Goal: Information Seeking & Learning: Learn about a topic

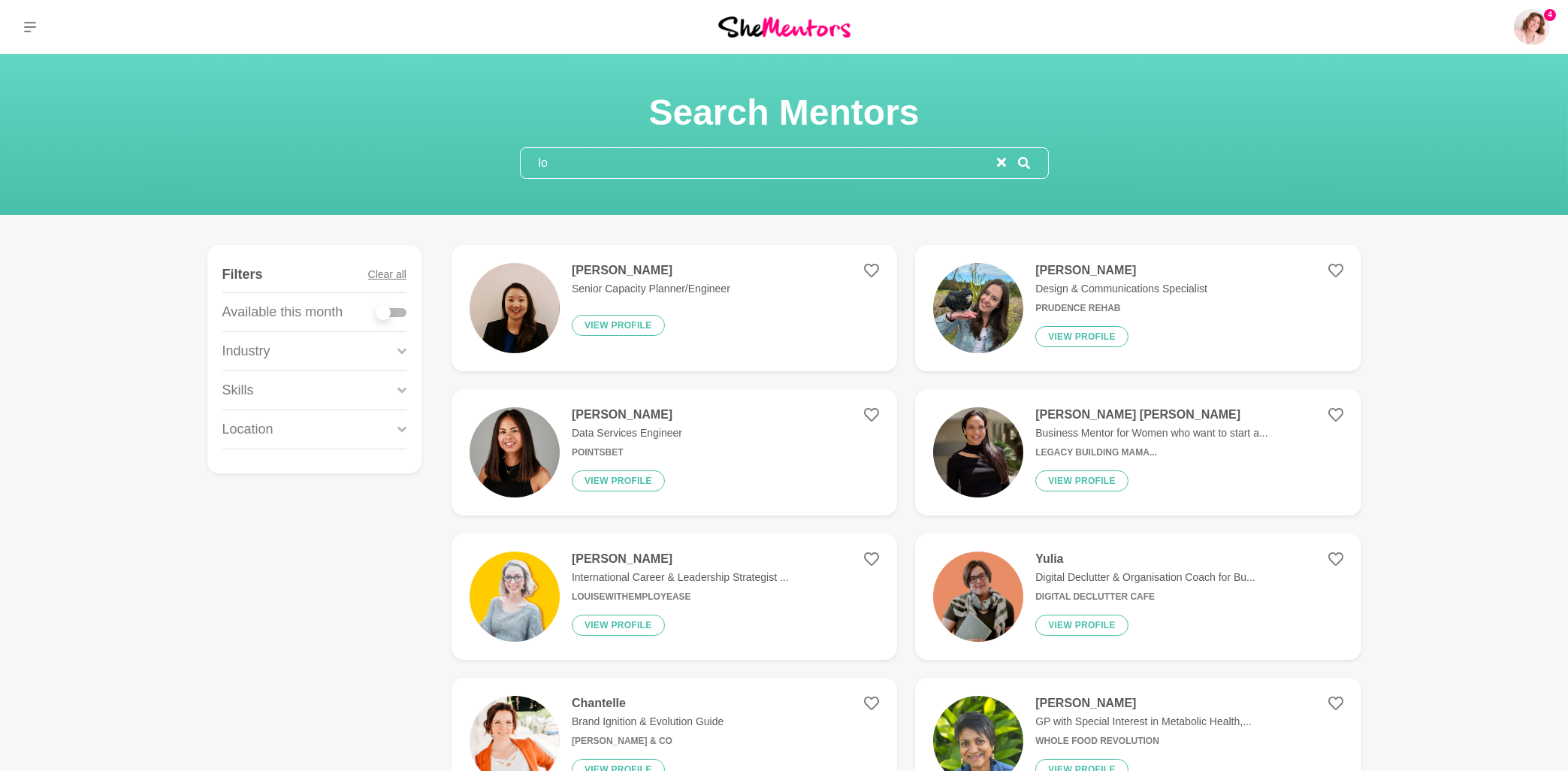
drag, startPoint x: 562, startPoint y: 160, endPoint x: 518, endPoint y: 154, distance: 44.4
click at [521, 154] on input "lo" at bounding box center [759, 163] width 476 height 30
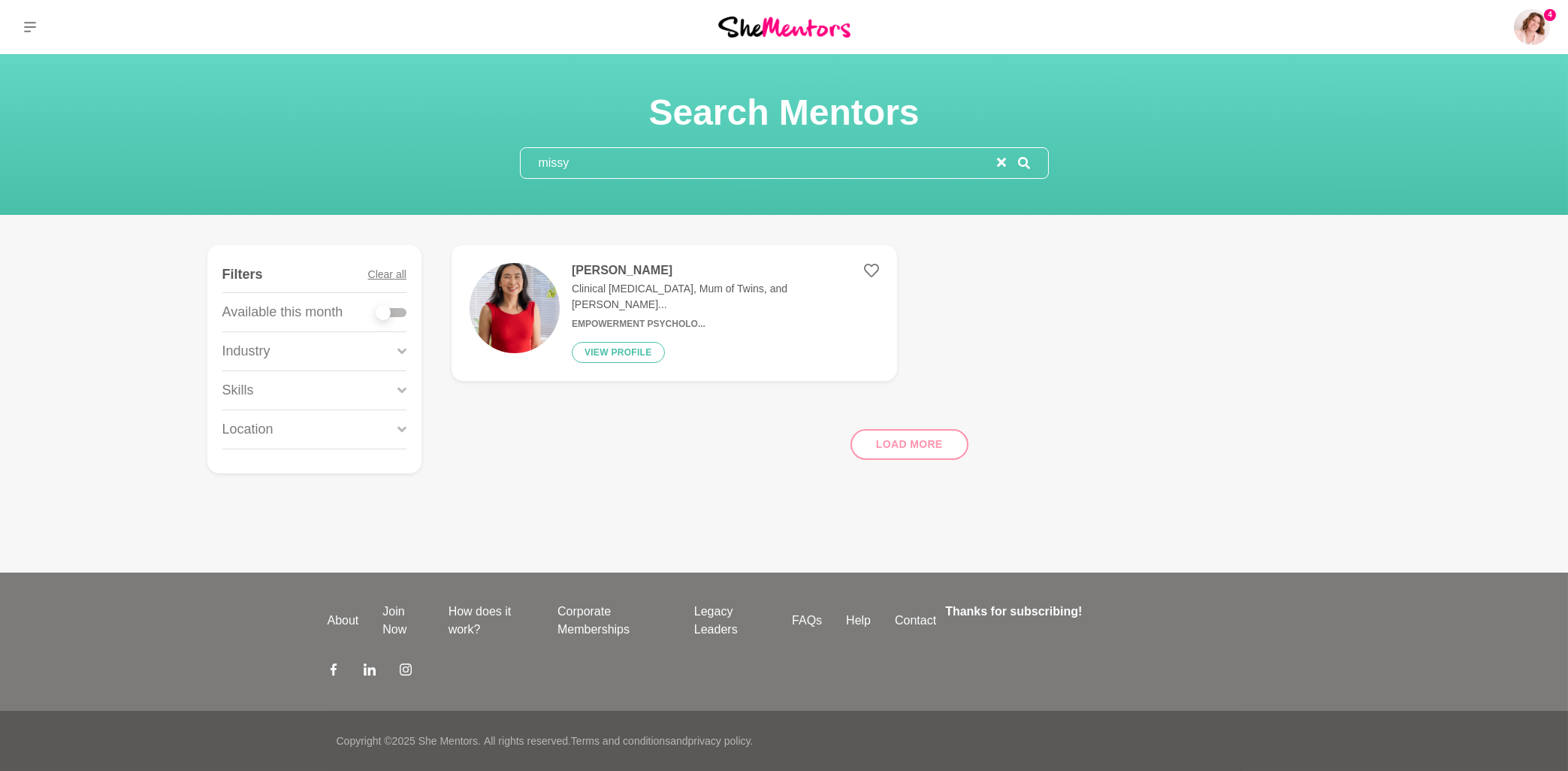
type input "missy"
click at [608, 266] on h4 "[PERSON_NAME]" at bounding box center [725, 270] width 307 height 15
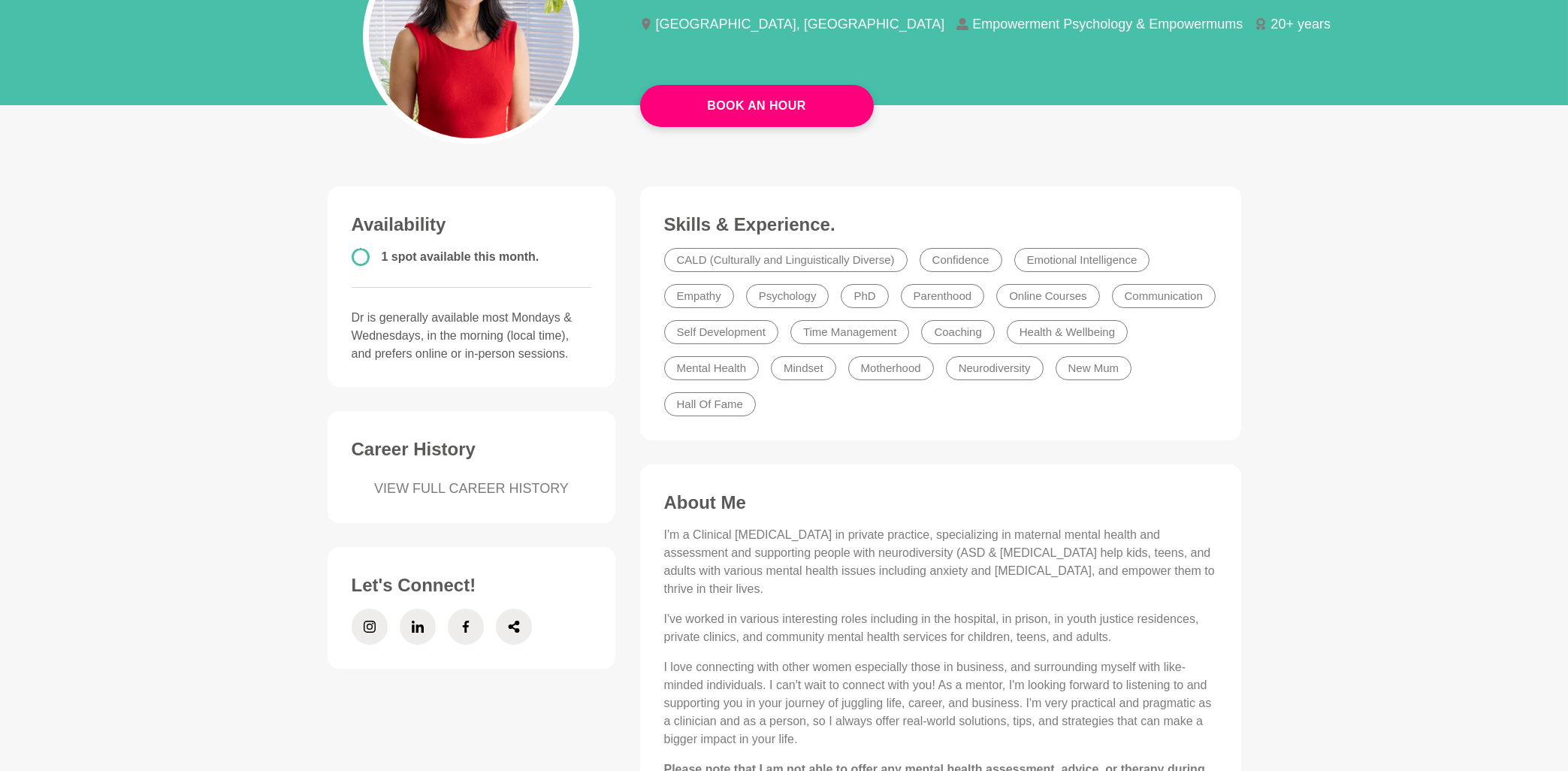
scroll to position [241, 0]
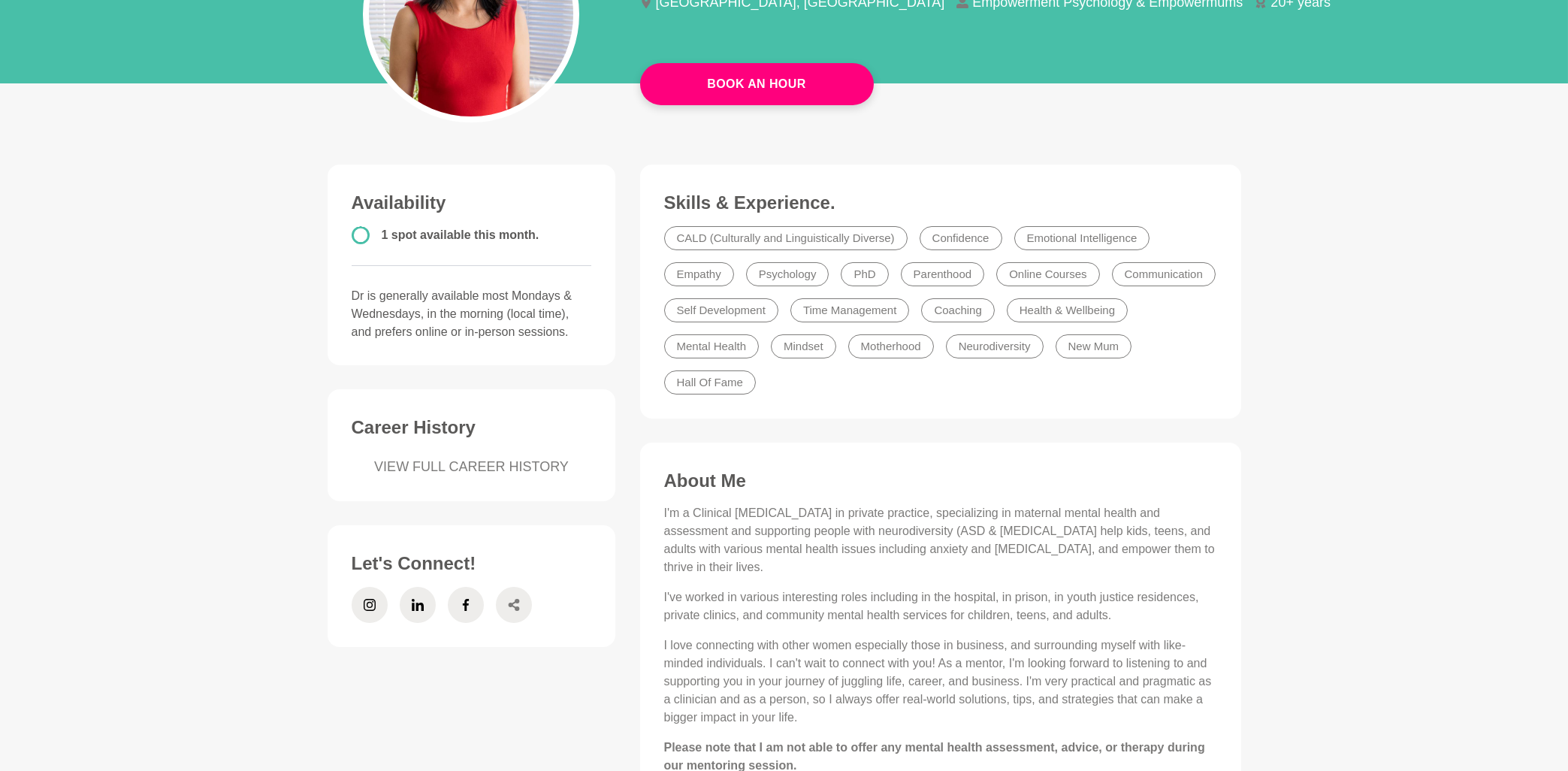
click at [508, 599] on icon at bounding box center [514, 604] width 12 height 36
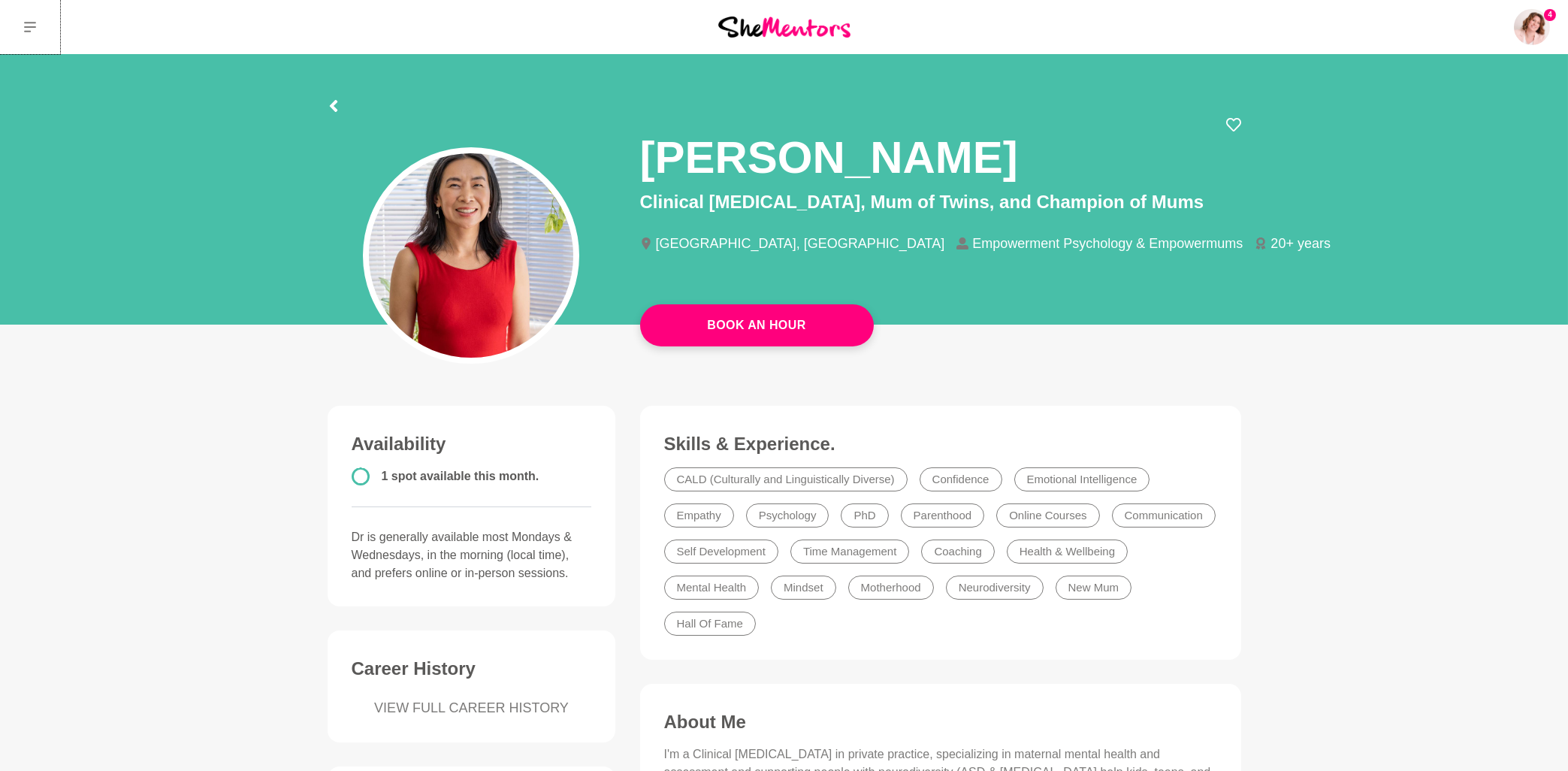
click at [34, 28] on icon at bounding box center [30, 26] width 12 height 10
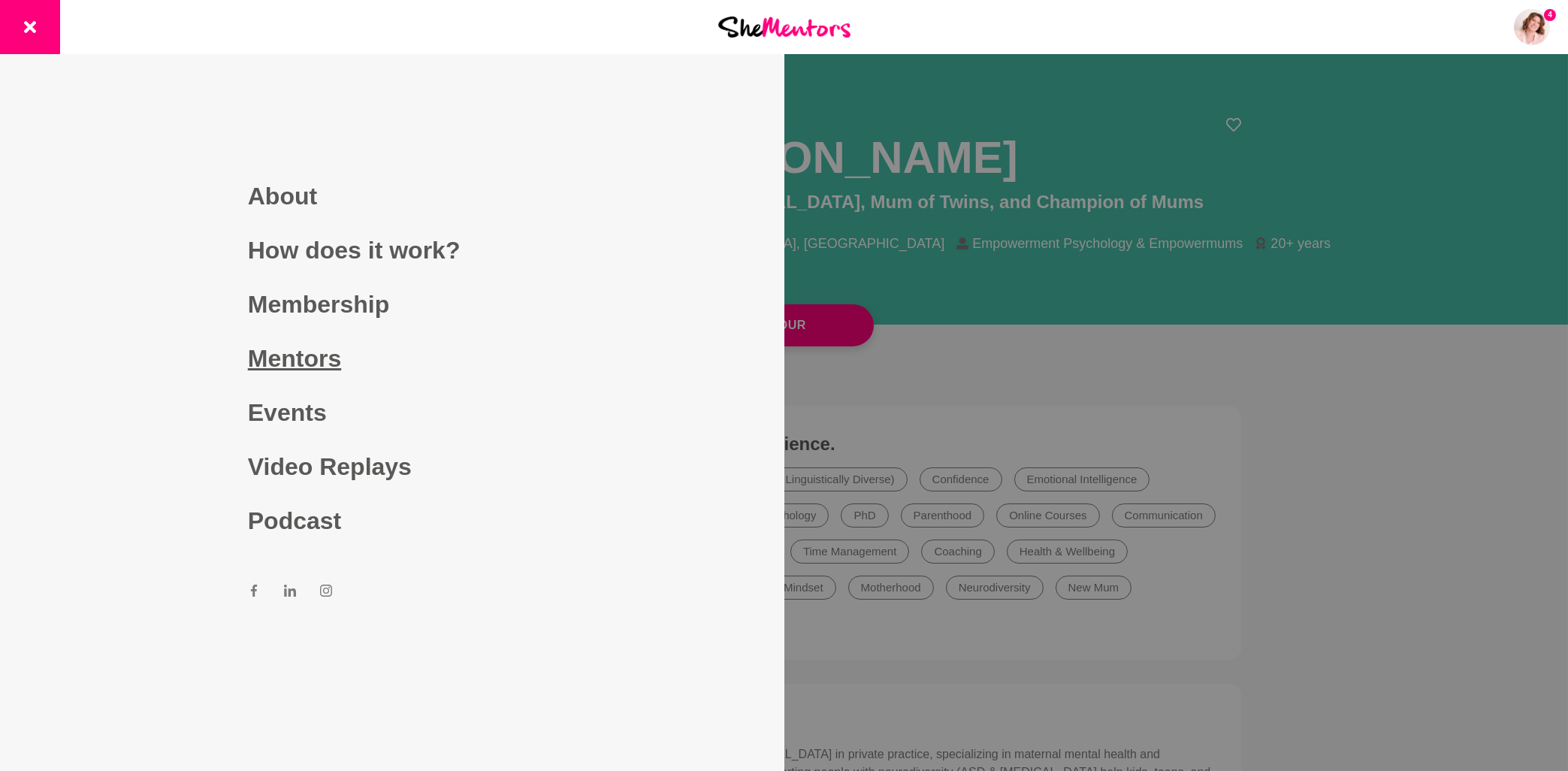
click at [303, 357] on link "Mentors" at bounding box center [392, 358] width 288 height 54
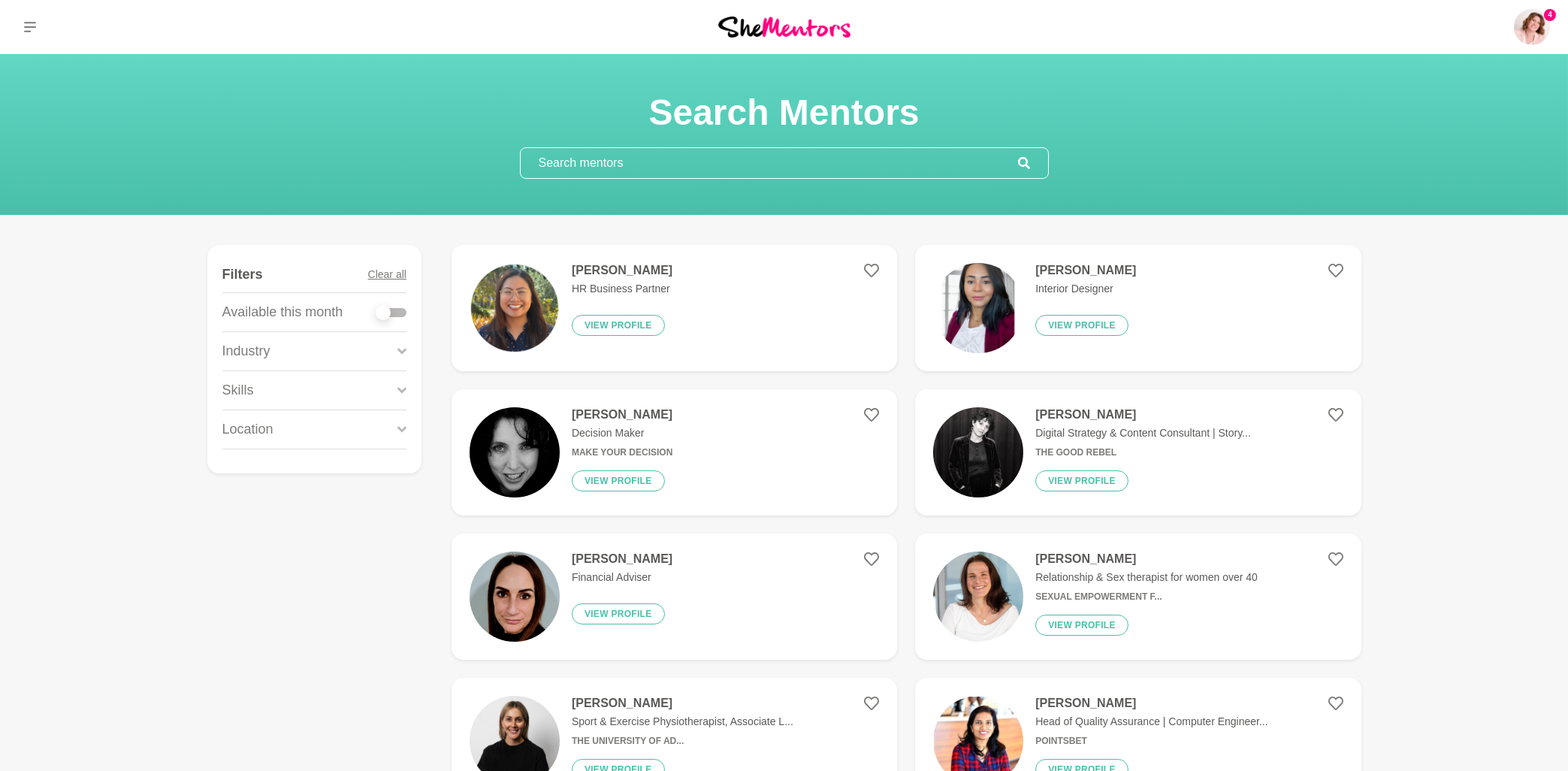
click at [401, 317] on div at bounding box center [392, 312] width 30 height 9
checkbox input "true"
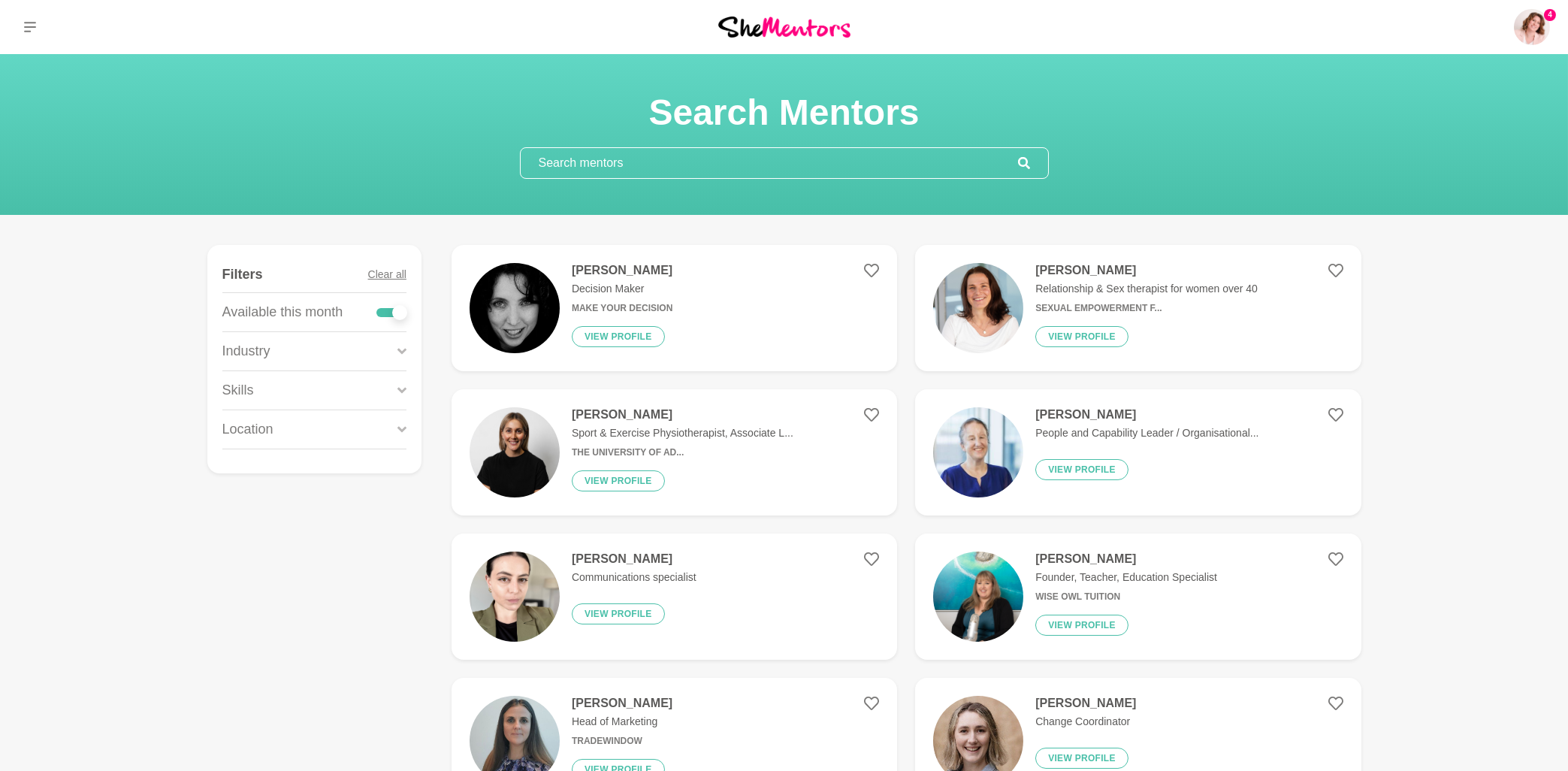
click at [405, 352] on icon at bounding box center [401, 351] width 9 height 6
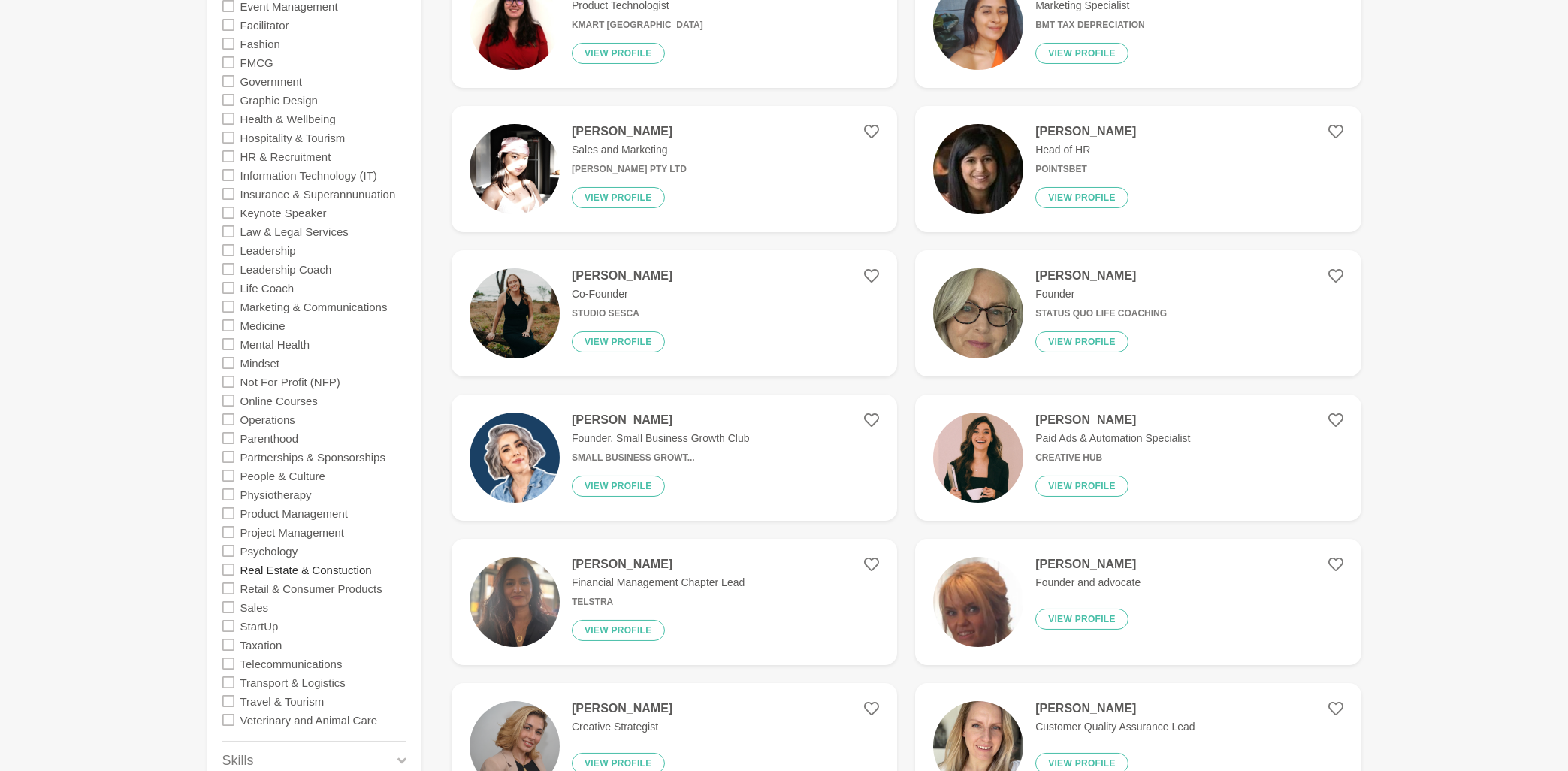
scroll to position [886, 0]
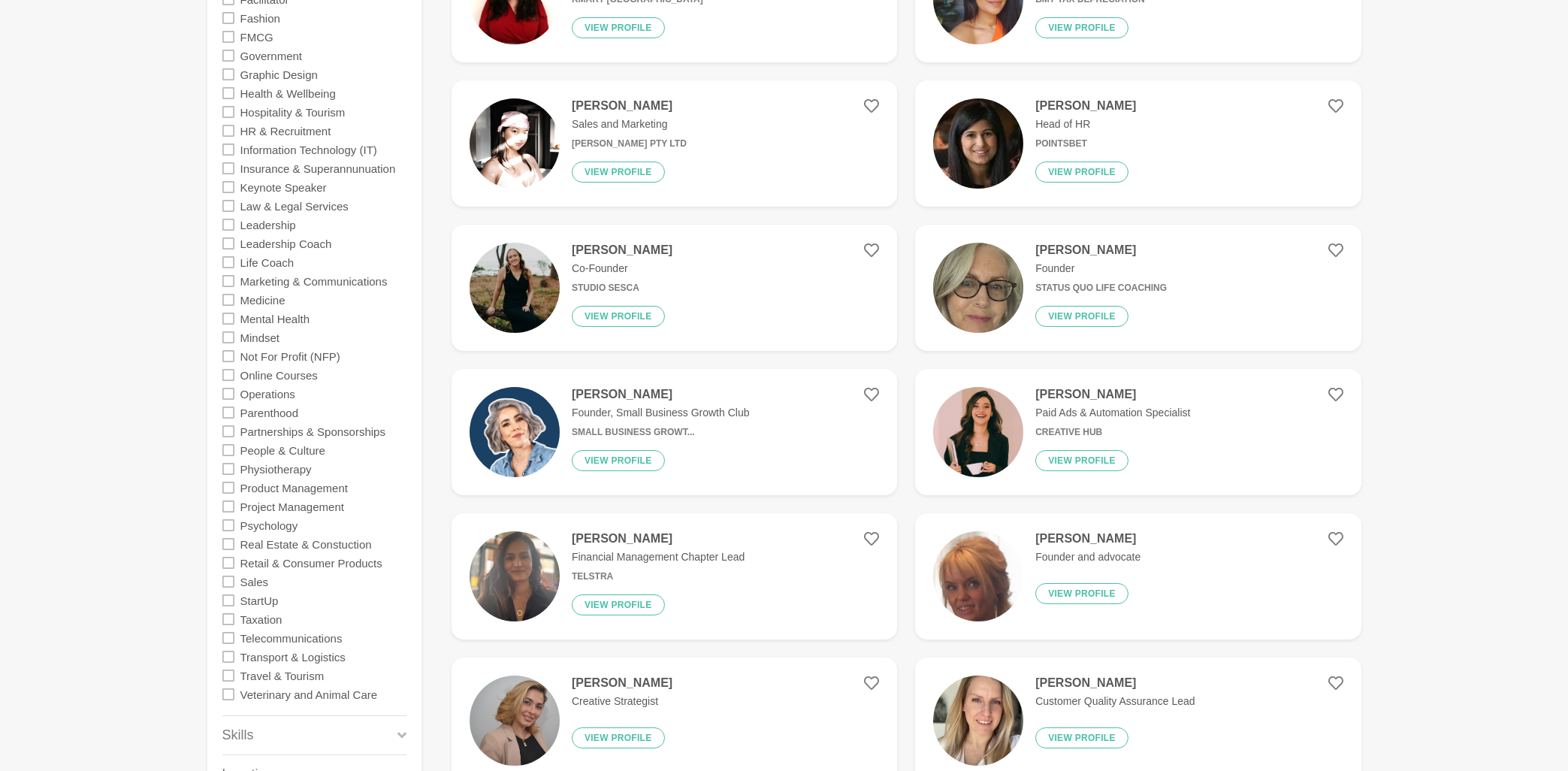
click at [230, 410] on icon at bounding box center [228, 412] width 12 height 12
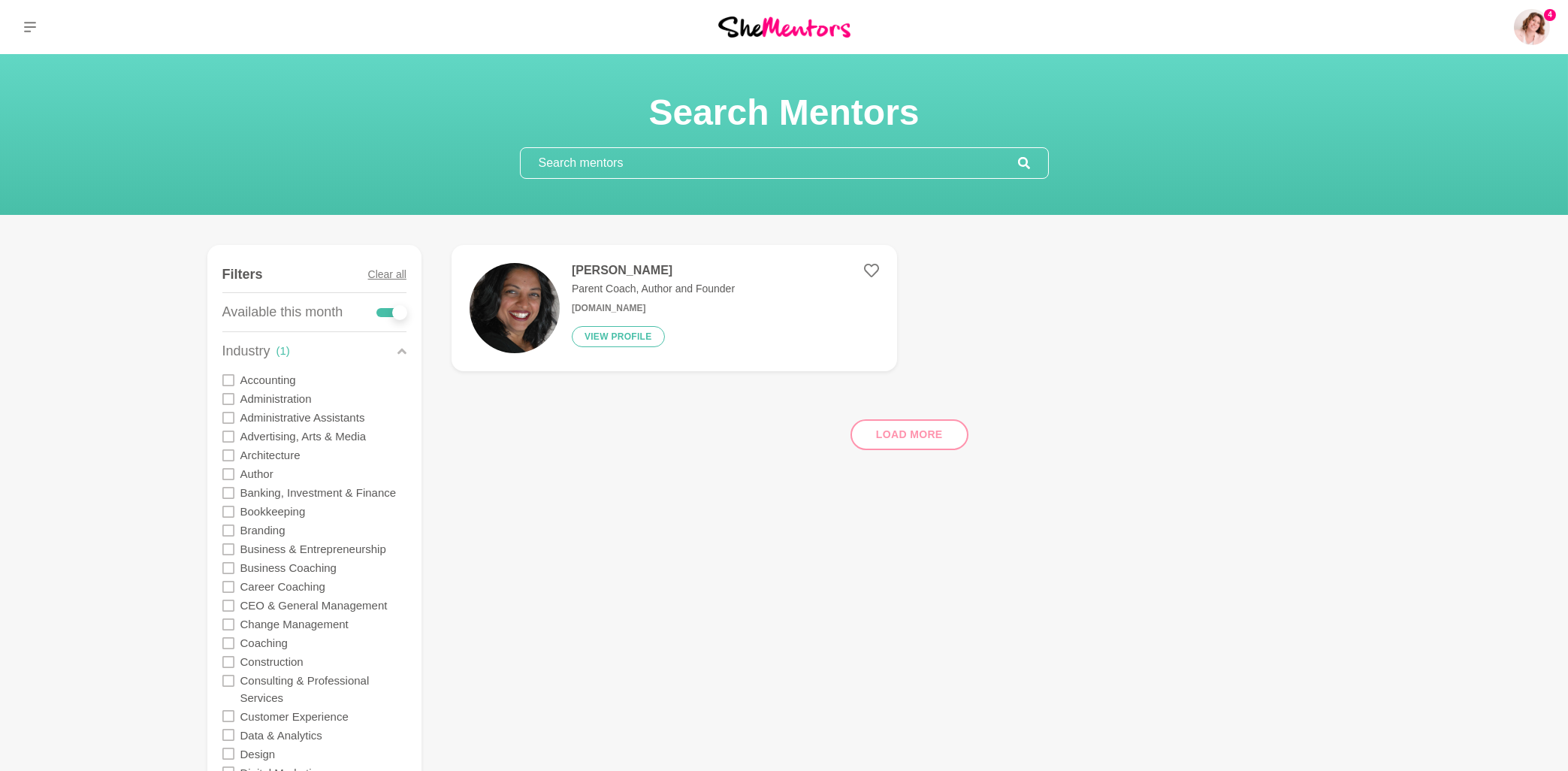
click at [607, 271] on h4 "[PERSON_NAME]" at bounding box center [653, 270] width 163 height 15
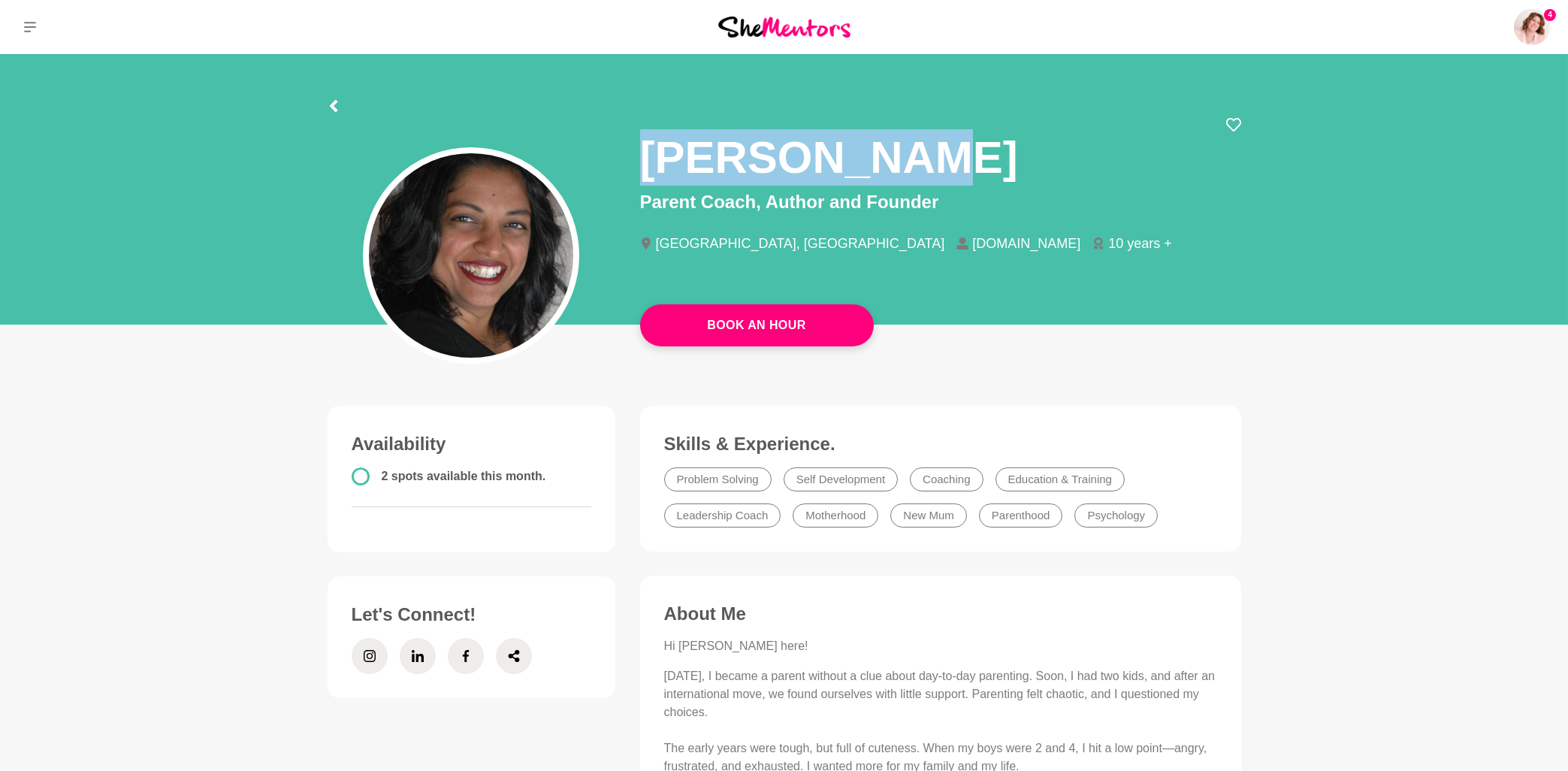
drag, startPoint x: 644, startPoint y: 155, endPoint x: 915, endPoint y: 143, distance: 271.3
click at [915, 143] on div "[PERSON_NAME]" at bounding box center [941, 152] width 601 height 71
copy h1 "[PERSON_NAME]"
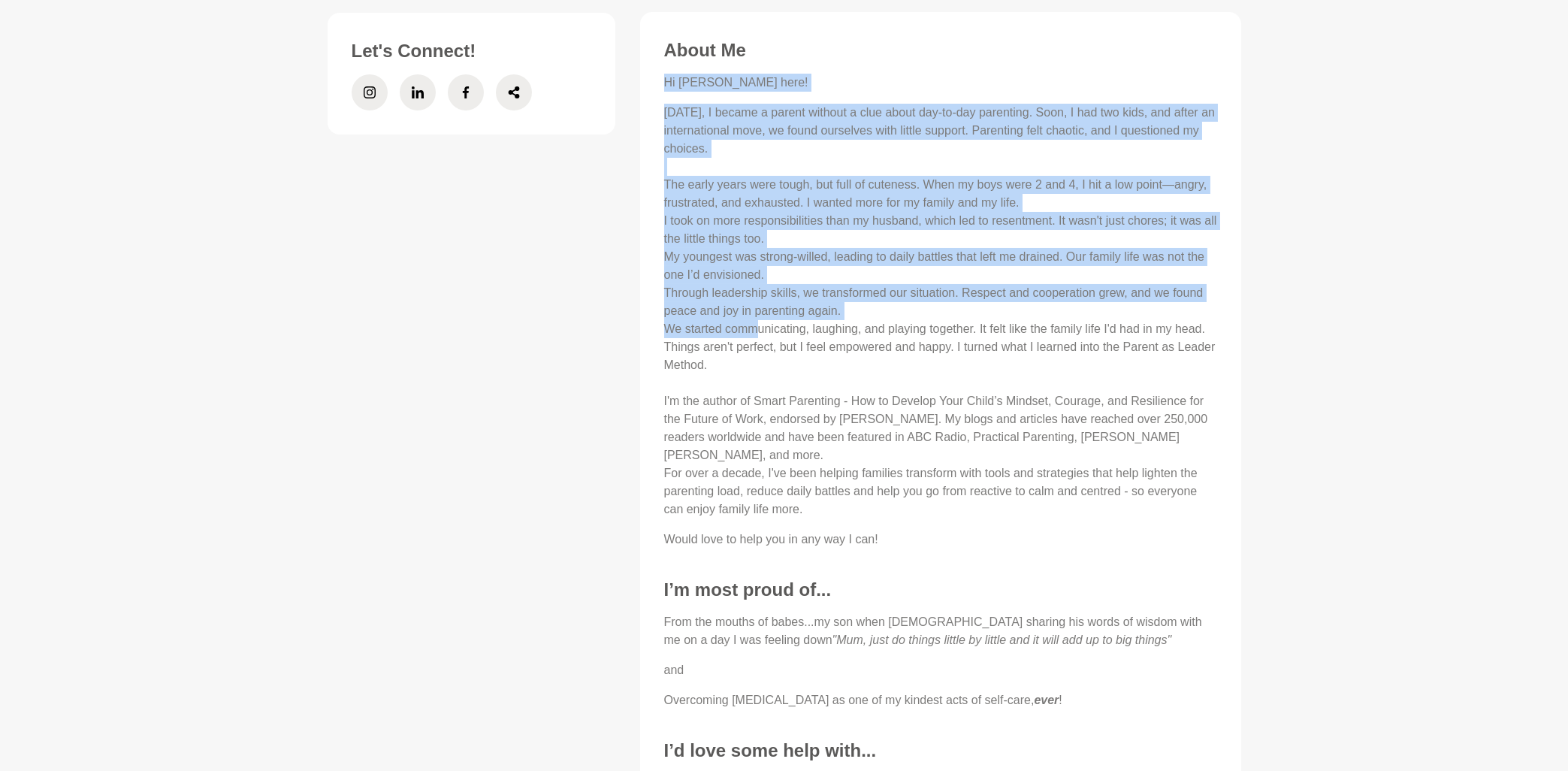
scroll to position [644, 0]
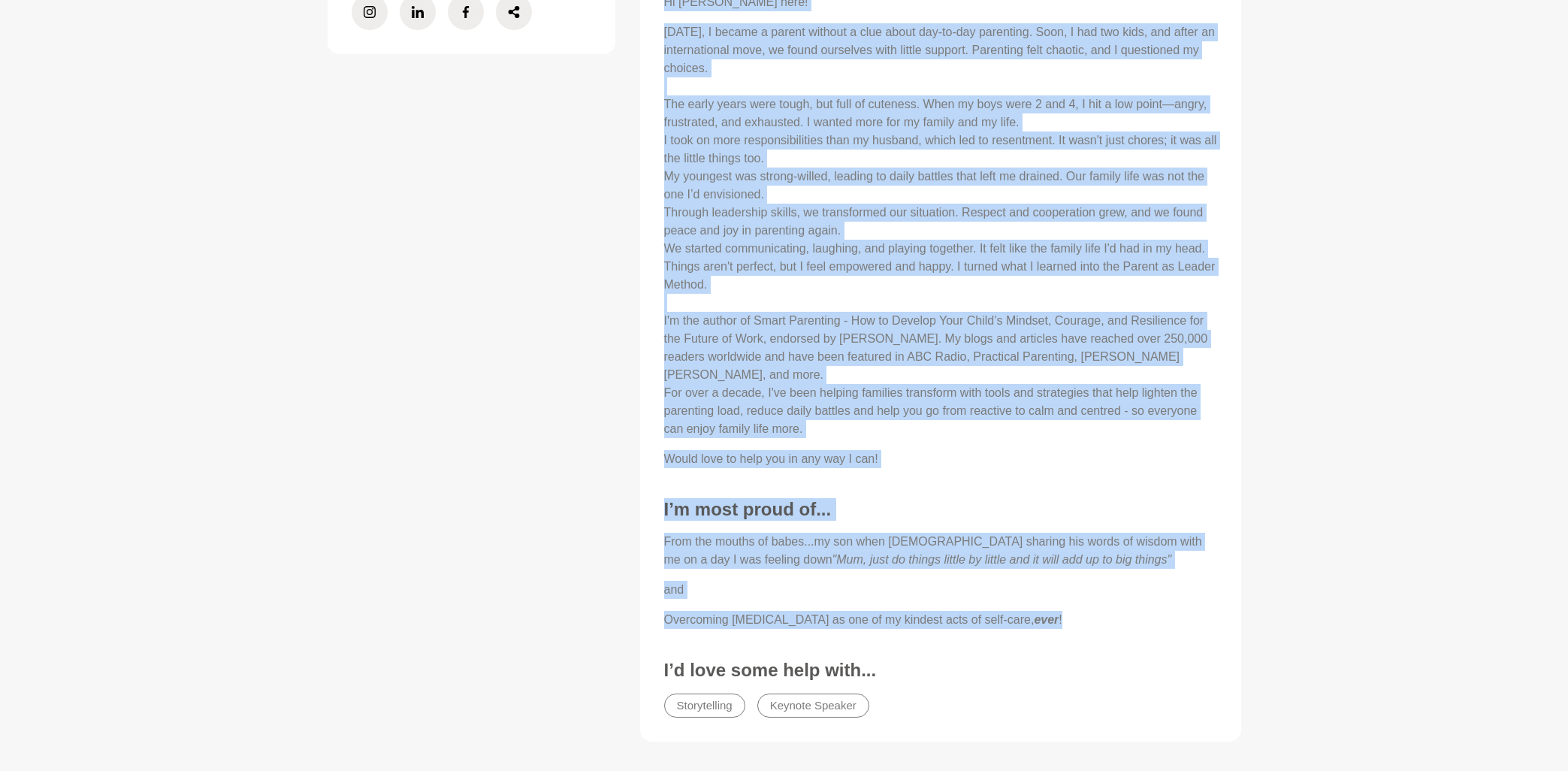
drag, startPoint x: 667, startPoint y: 84, endPoint x: 1065, endPoint y: 599, distance: 650.9
click at [1065, 599] on div "About Me Hi [PERSON_NAME] here! [DATE], I became a parent without a clue about …" at bounding box center [941, 342] width 571 height 768
copy div "Lo Ipsu dolo! 23 sitam con, A elitse d eiusmo tempori u labo etdol mag-al-eni a…"
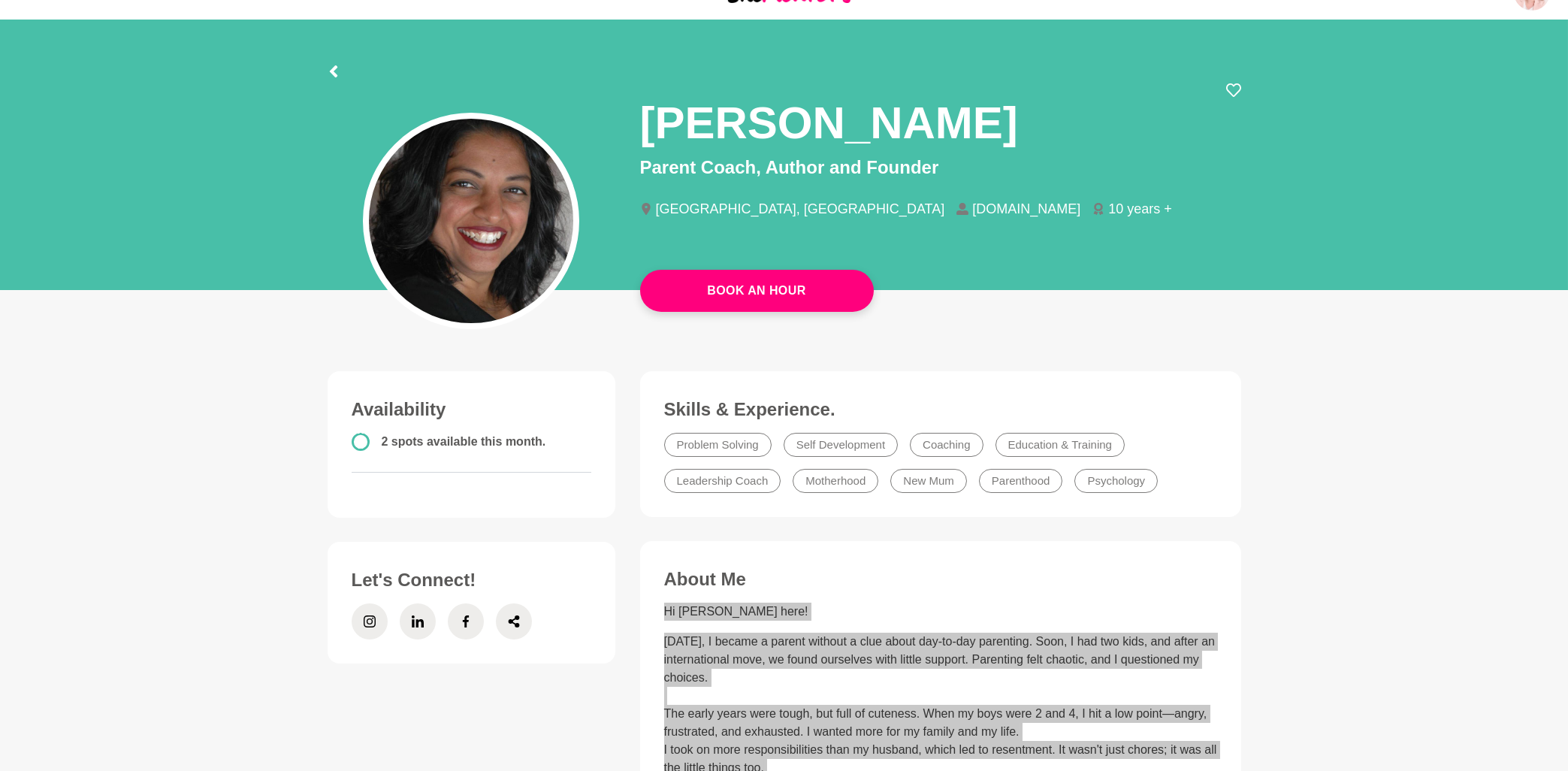
scroll to position [0, 0]
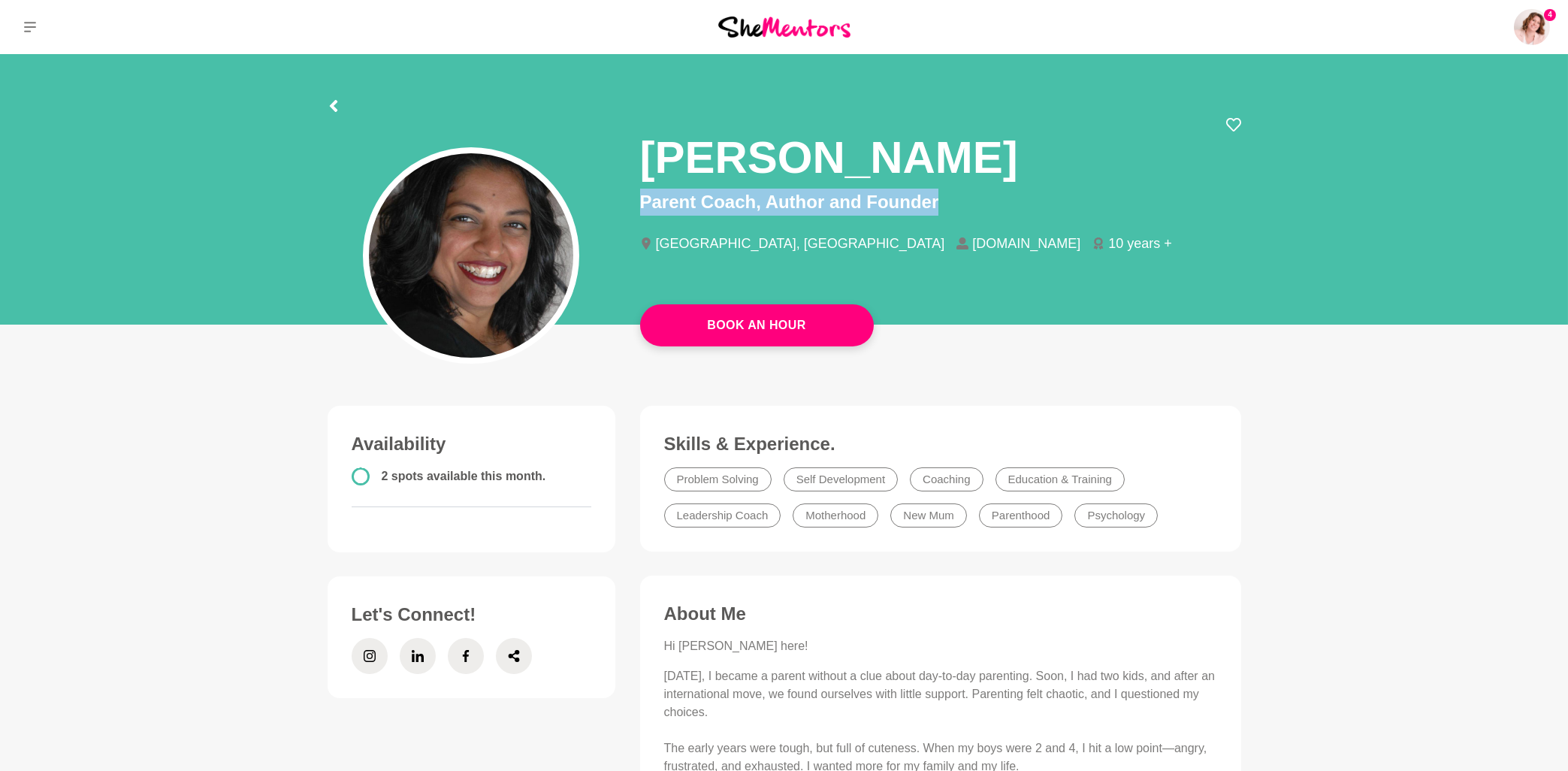
drag, startPoint x: 949, startPoint y: 196, endPoint x: 638, endPoint y: 200, distance: 311.0
click at [638, 200] on div "[PERSON_NAME] Parent Coach, Author and Founder [GEOGRAPHIC_DATA], [GEOGRAPHIC_D…" at bounding box center [941, 197] width 625 height 160
copy p "Parent Coach, Author and Founder"
click at [516, 652] on icon at bounding box center [514, 656] width 11 height 12
click at [332, 107] on icon at bounding box center [333, 106] width 7 height 12
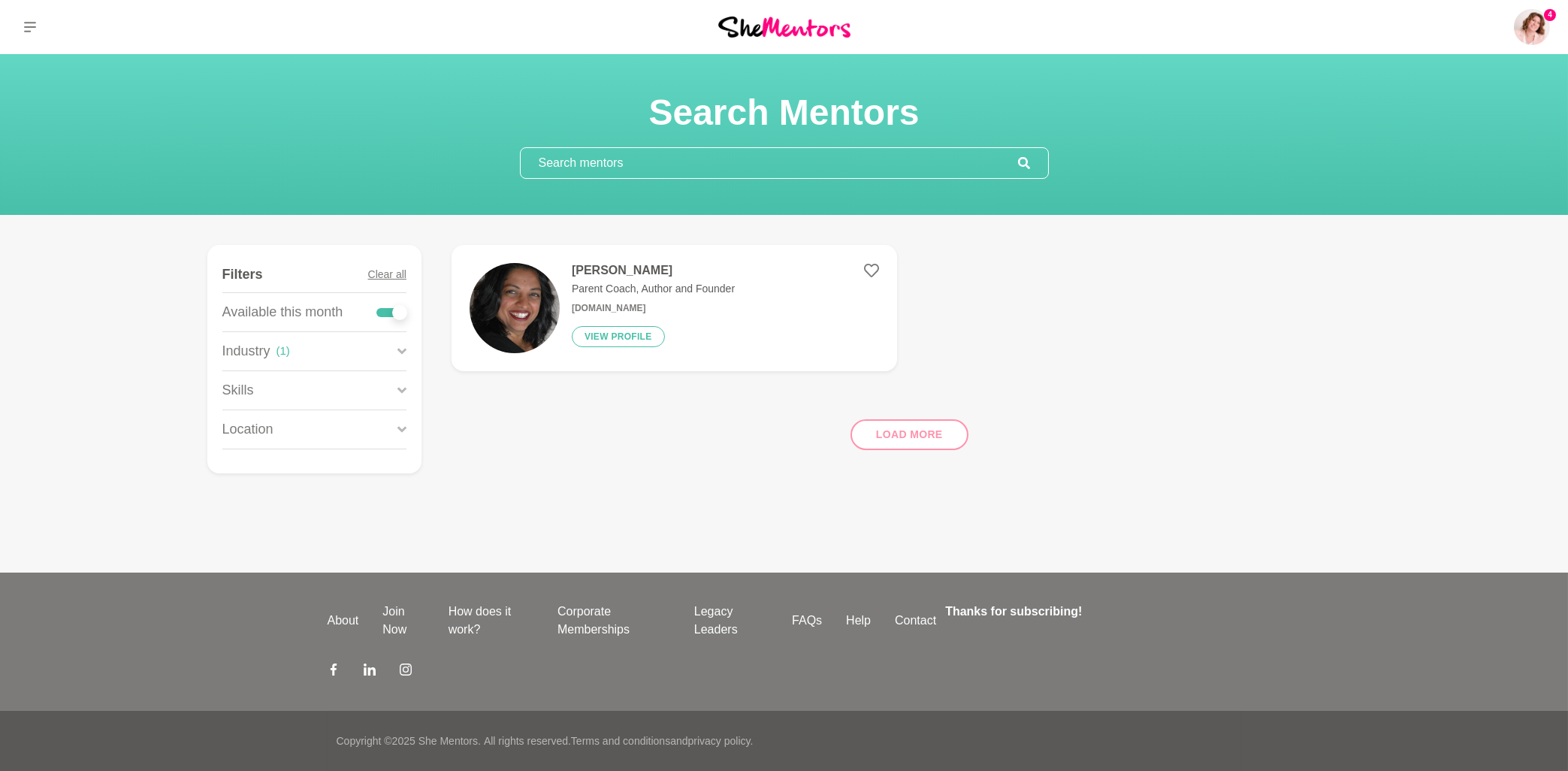
click at [381, 351] on div "Industry ( 1 )" at bounding box center [315, 351] width 184 height 38
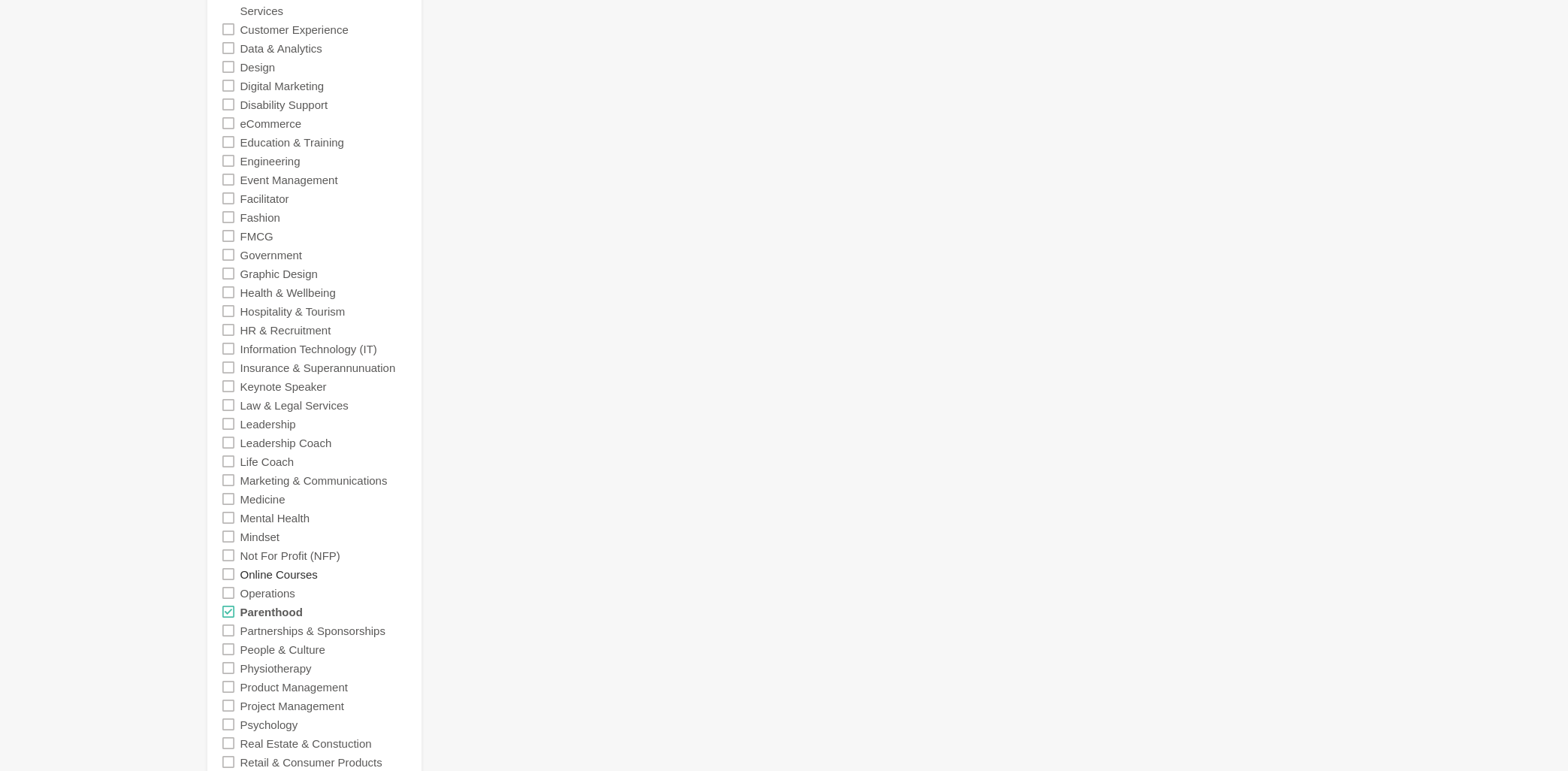
scroll to position [725, 0]
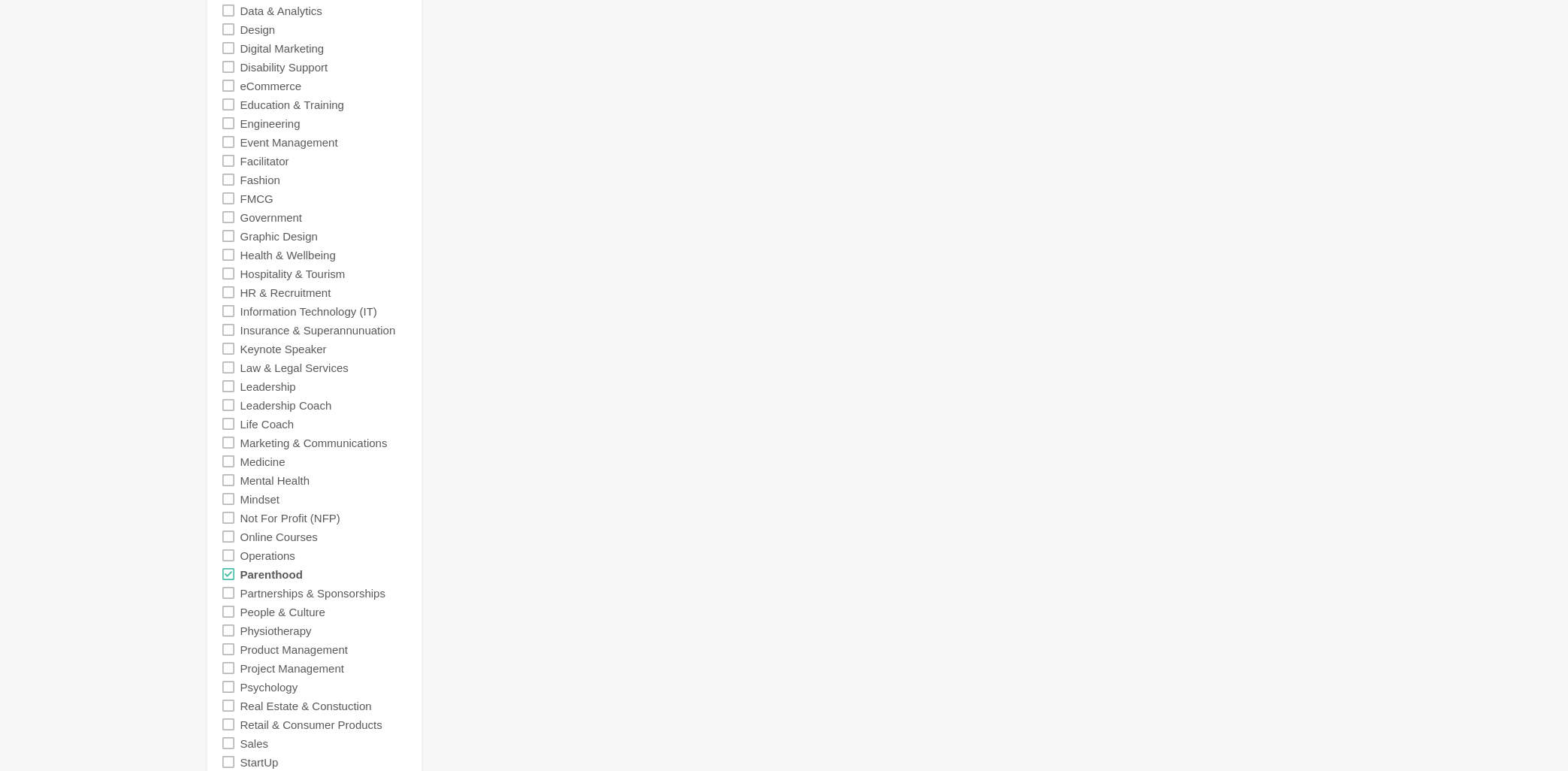
click at [228, 576] on icon at bounding box center [228, 574] width 12 height 12
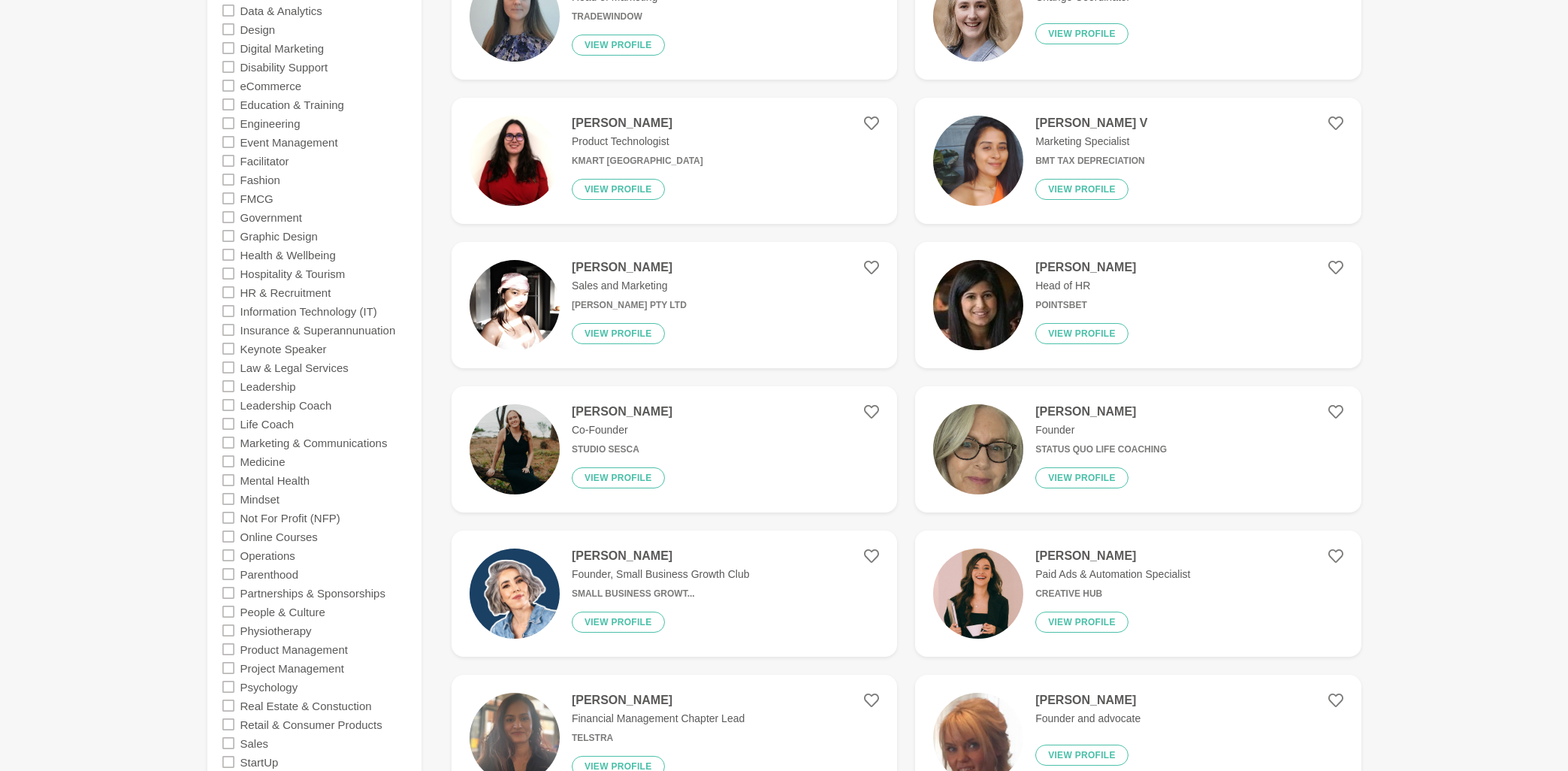
click at [225, 540] on icon at bounding box center [228, 536] width 12 height 12
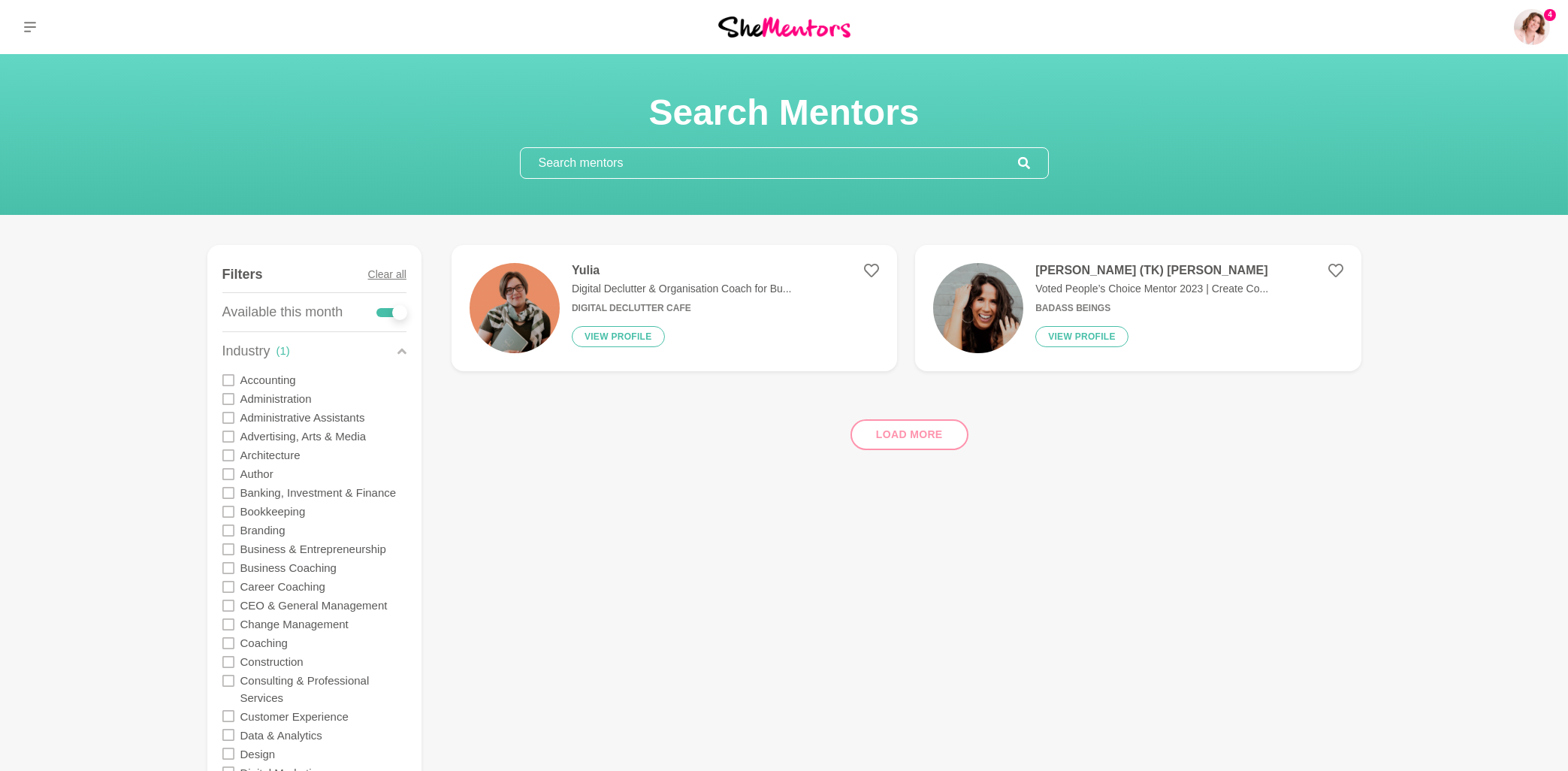
click at [586, 273] on h4 "Yulia" at bounding box center [682, 270] width 220 height 15
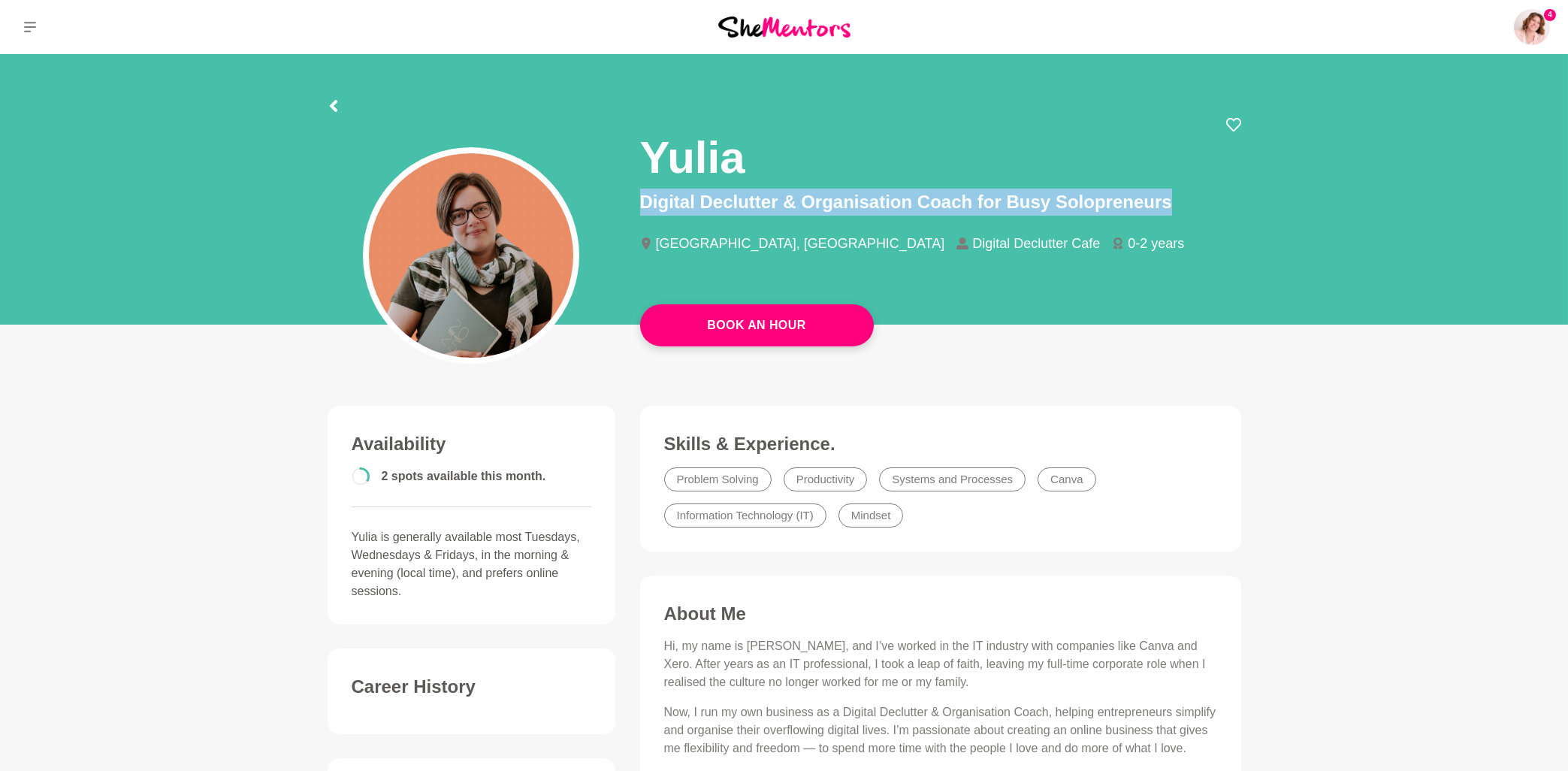
drag, startPoint x: 646, startPoint y: 151, endPoint x: 1187, endPoint y: 209, distance: 544.1
click at [1187, 209] on div "Yulia Digital Declutter & Organisation Coach for Busy Solopreneurs [GEOGRAPHIC_…" at bounding box center [941, 197] width 601 height 160
copy p "Digital Declutter & Organisation Coach for Busy Solopreneurs"
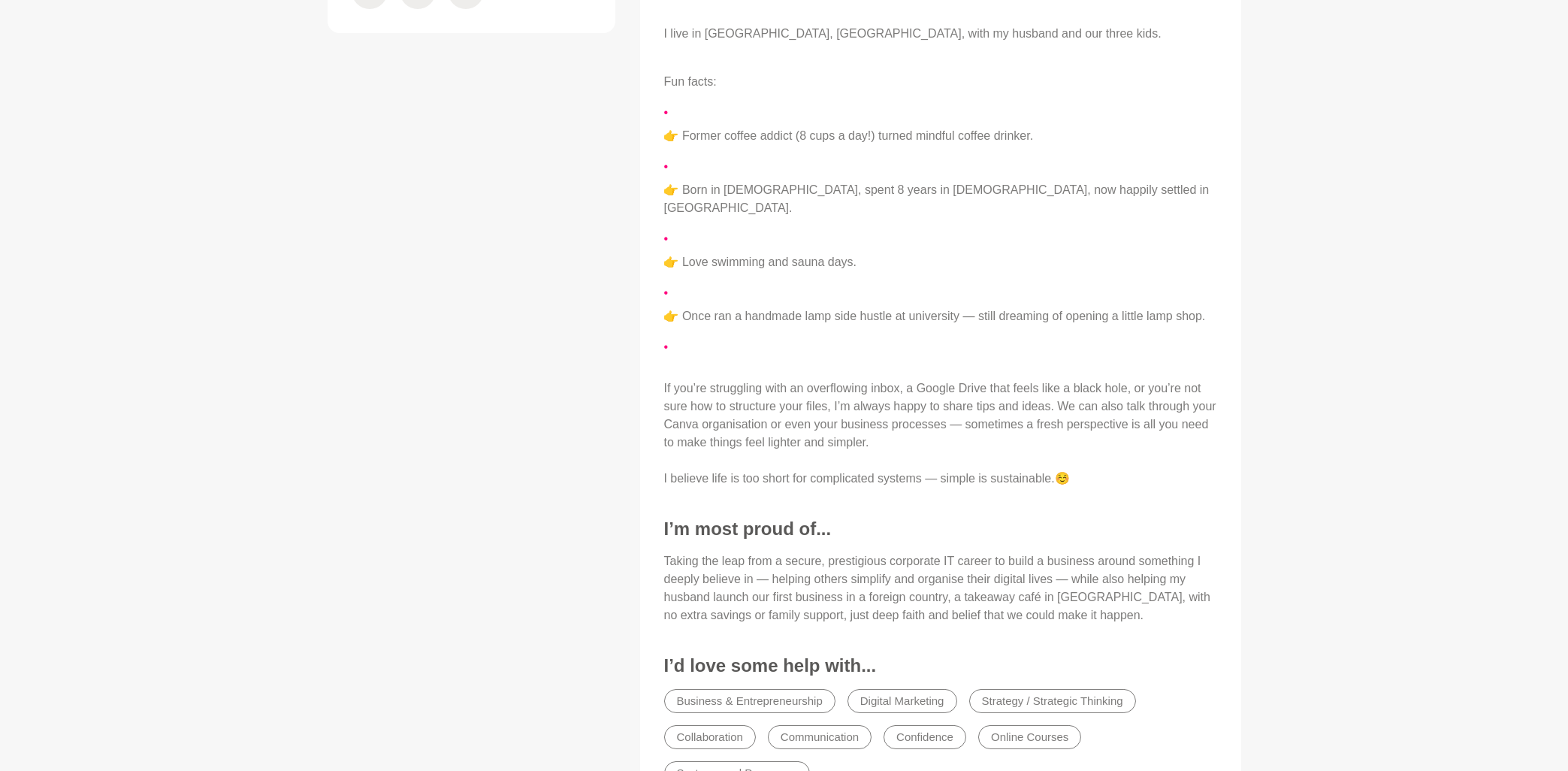
scroll to position [886, 0]
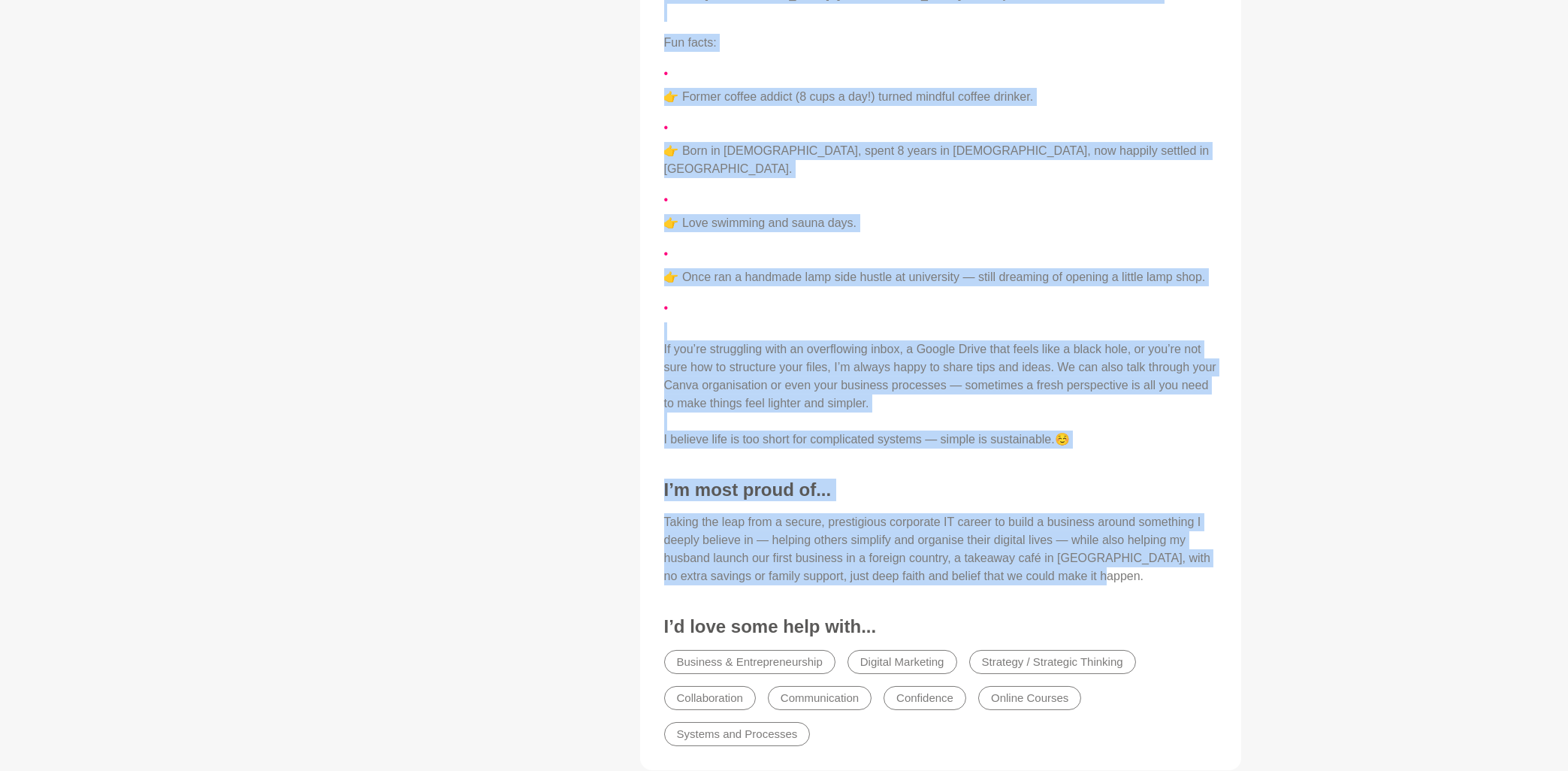
drag, startPoint x: 661, startPoint y: 239, endPoint x: 1200, endPoint y: 555, distance: 624.8
click at [1200, 555] on div "About Me Hi, my name is [PERSON_NAME], and I’ve worked in the IT industry with …" at bounding box center [941, 236] width 571 height 1039
copy div "Lo, ip dolo si Ametc, adi E’se doeius te inc UT laboreet dolo magnaaliq enim Ad…"
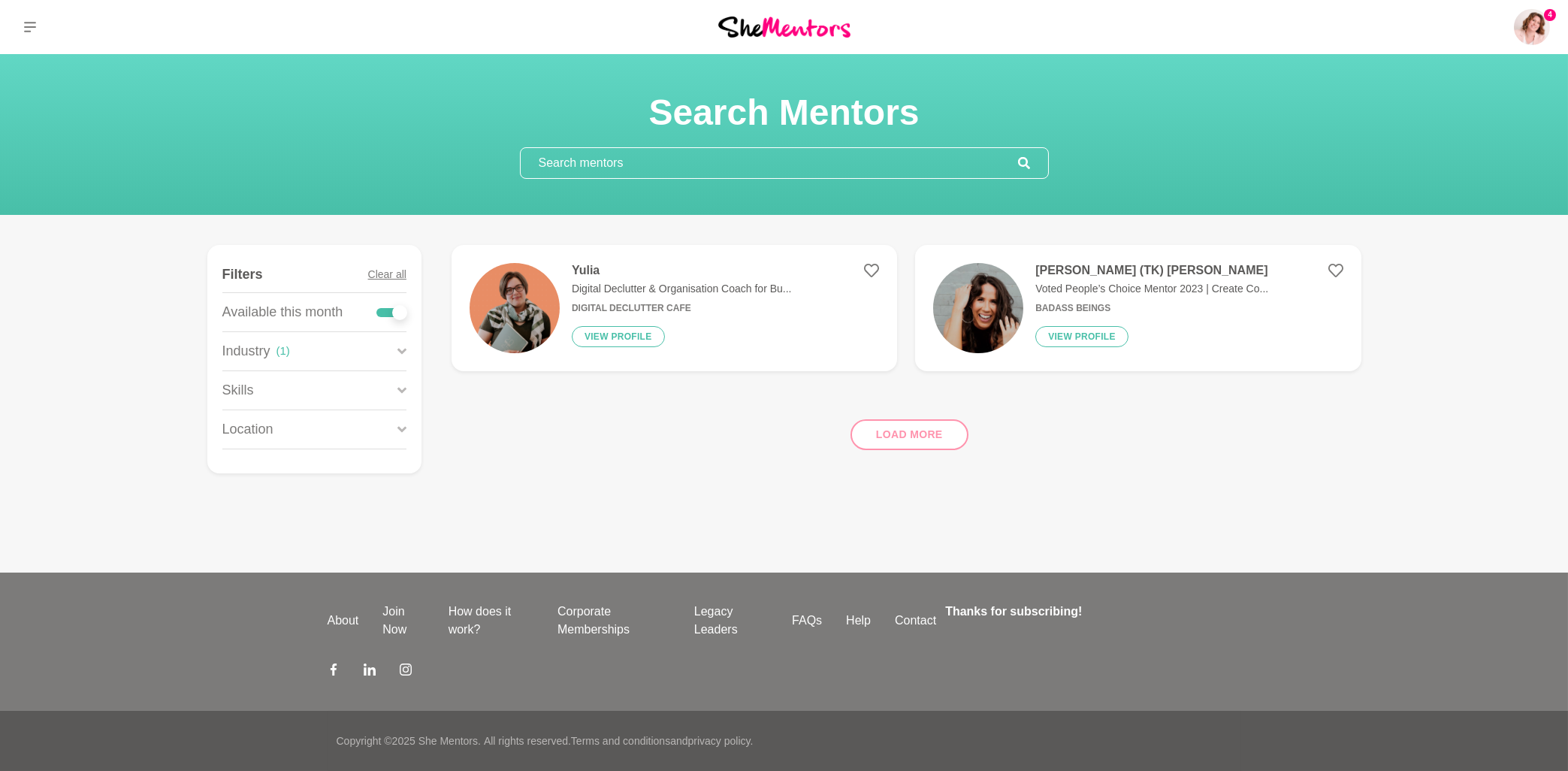
click at [1062, 271] on h4 "[PERSON_NAME] (TK) [PERSON_NAME]" at bounding box center [1151, 270] width 233 height 15
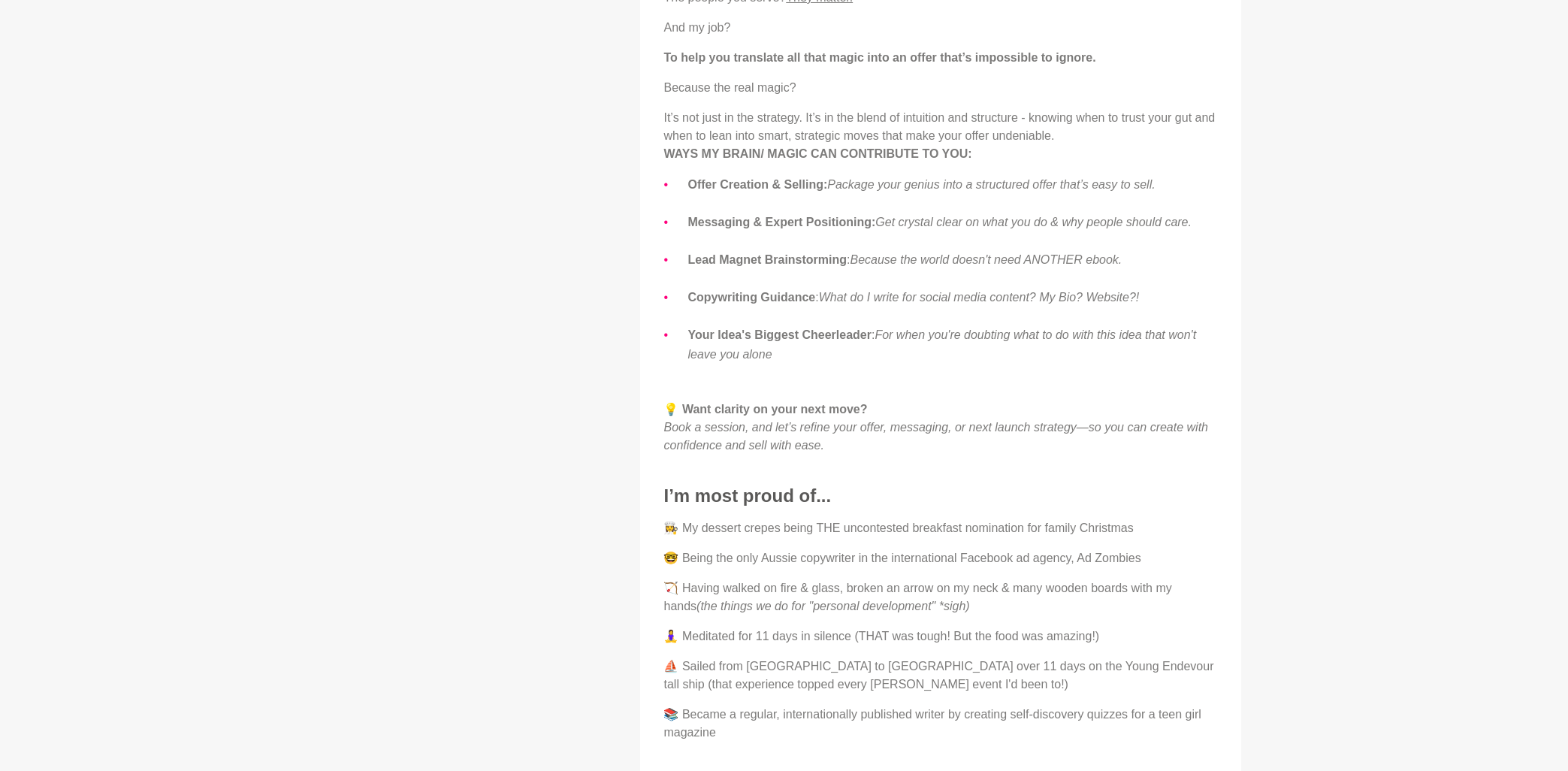
scroll to position [1530, 0]
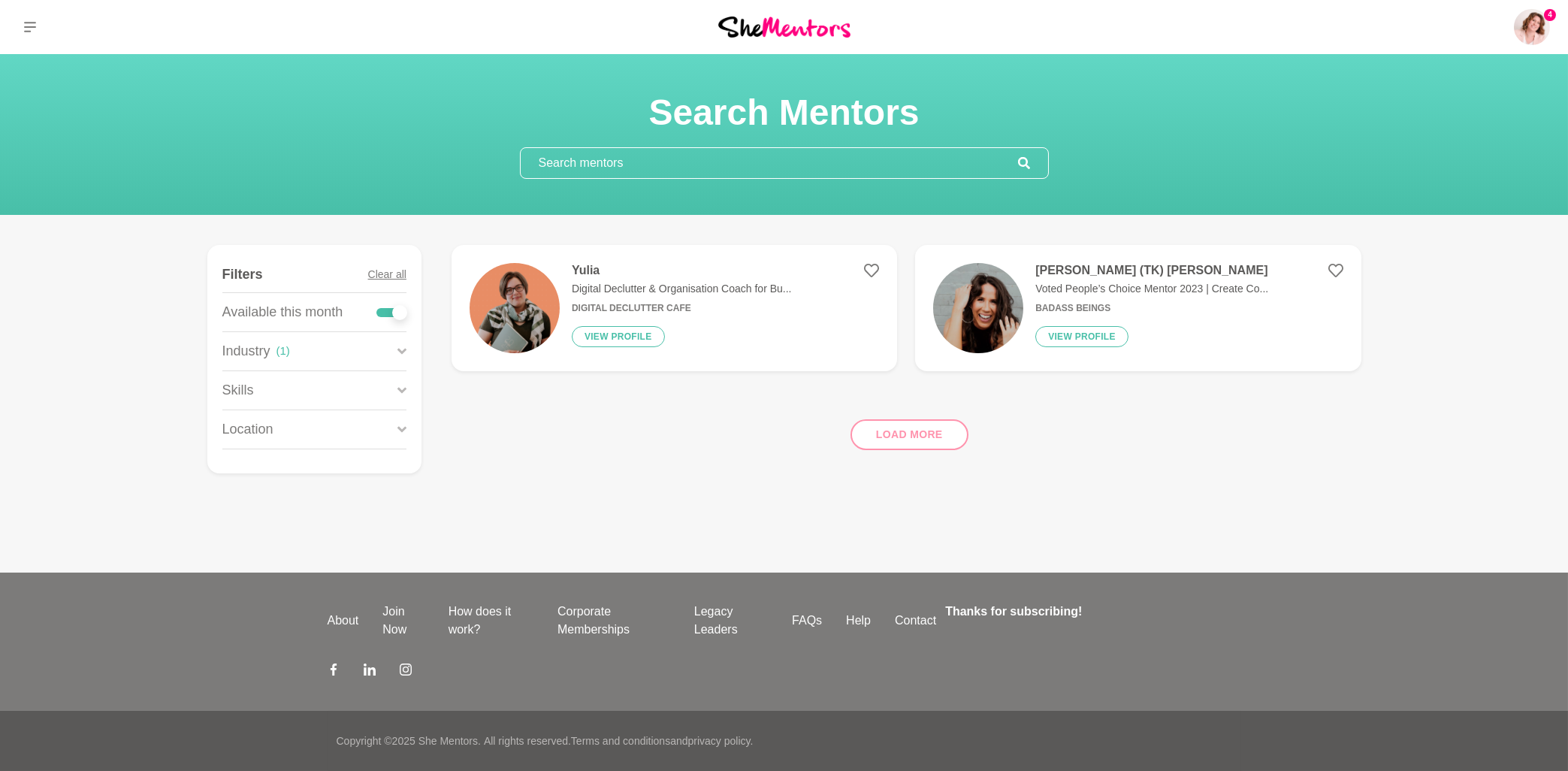
click at [397, 355] on icon at bounding box center [401, 351] width 9 height 20
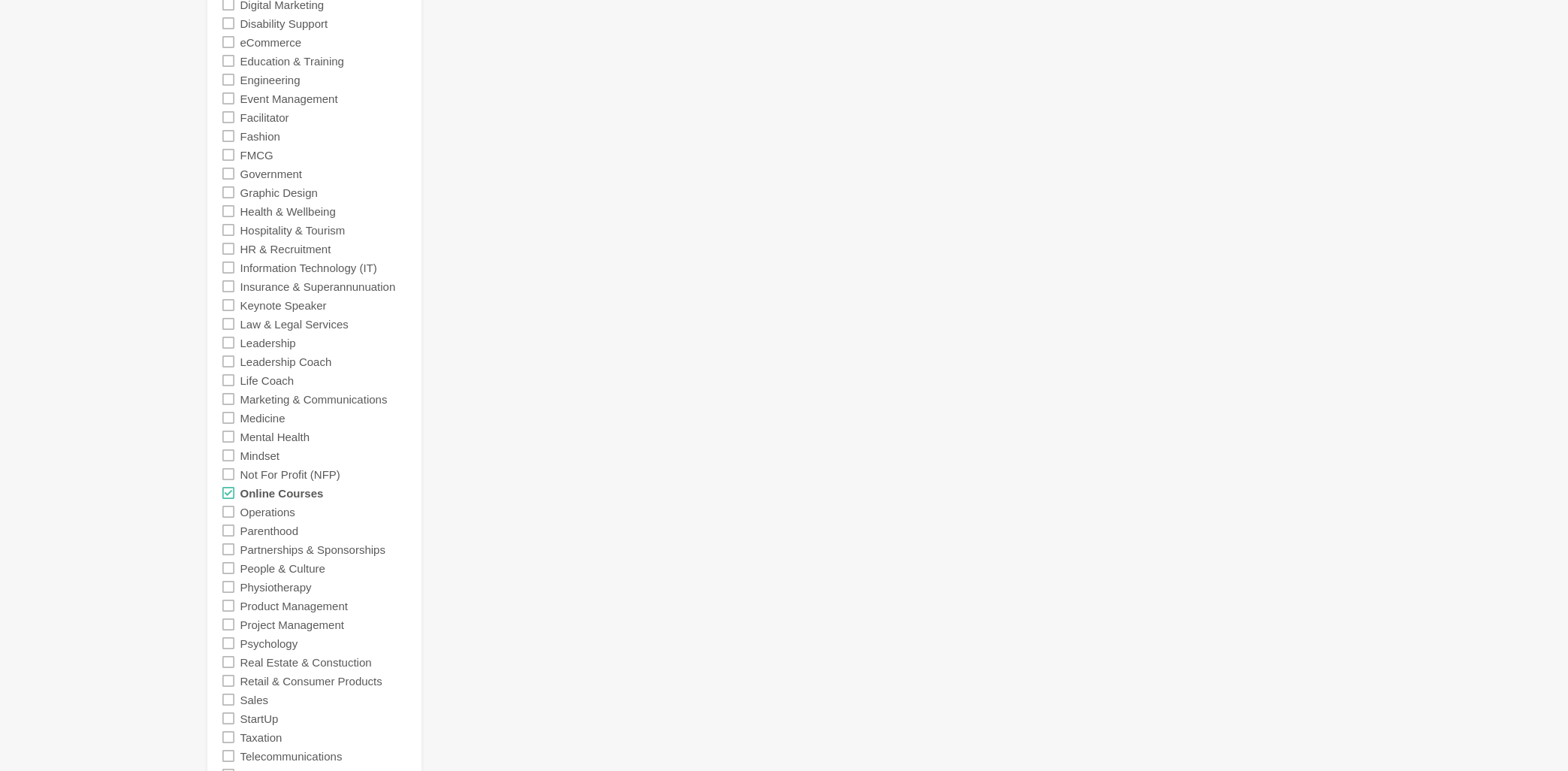
scroll to position [805, 0]
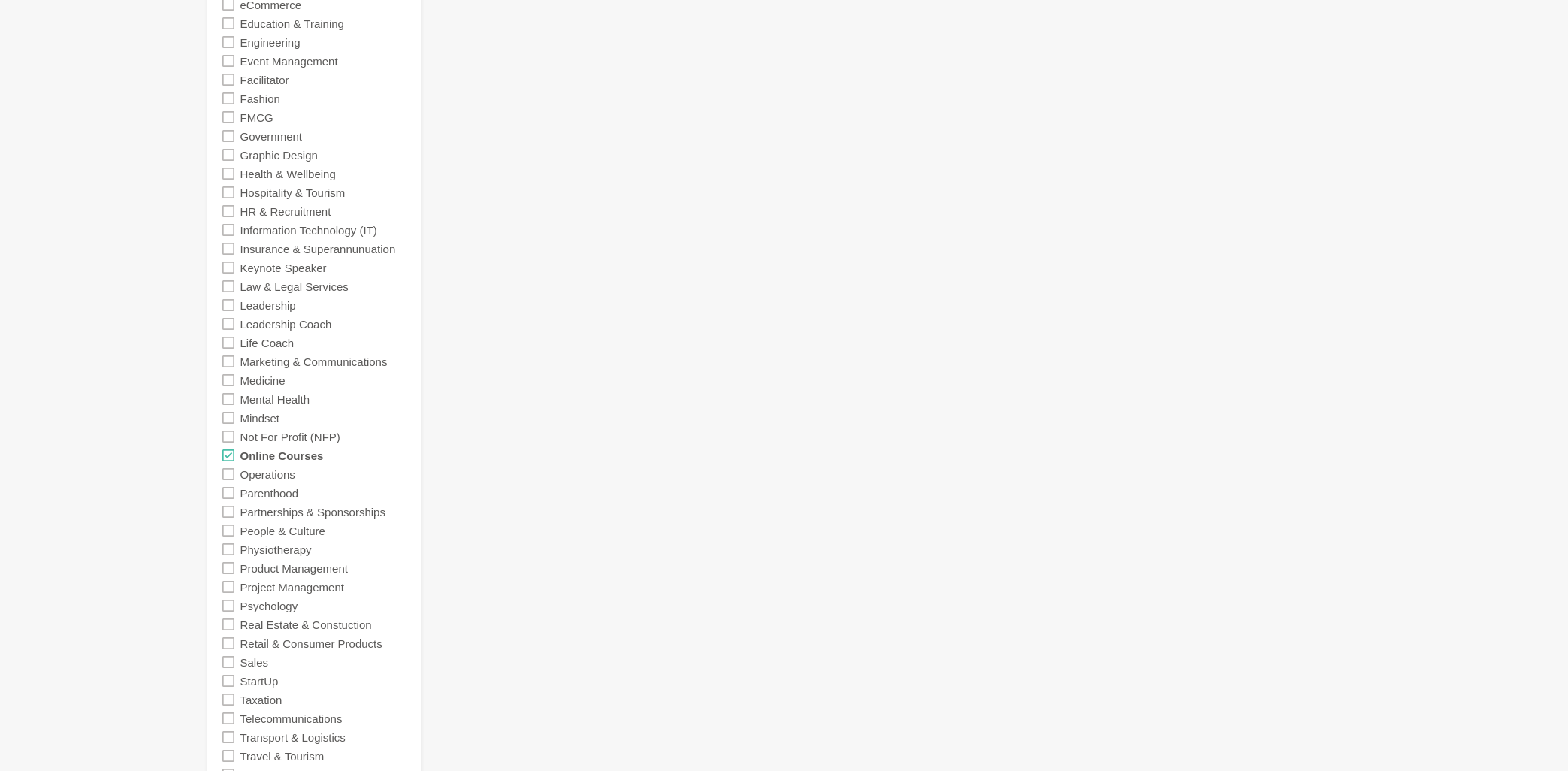
click at [227, 458] on icon at bounding box center [228, 455] width 12 height 12
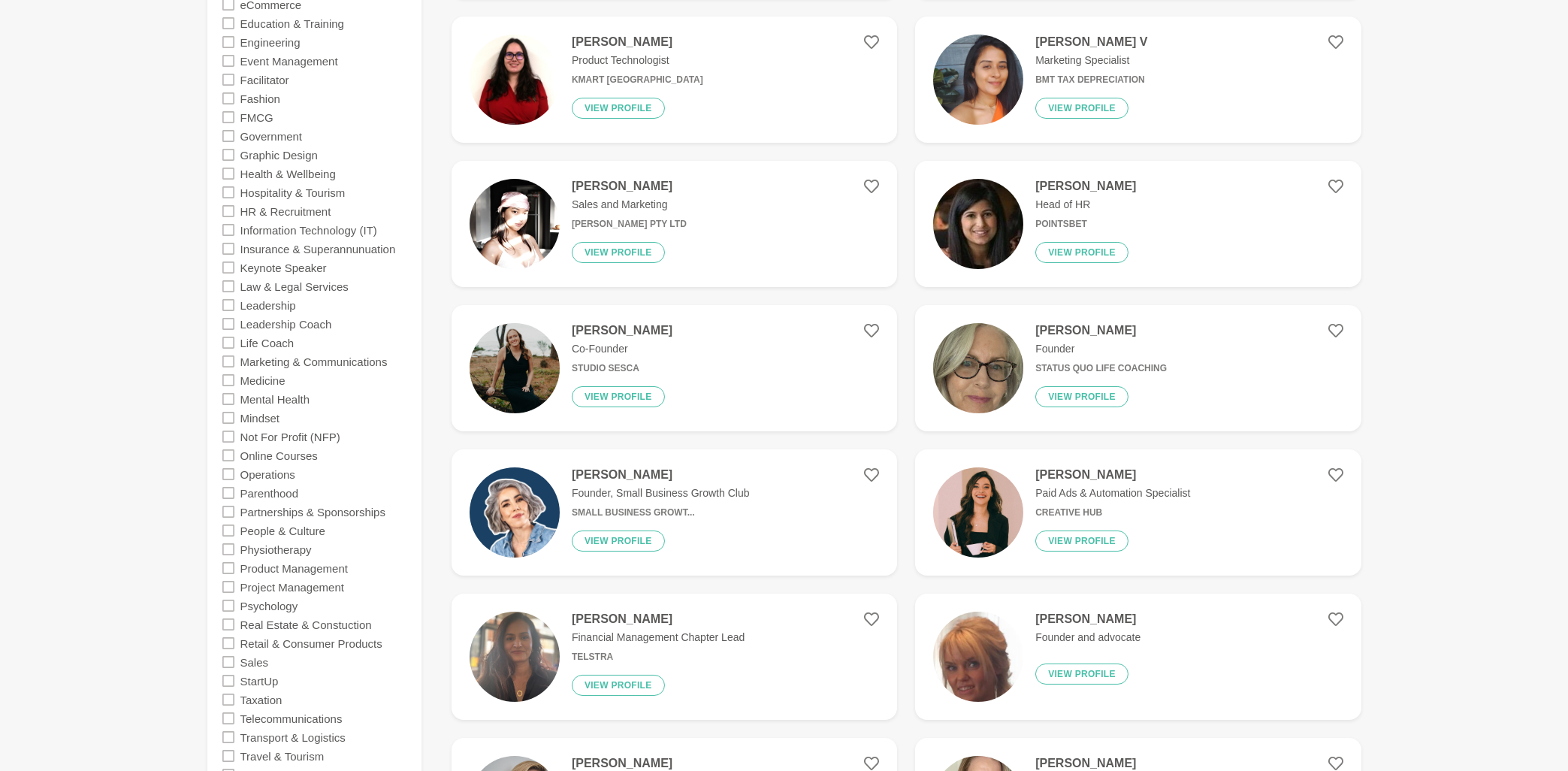
click at [229, 268] on icon at bounding box center [228, 267] width 12 height 12
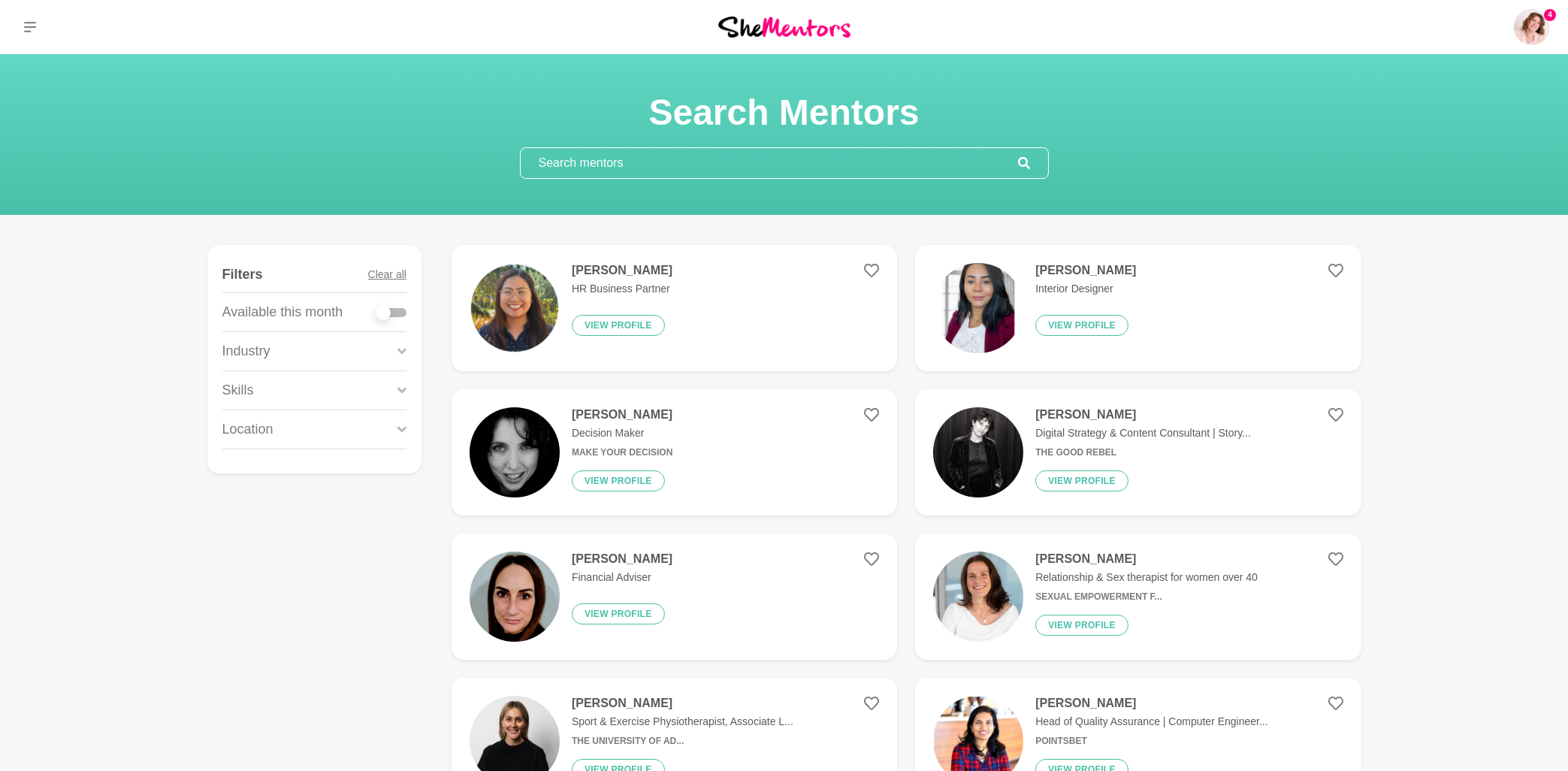
click at [397, 314] on div at bounding box center [392, 312] width 30 height 9
checkbox input "true"
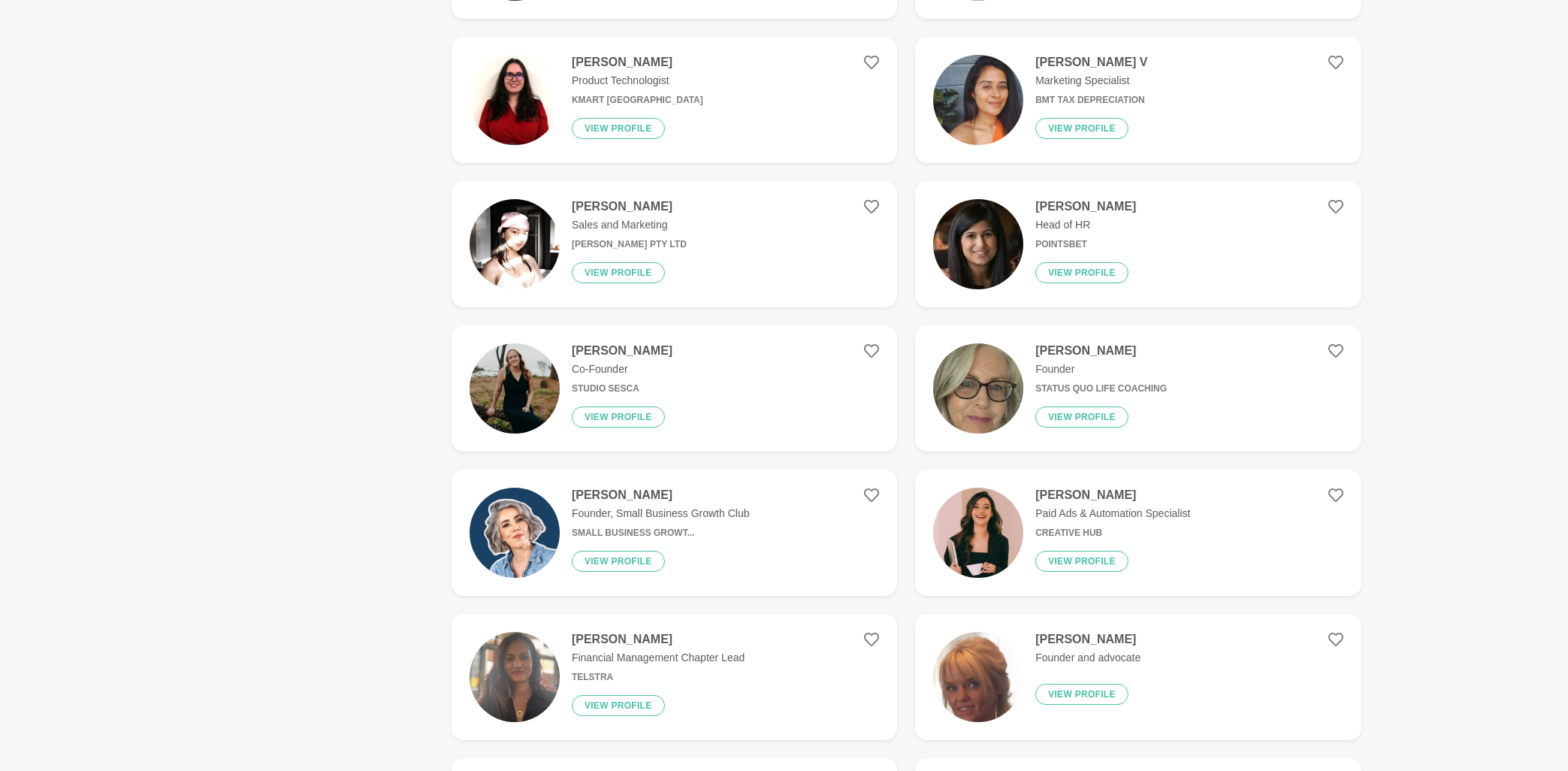
scroll to position [805, 0]
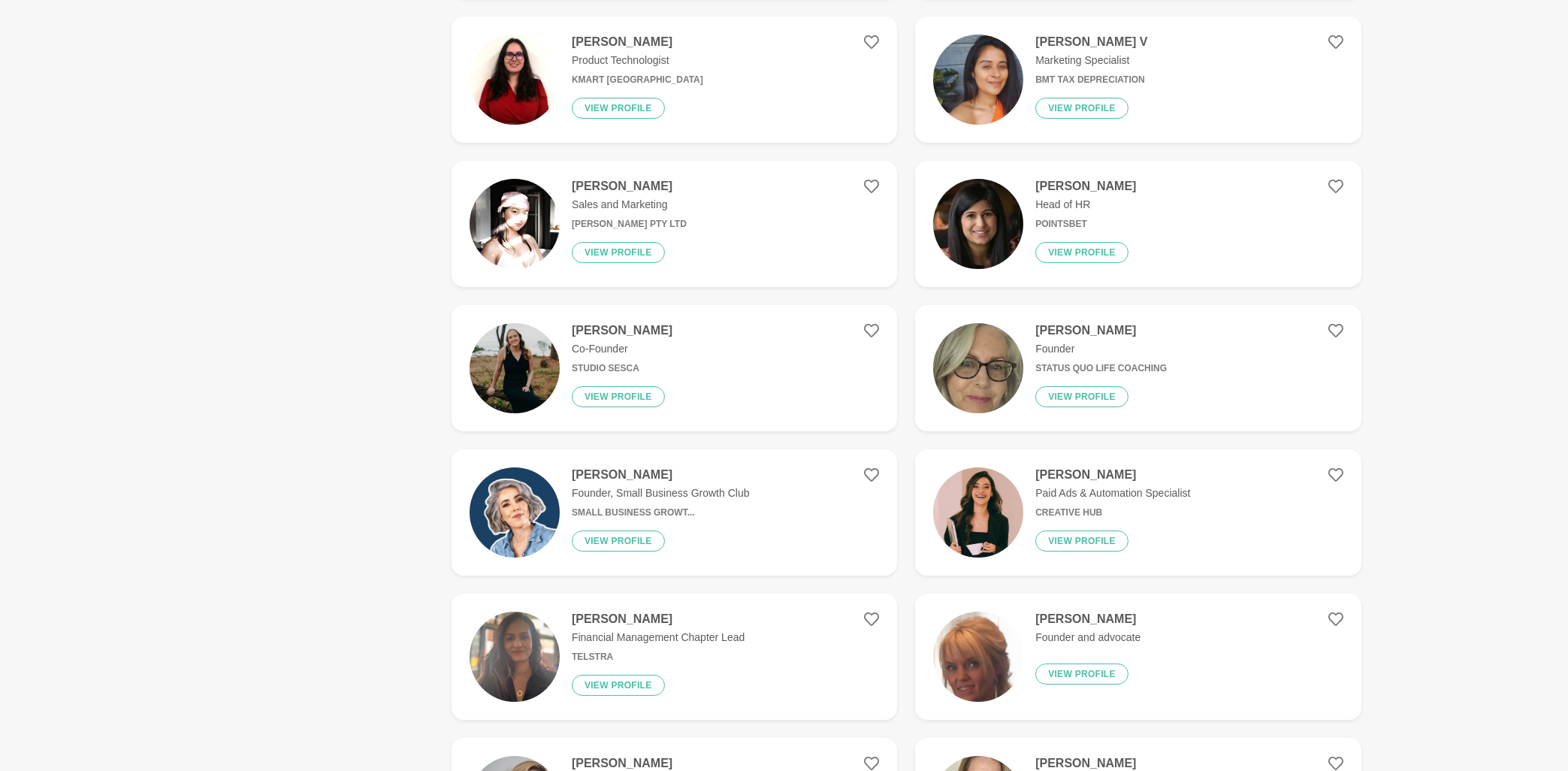
click at [584, 479] on h4 "[PERSON_NAME]" at bounding box center [661, 474] width 178 height 15
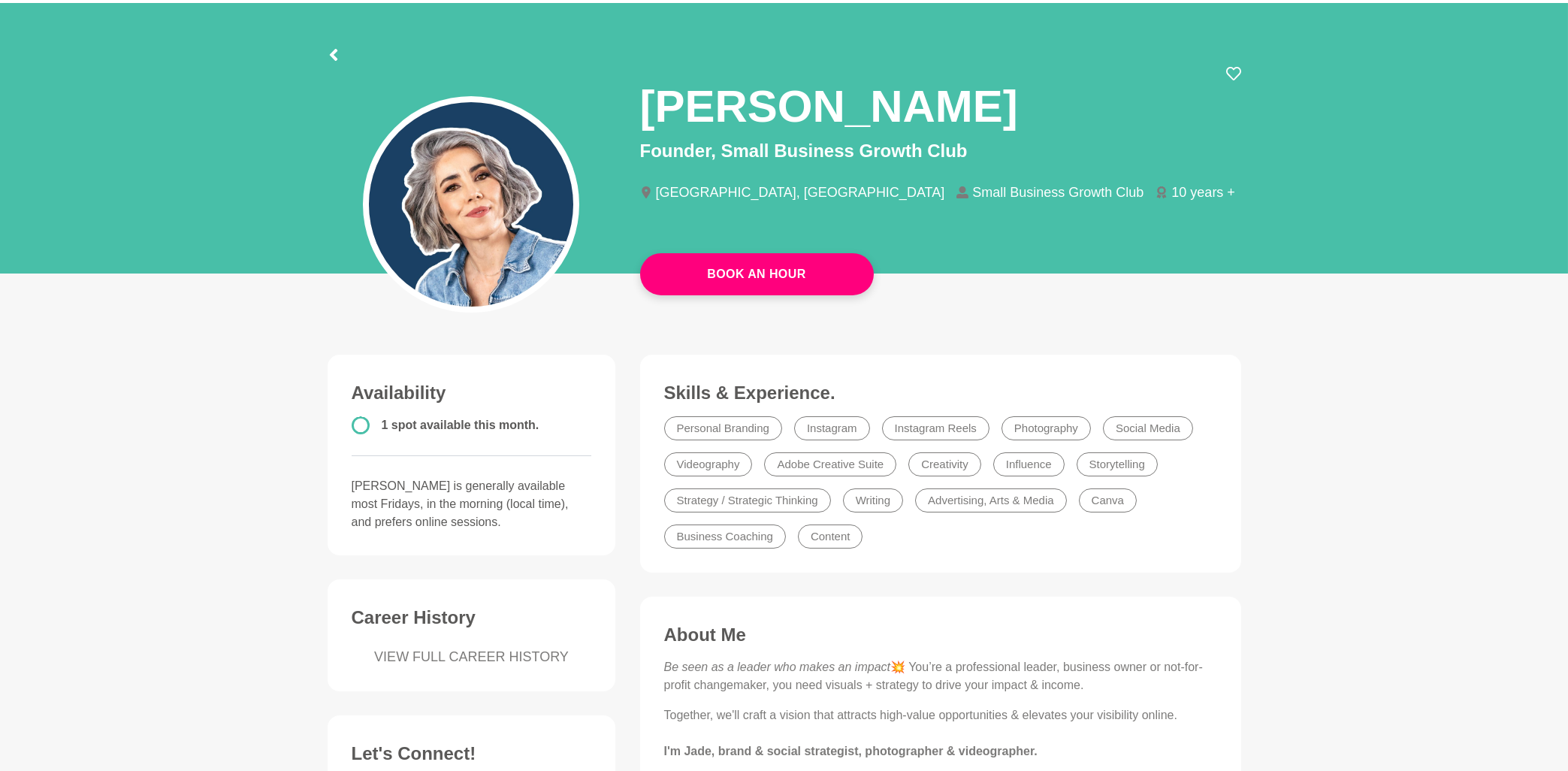
scroll to position [161, 0]
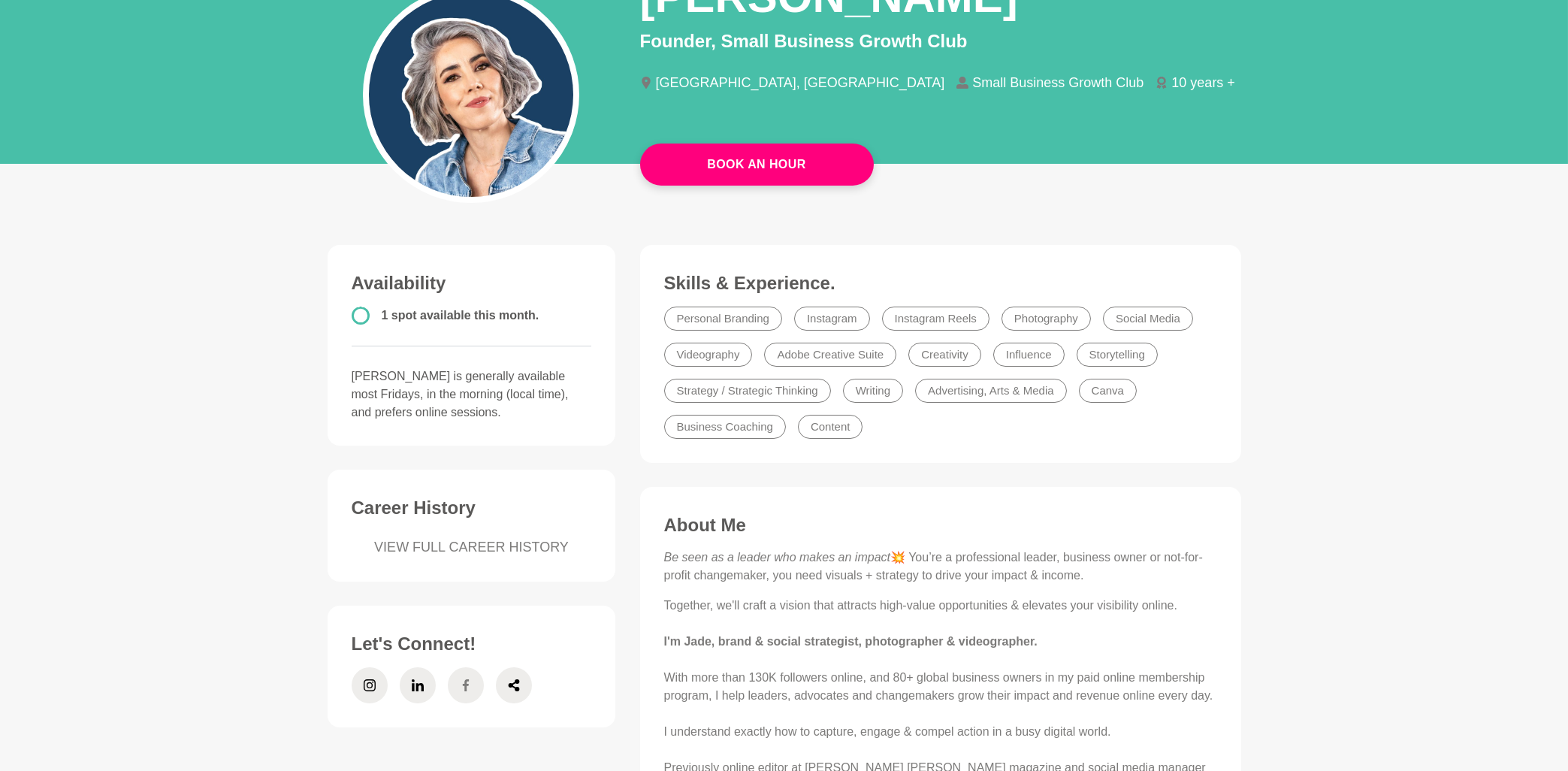
click at [465, 685] on icon at bounding box center [466, 685] width 6 height 12
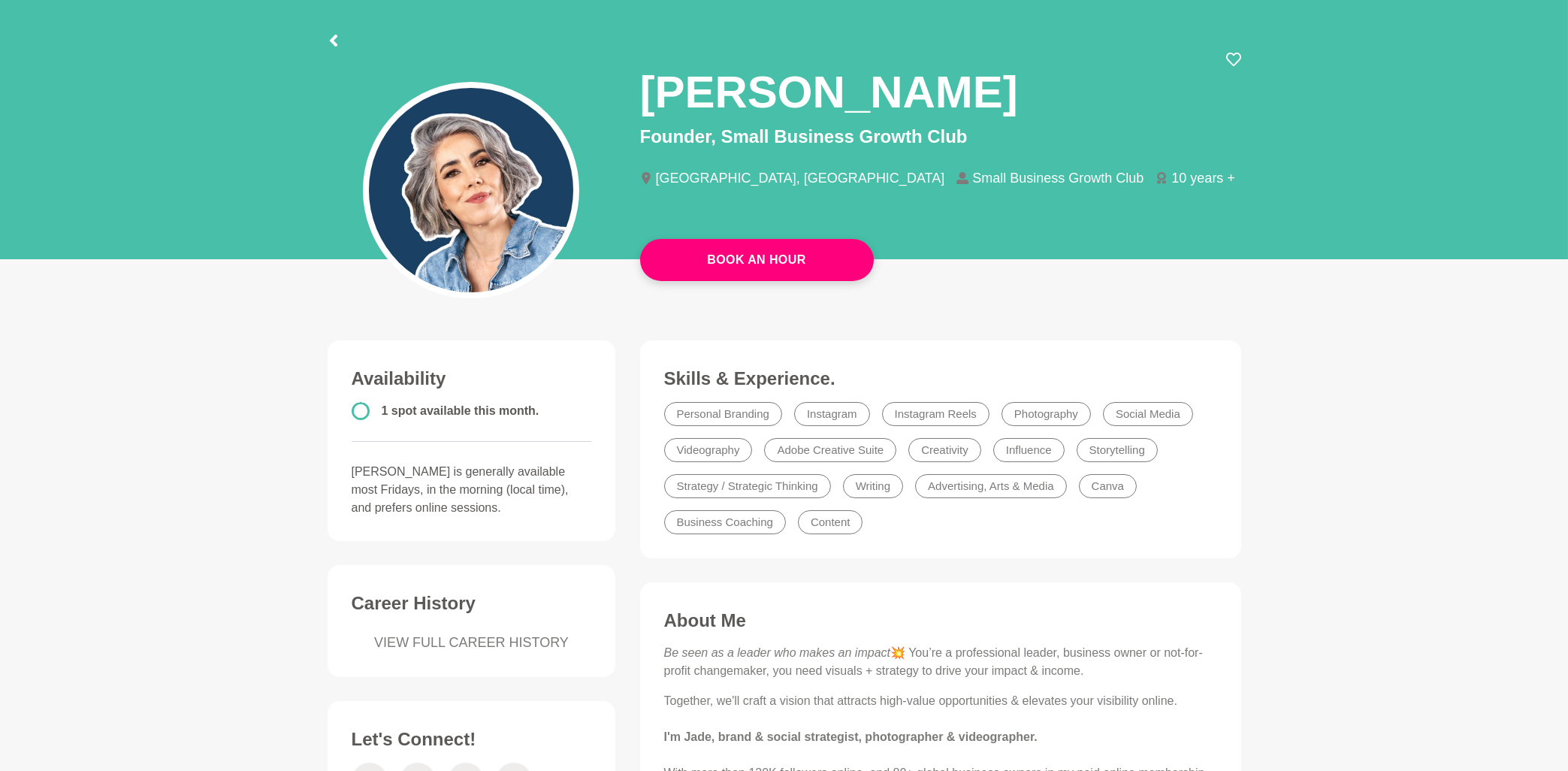
scroll to position [0, 0]
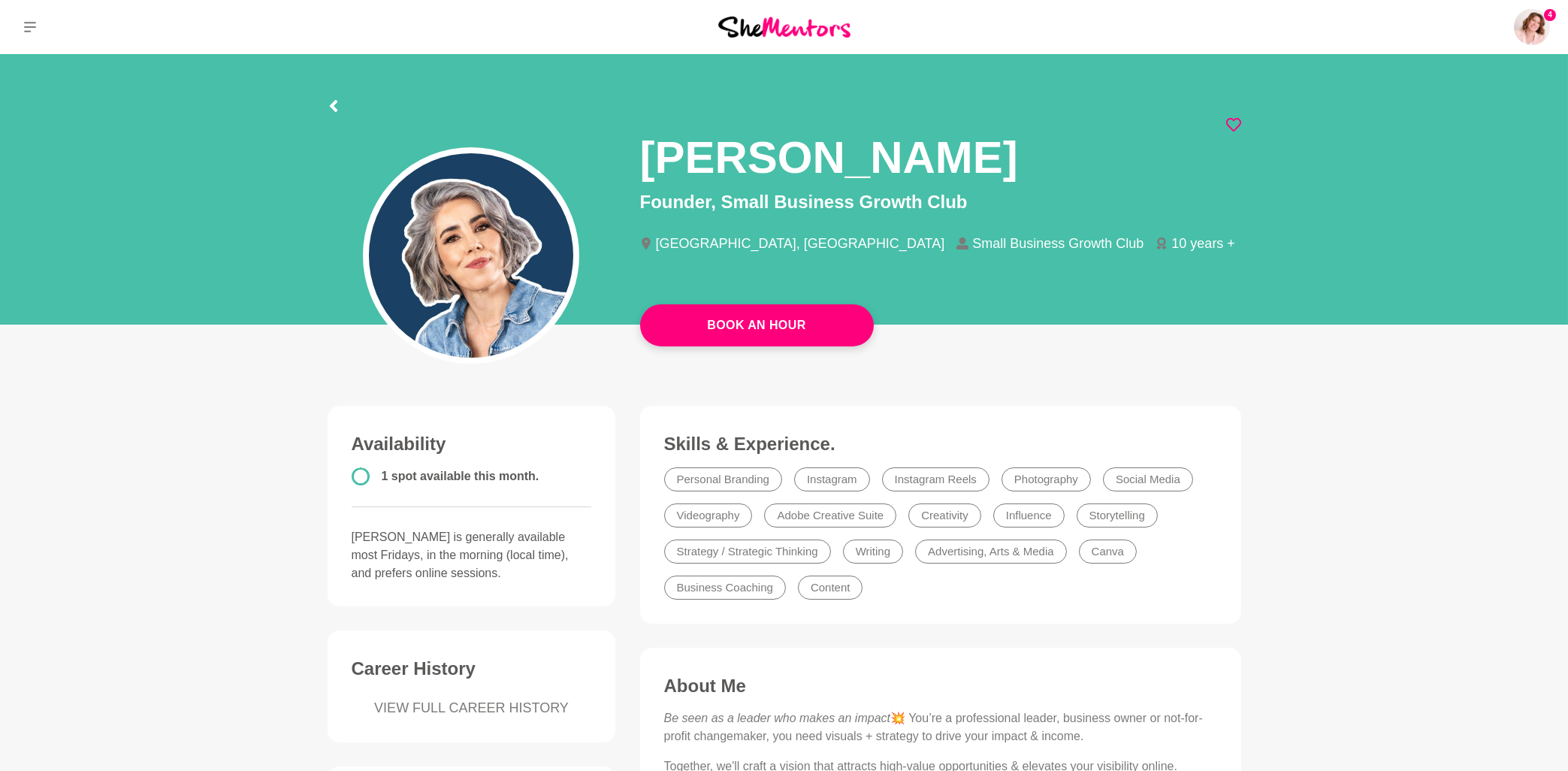
click at [1236, 127] on icon at bounding box center [1233, 124] width 15 height 15
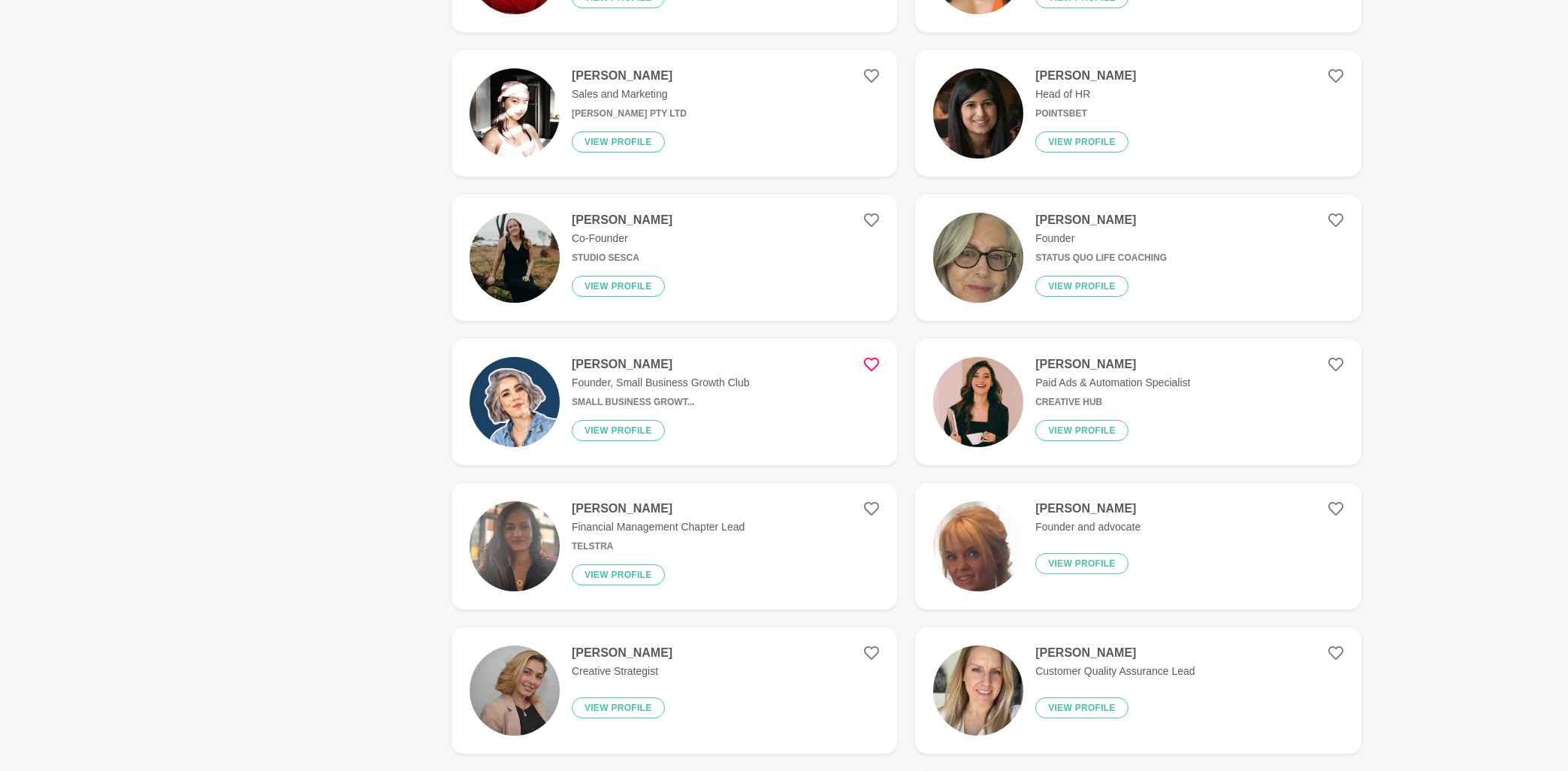
scroll to position [1047, 0]
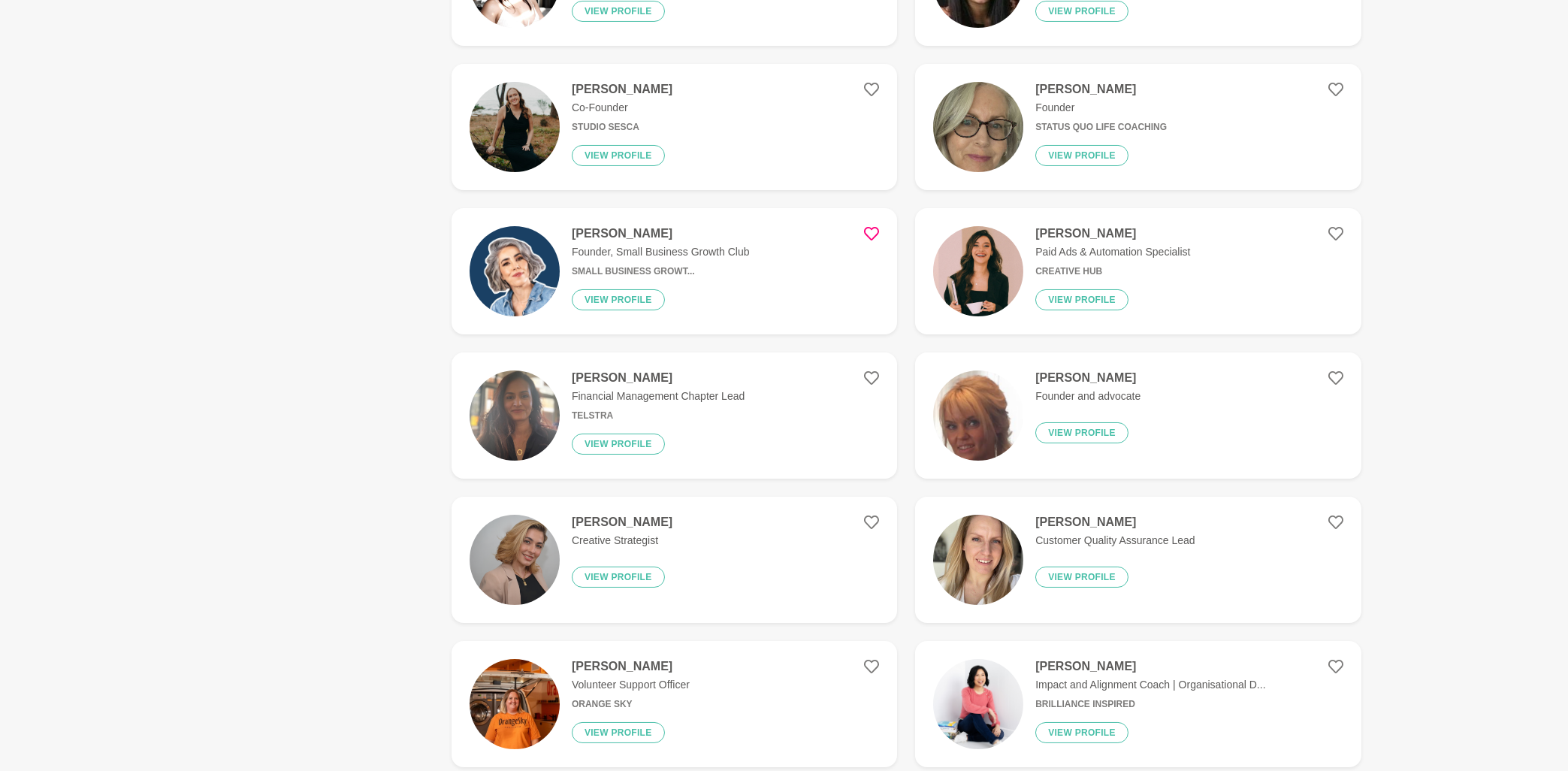
click at [1091, 235] on h4 "[PERSON_NAME]" at bounding box center [1112, 233] width 155 height 15
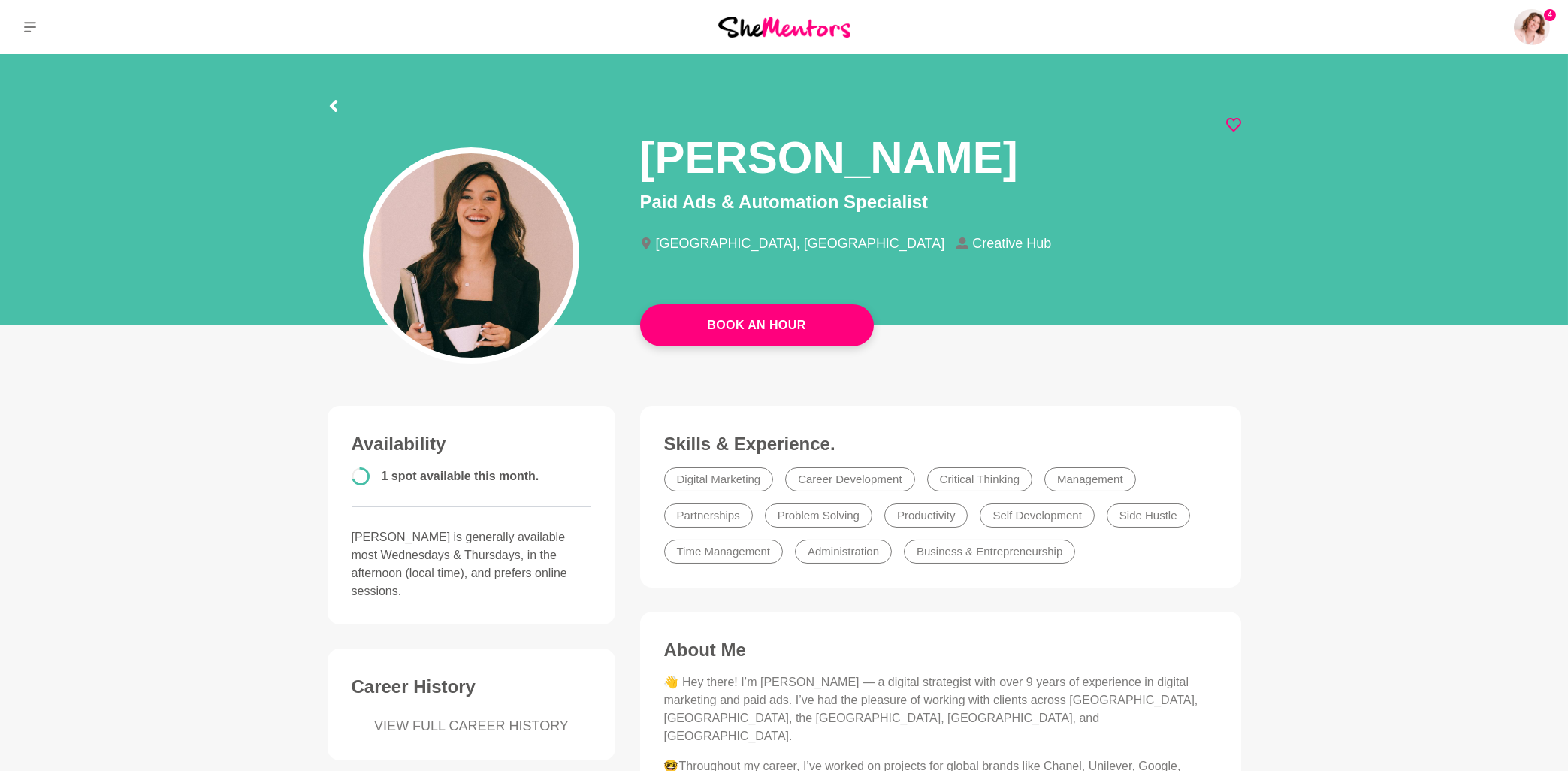
click at [1231, 125] on icon at bounding box center [1233, 124] width 15 height 15
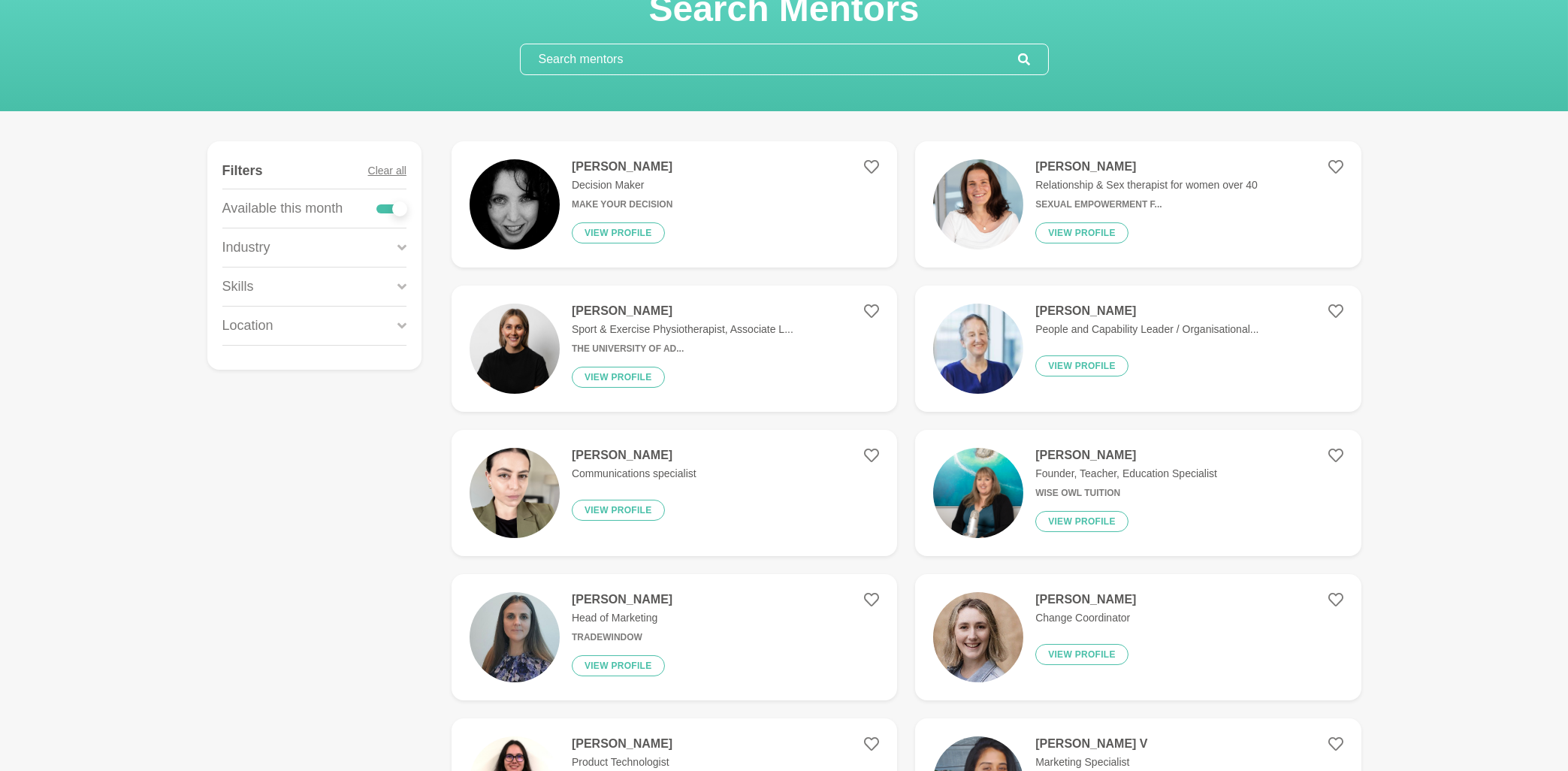
scroll to position [80, 0]
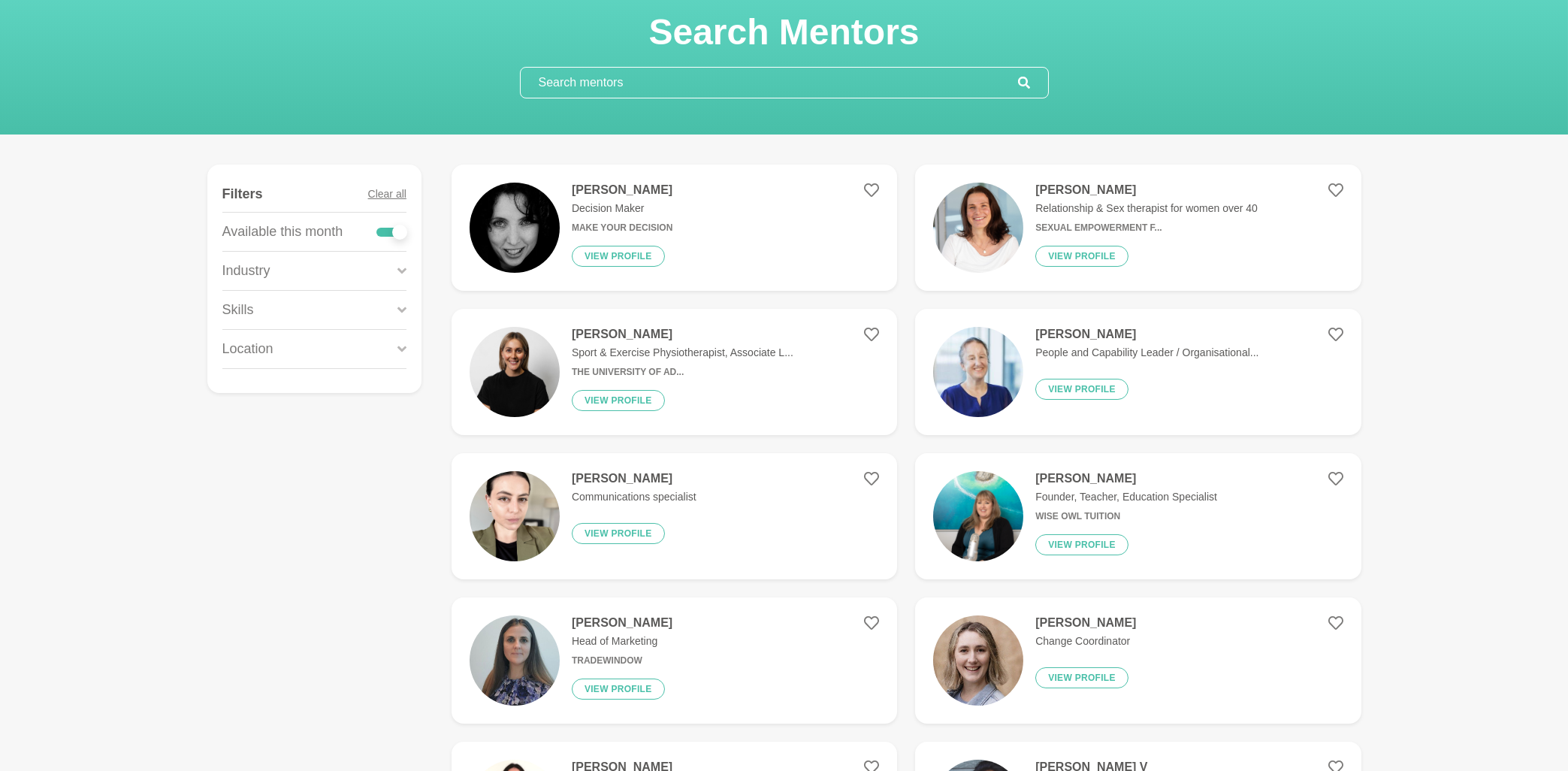
click at [362, 273] on div "Industry" at bounding box center [315, 271] width 184 height 38
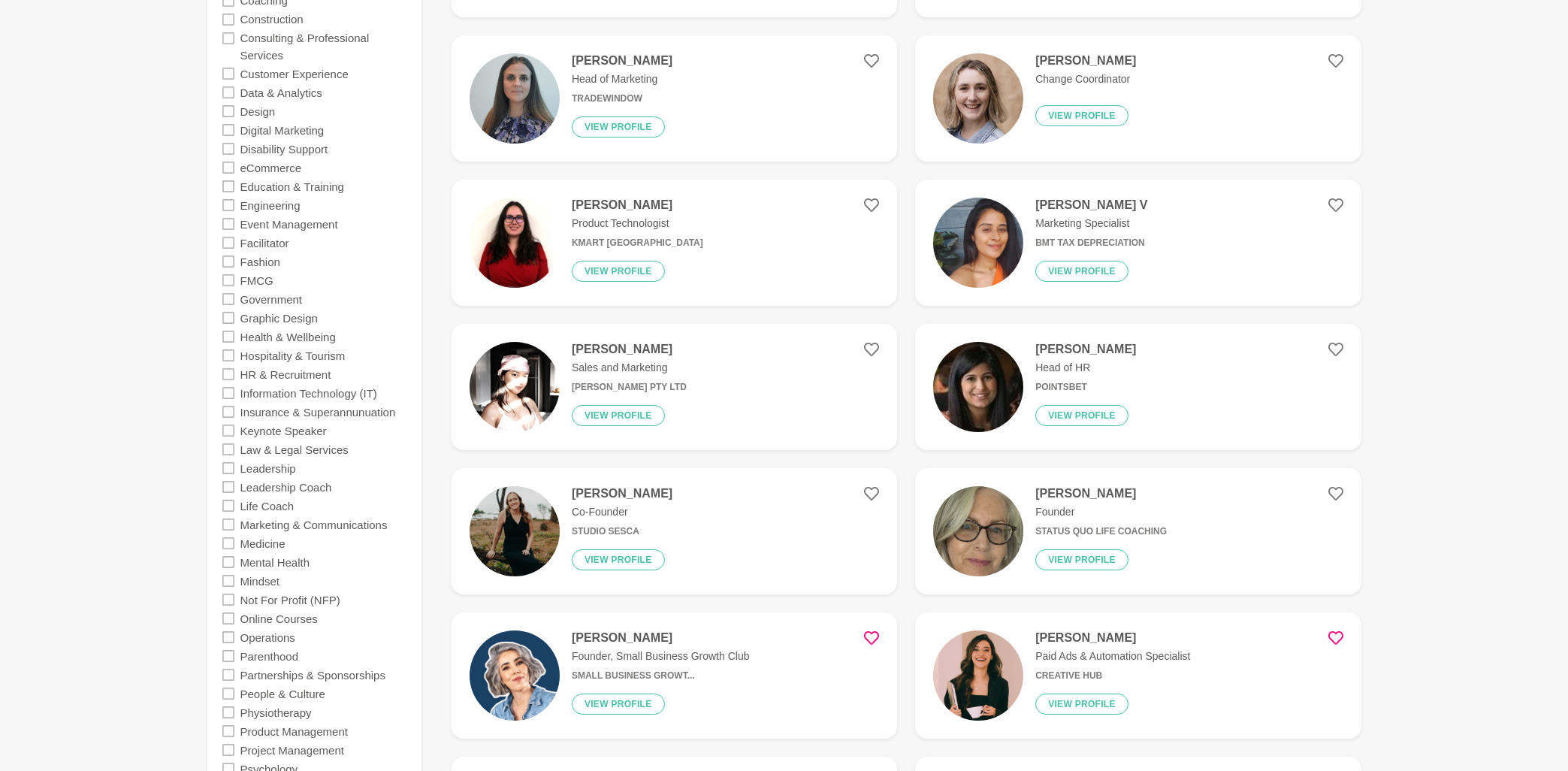
scroll to position [644, 0]
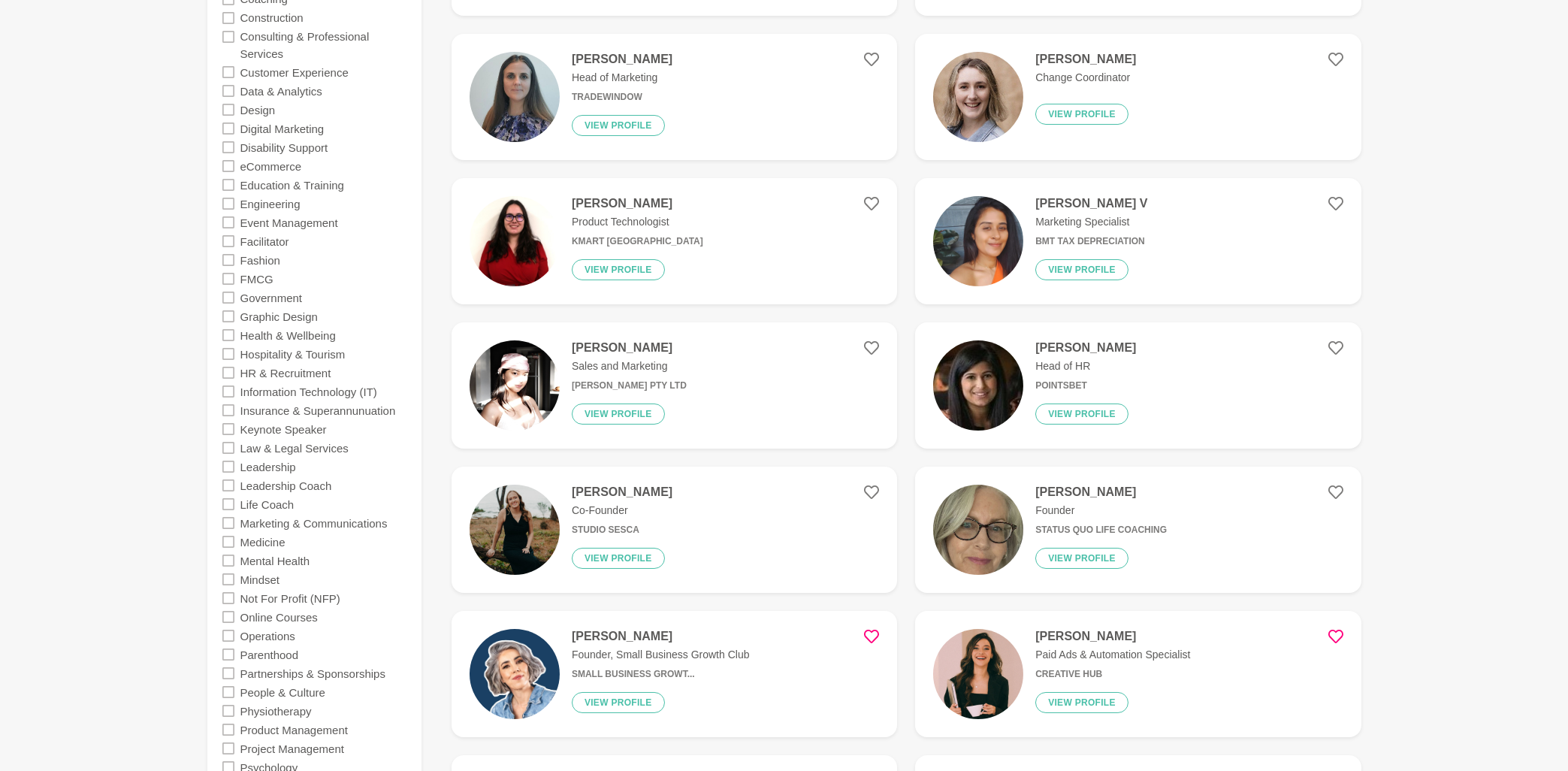
click at [229, 430] on icon at bounding box center [228, 429] width 12 height 12
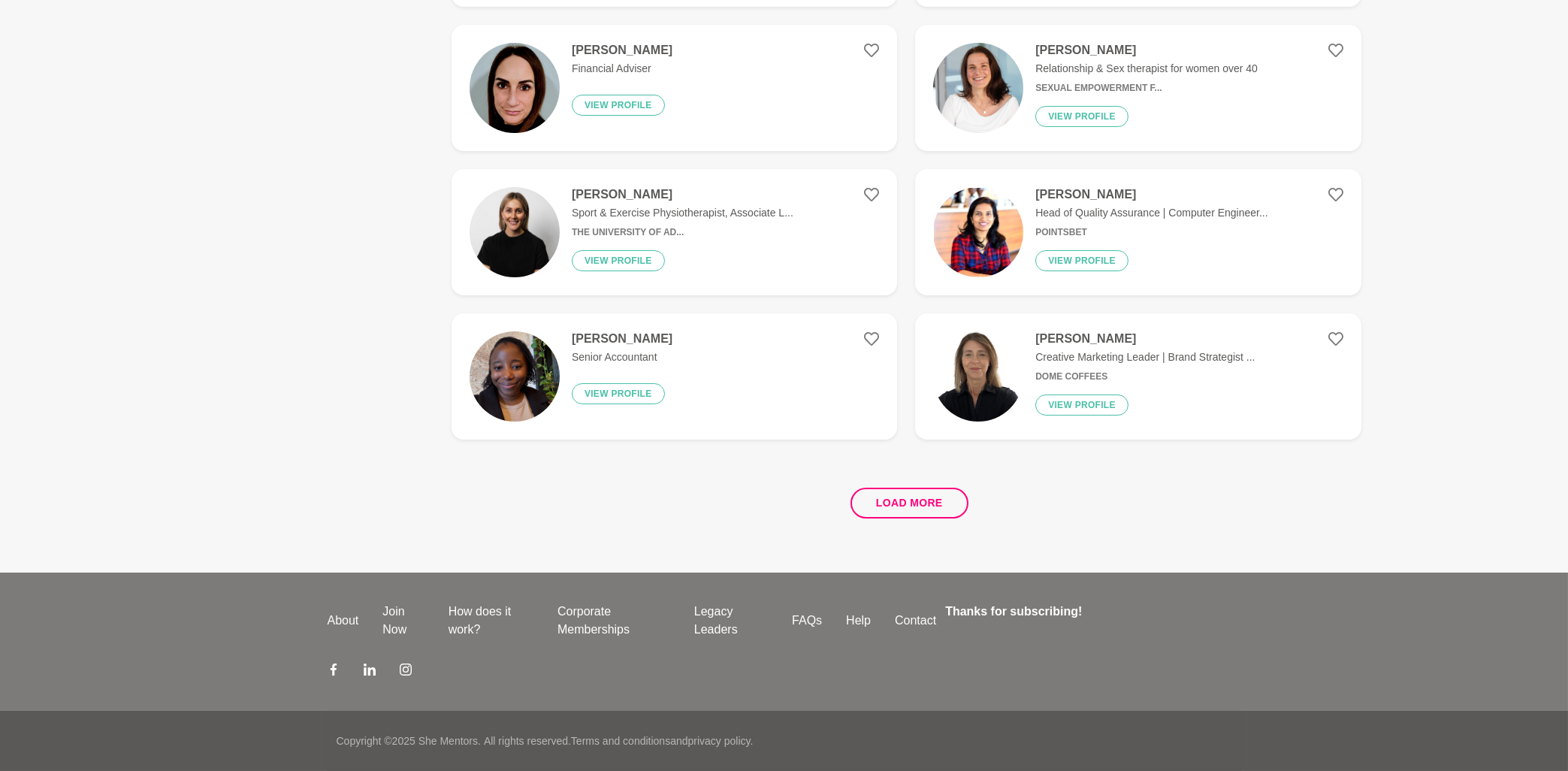
scroll to position [0, 0]
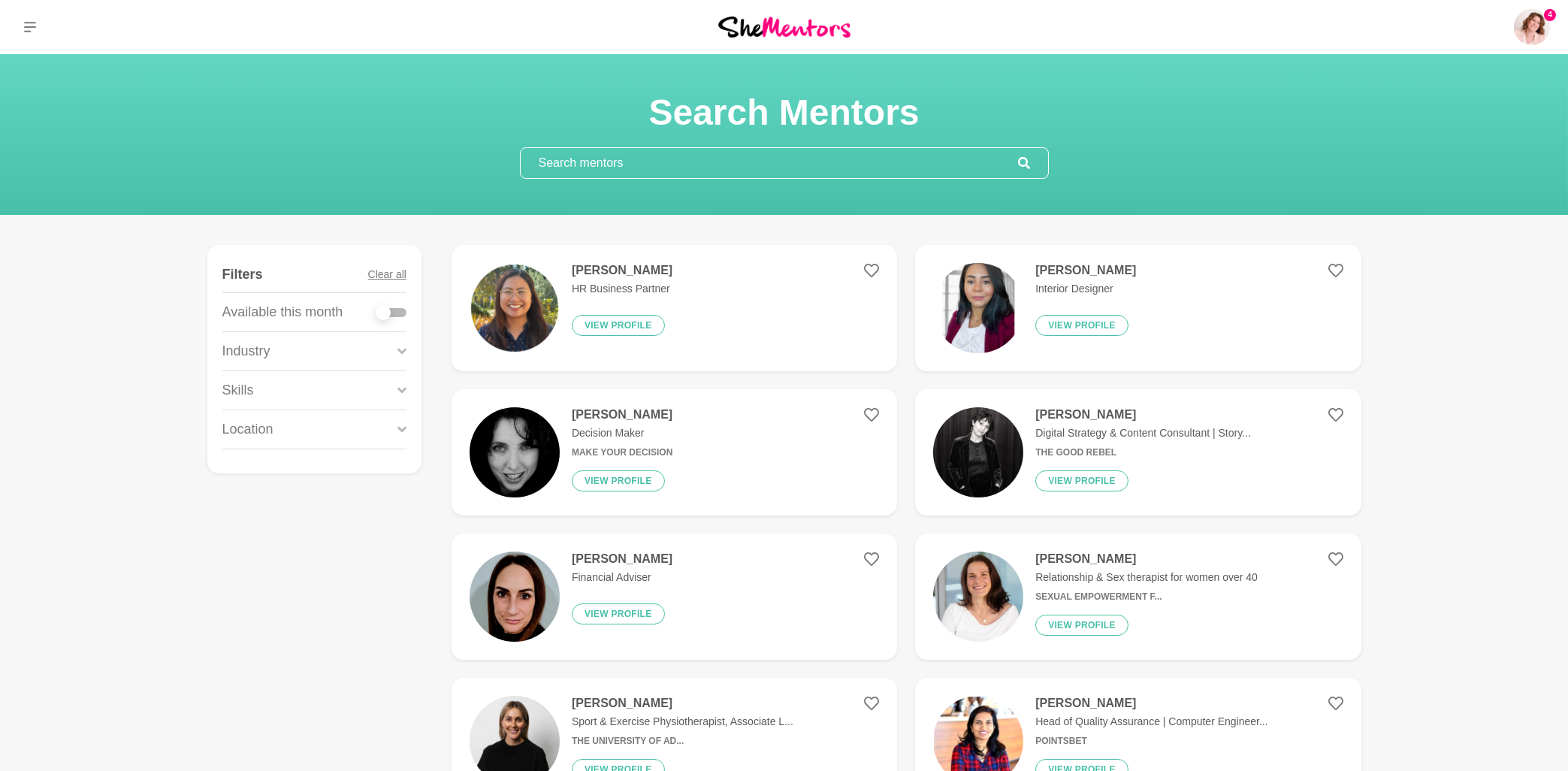
click at [398, 312] on div at bounding box center [392, 312] width 30 height 9
checkbox input "true"
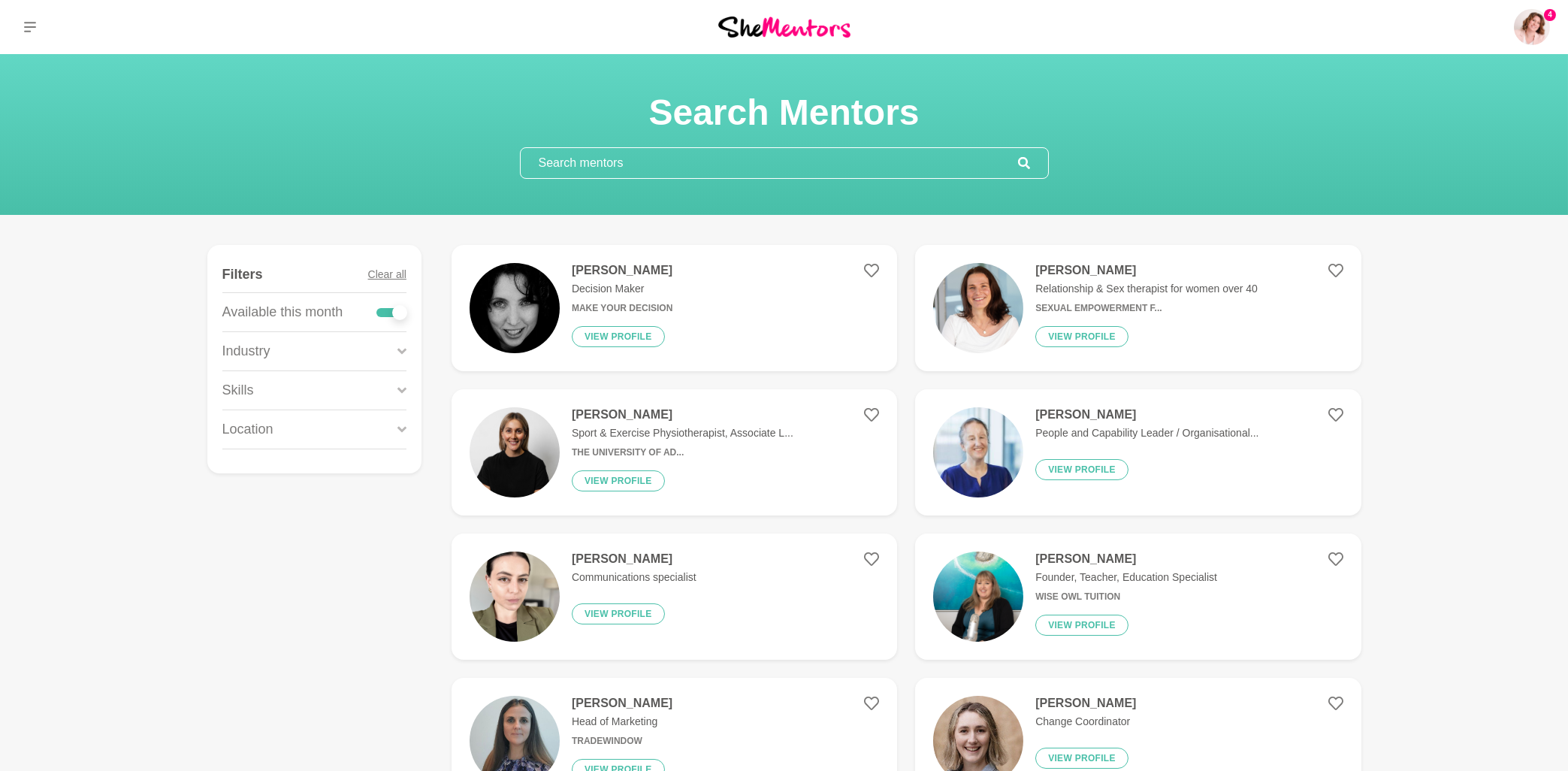
click at [364, 354] on div "Industry" at bounding box center [315, 351] width 184 height 38
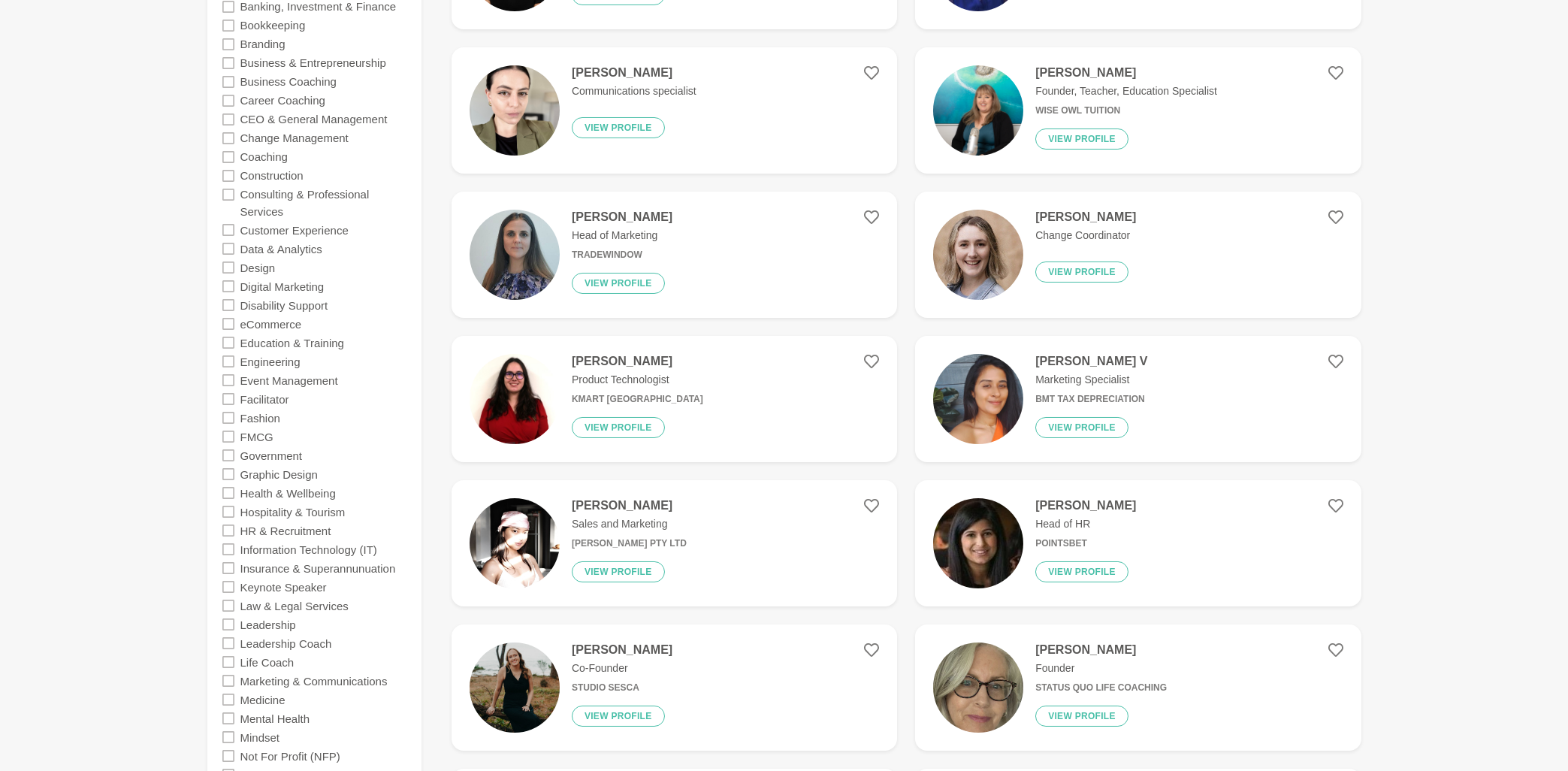
scroll to position [563, 0]
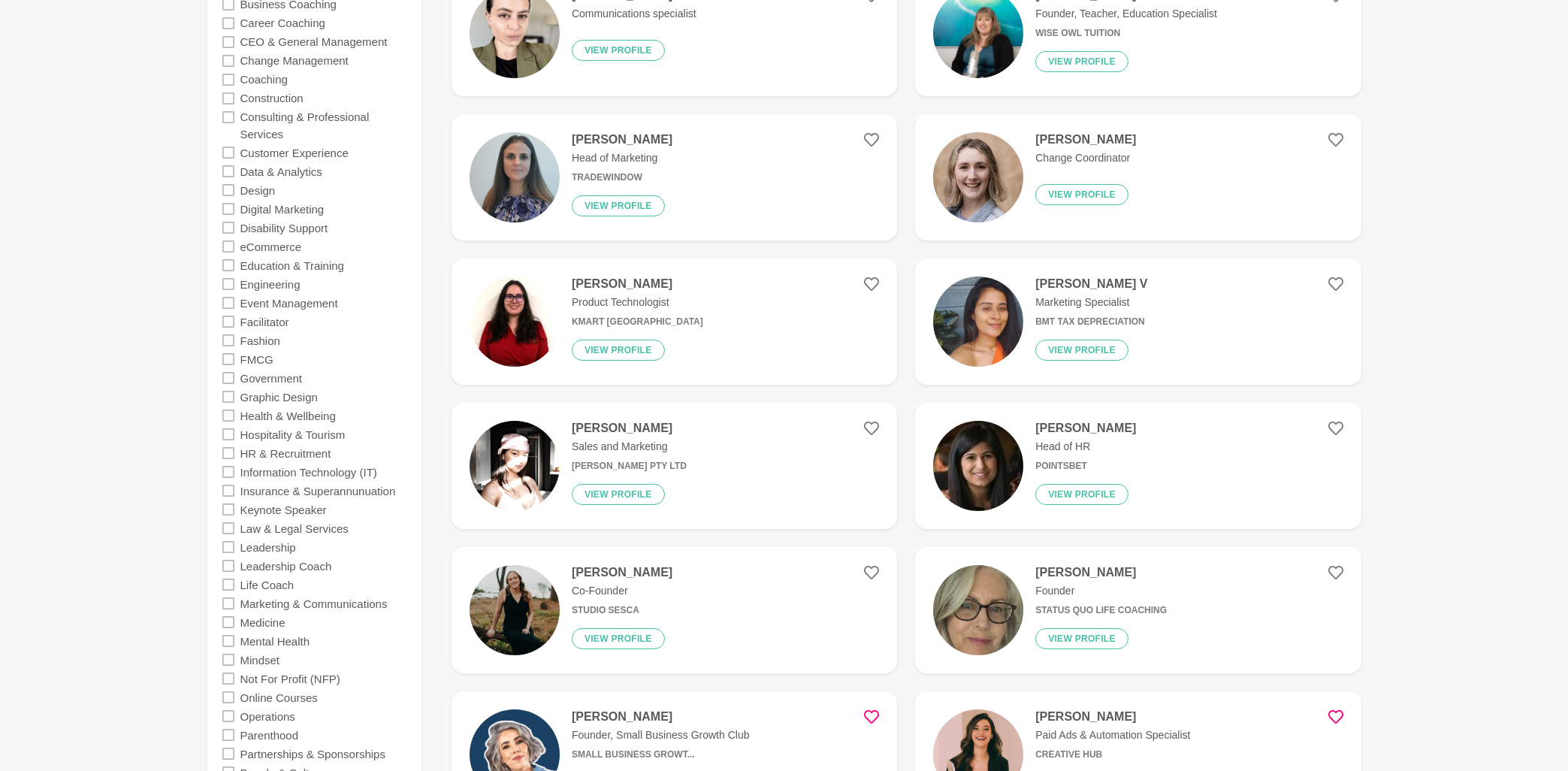
click at [229, 507] on icon at bounding box center [228, 509] width 12 height 12
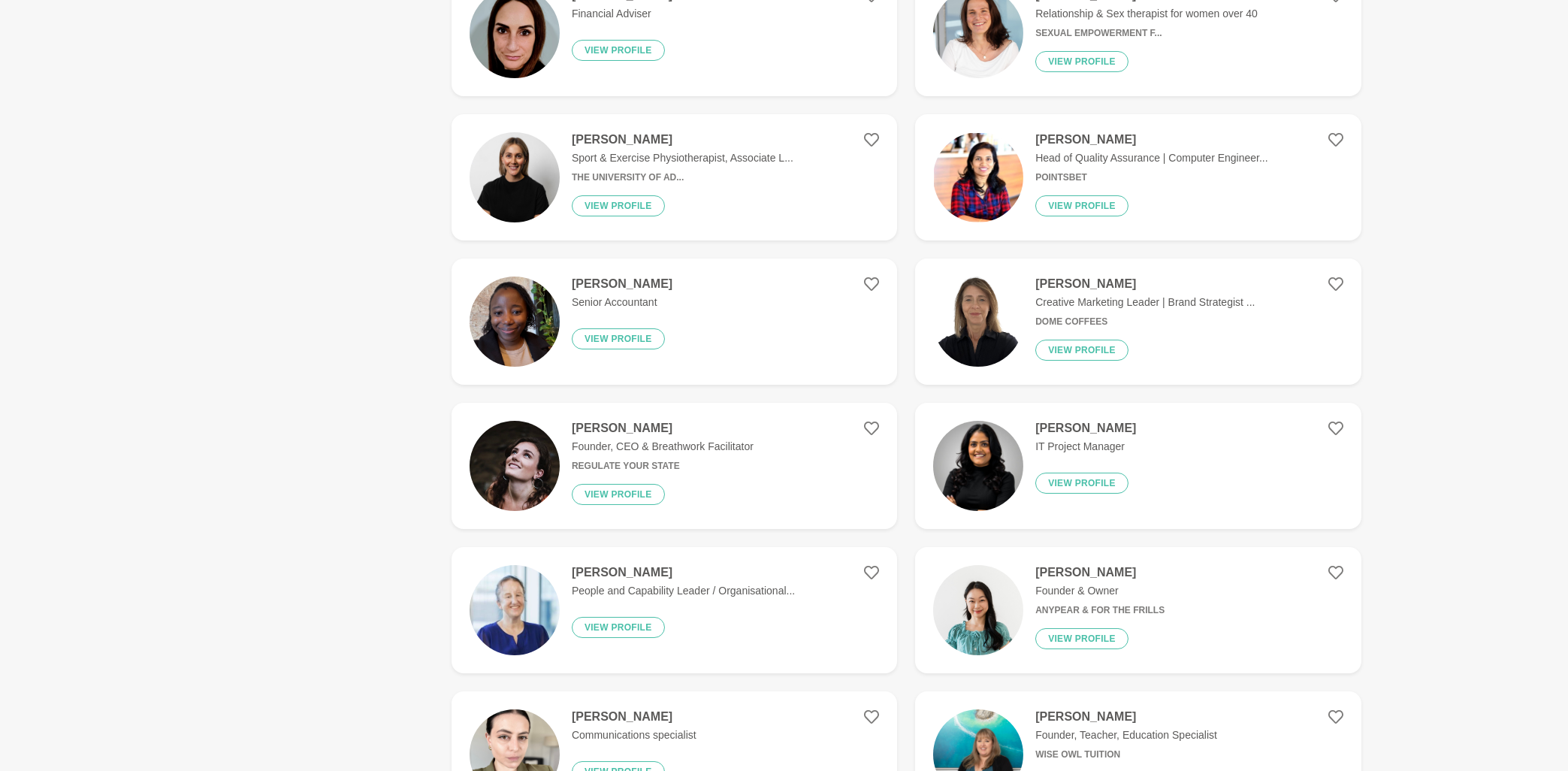
scroll to position [0, 0]
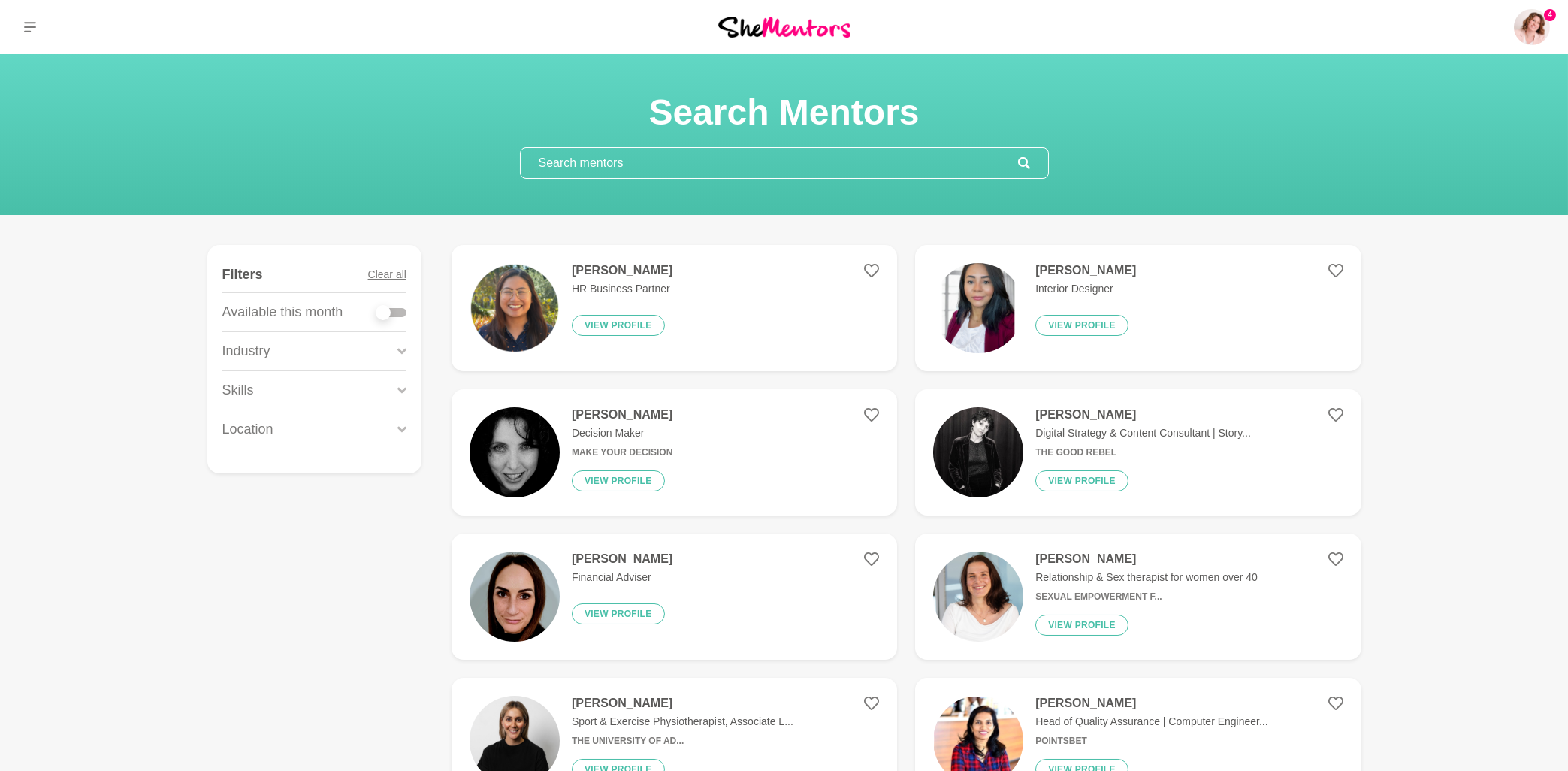
click at [272, 391] on div "Skills" at bounding box center [315, 390] width 184 height 38
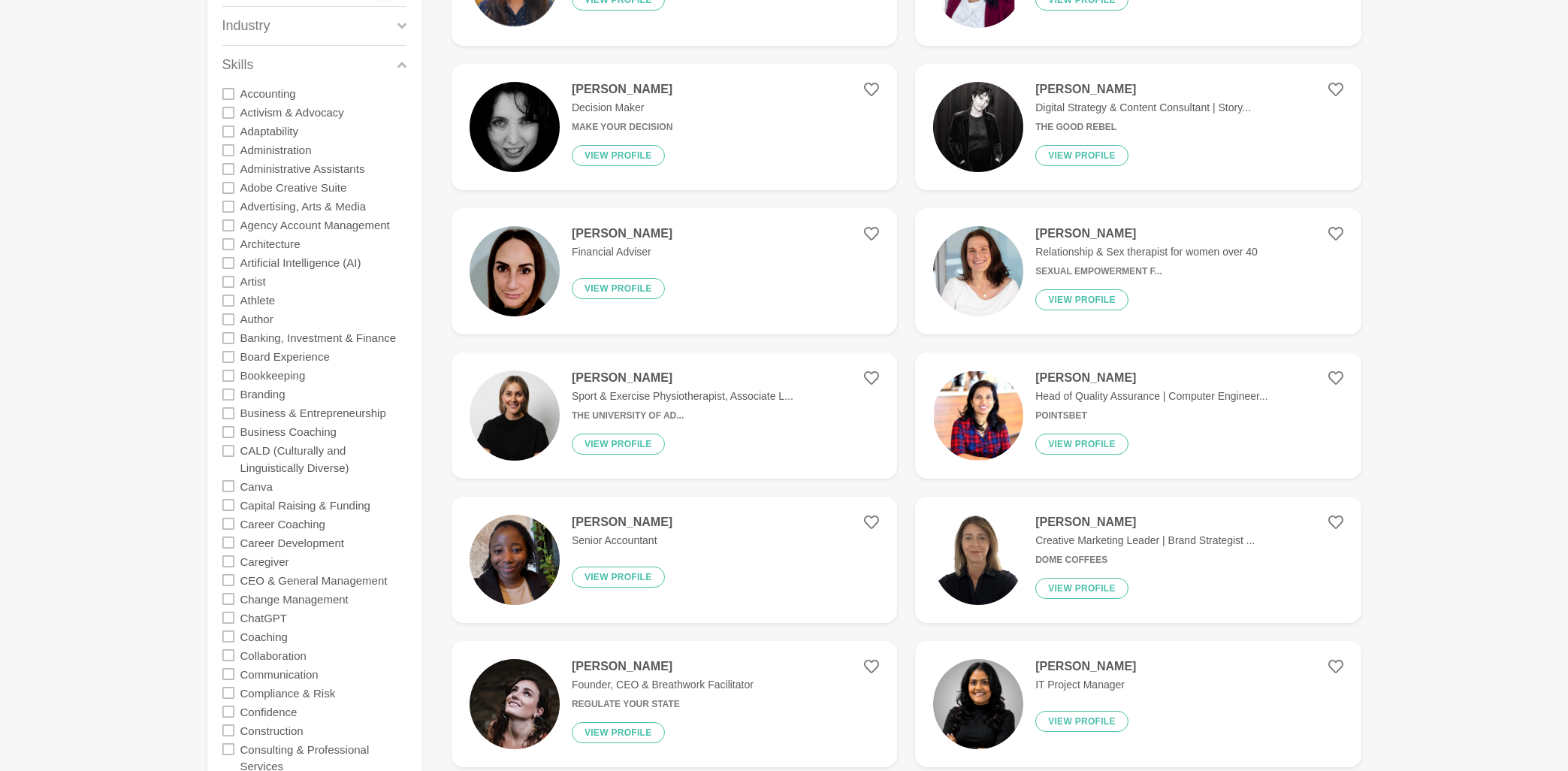
scroll to position [321, 0]
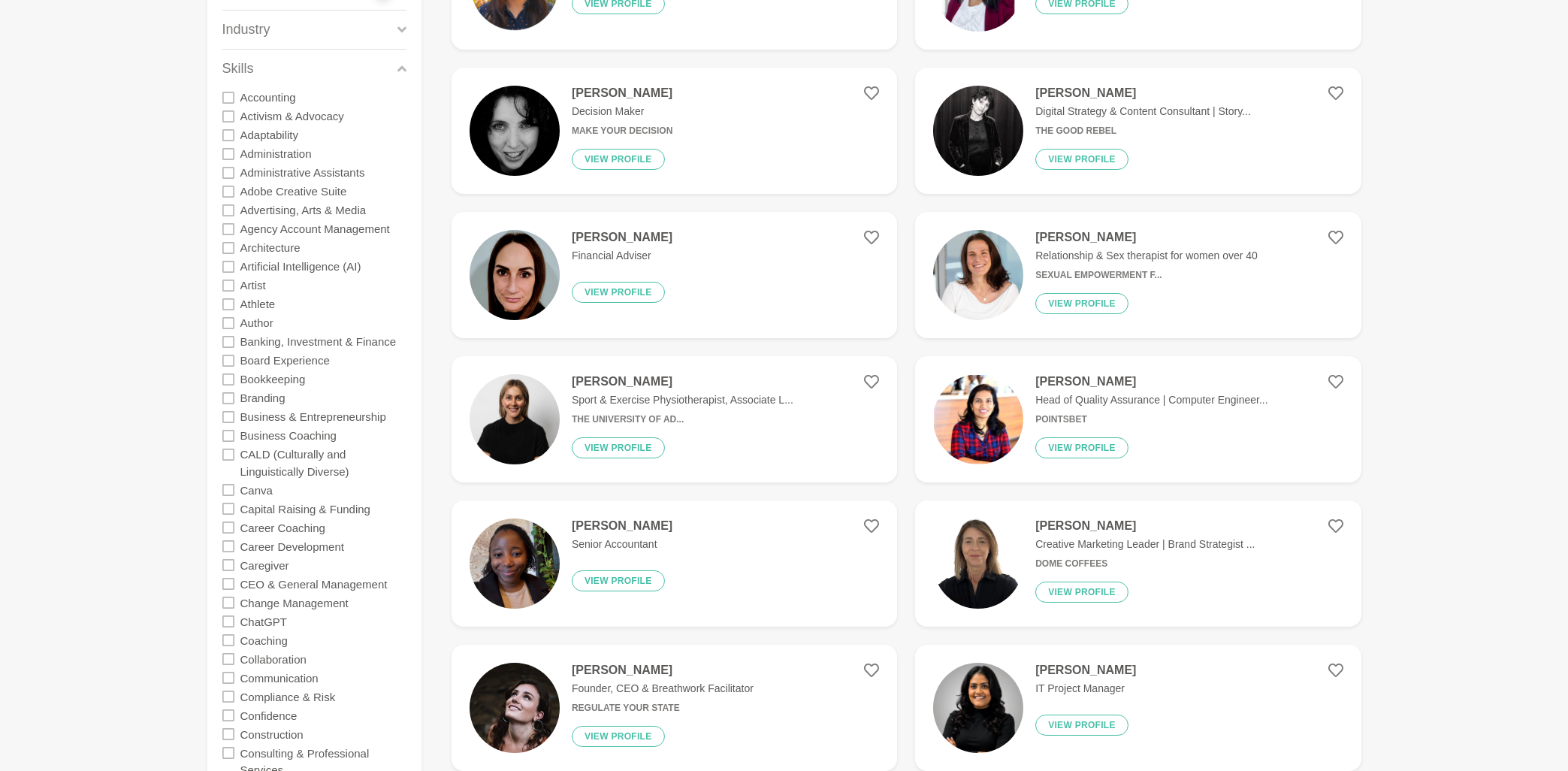
click at [230, 267] on icon at bounding box center [228, 266] width 12 height 12
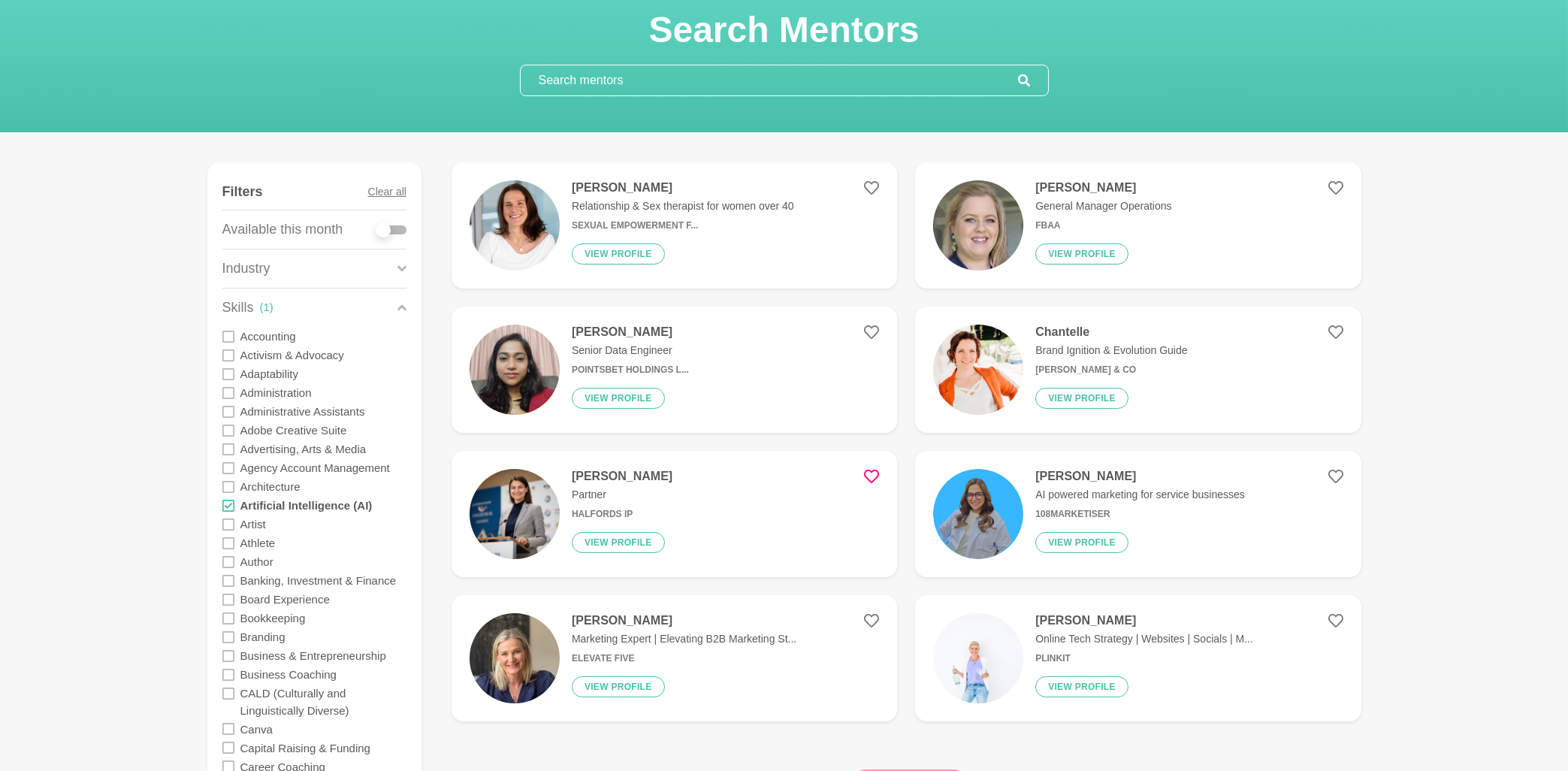
scroll to position [80, 0]
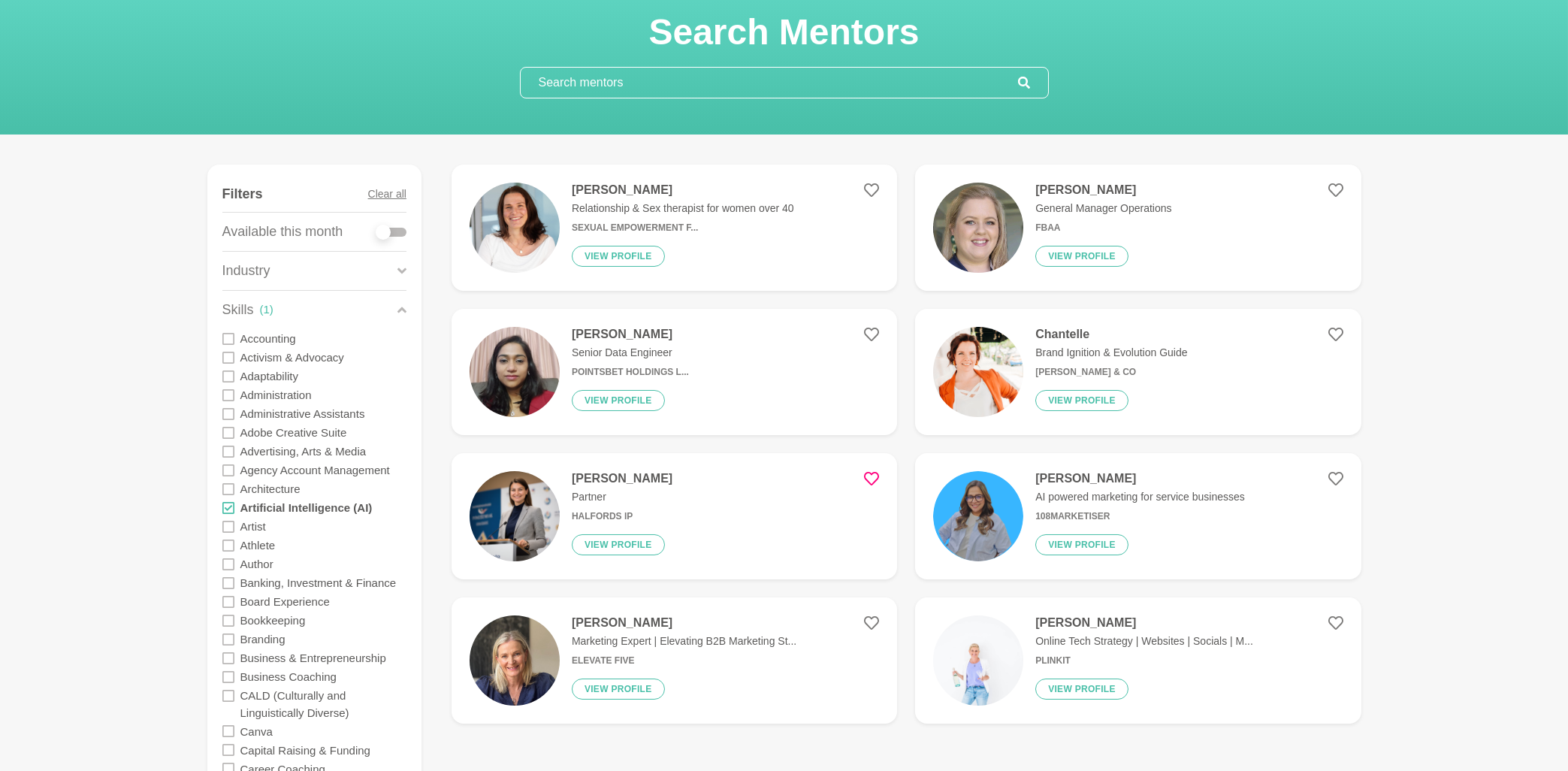
click at [626, 480] on h4 "[PERSON_NAME]" at bounding box center [623, 478] width 101 height 15
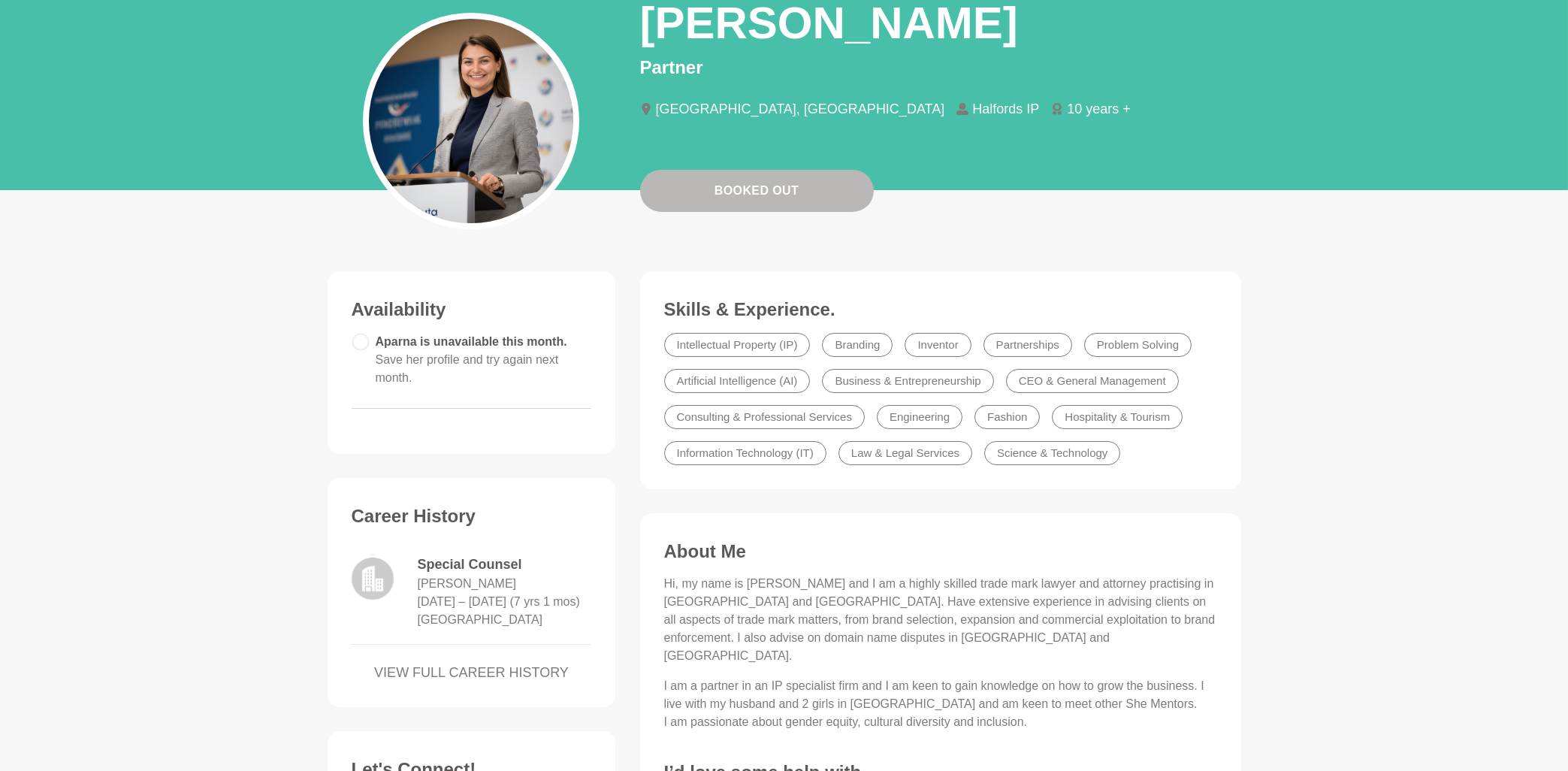
scroll to position [161, 0]
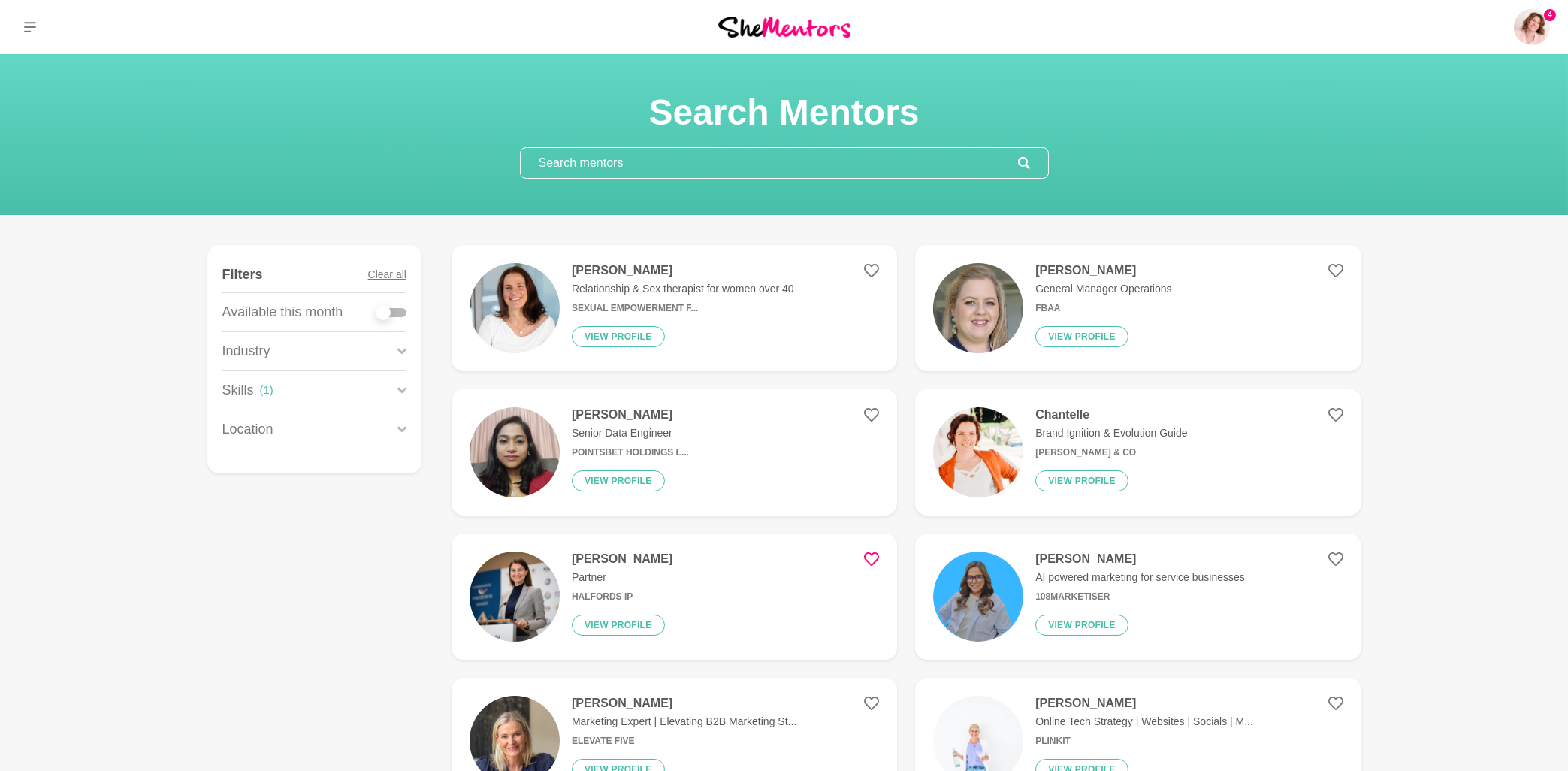
click at [1065, 560] on h4 "[PERSON_NAME]" at bounding box center [1140, 559] width 210 height 15
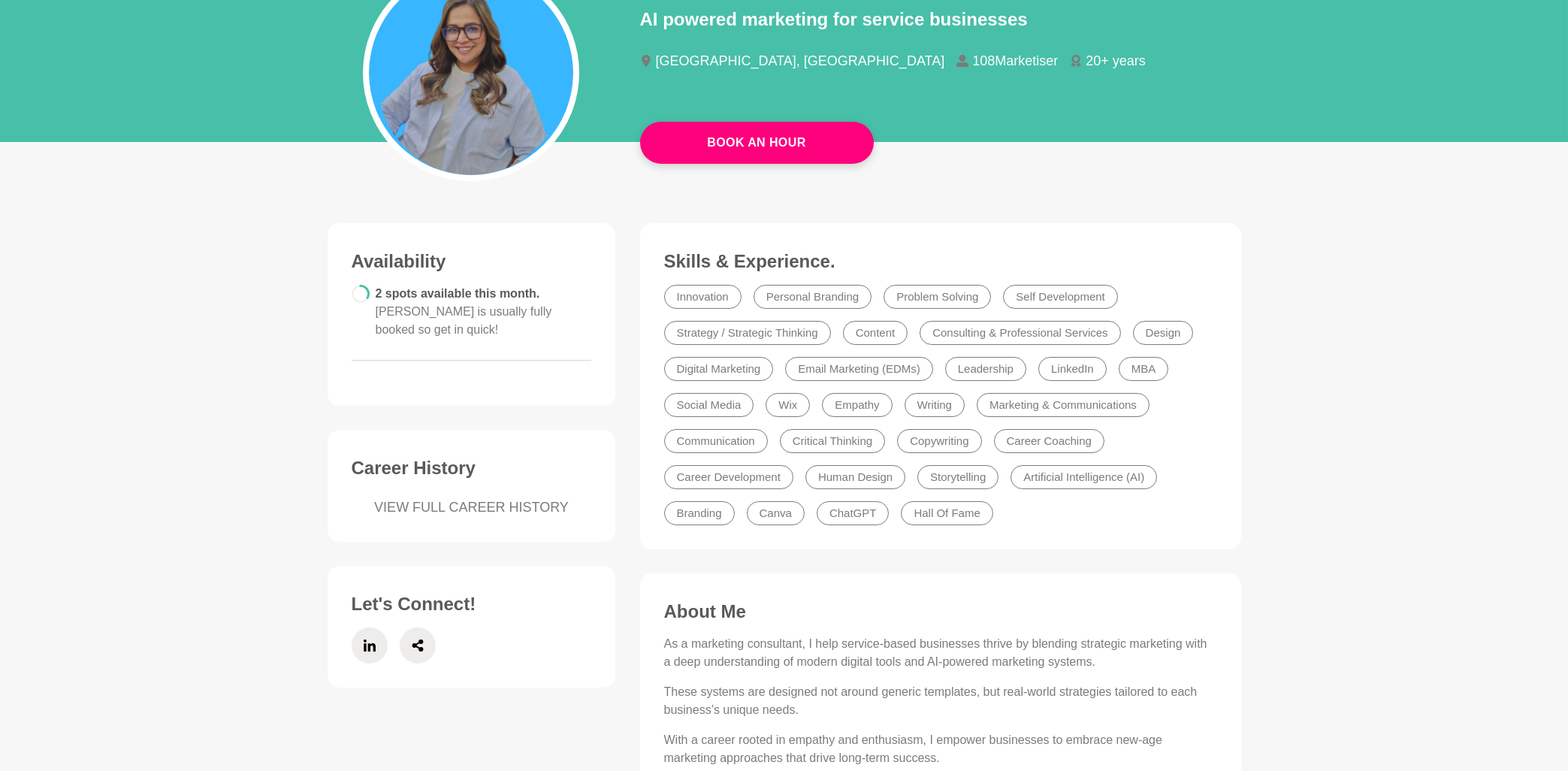
scroll to position [241, 0]
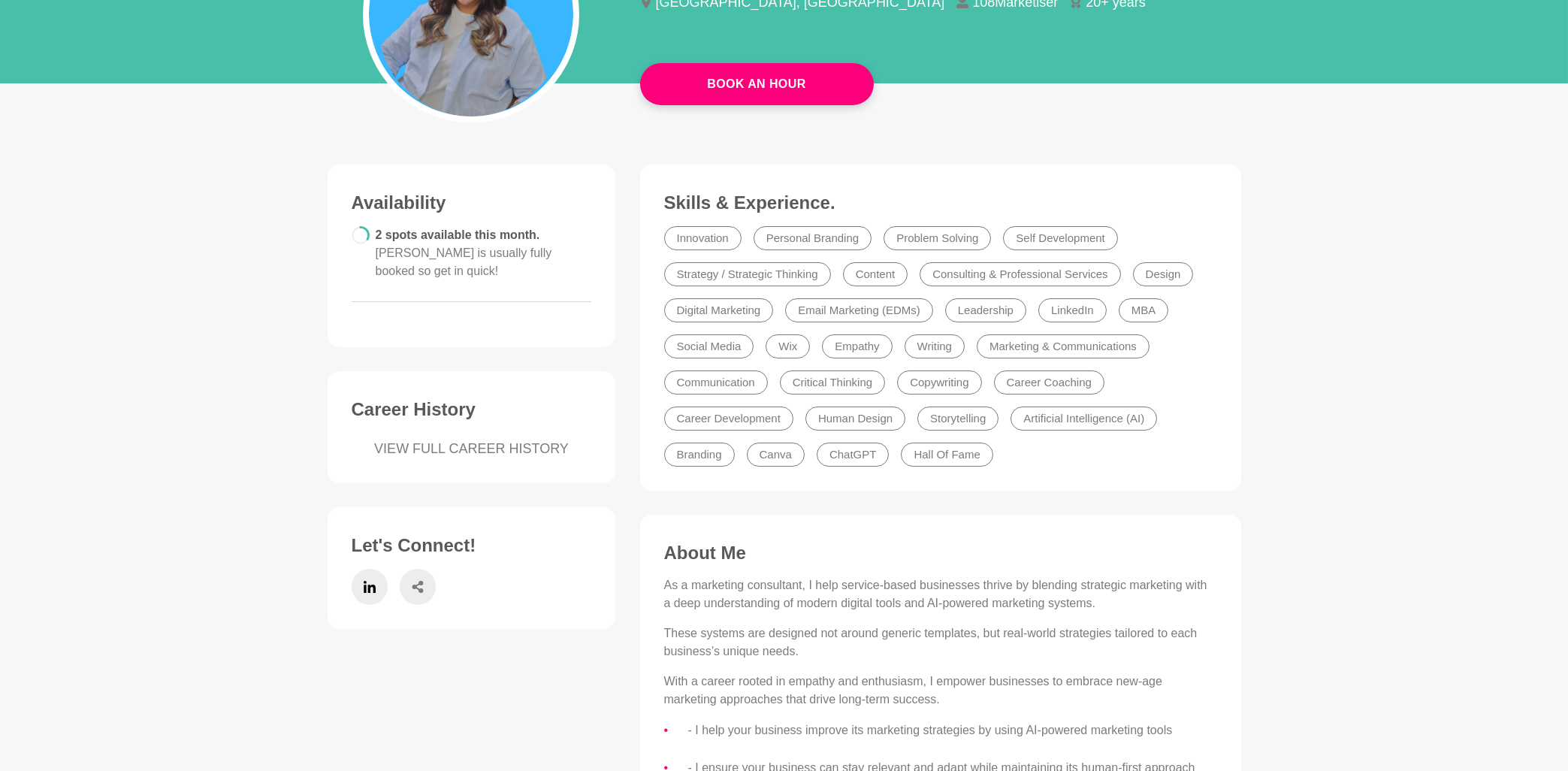
click at [411, 571] on span at bounding box center [417, 587] width 36 height 36
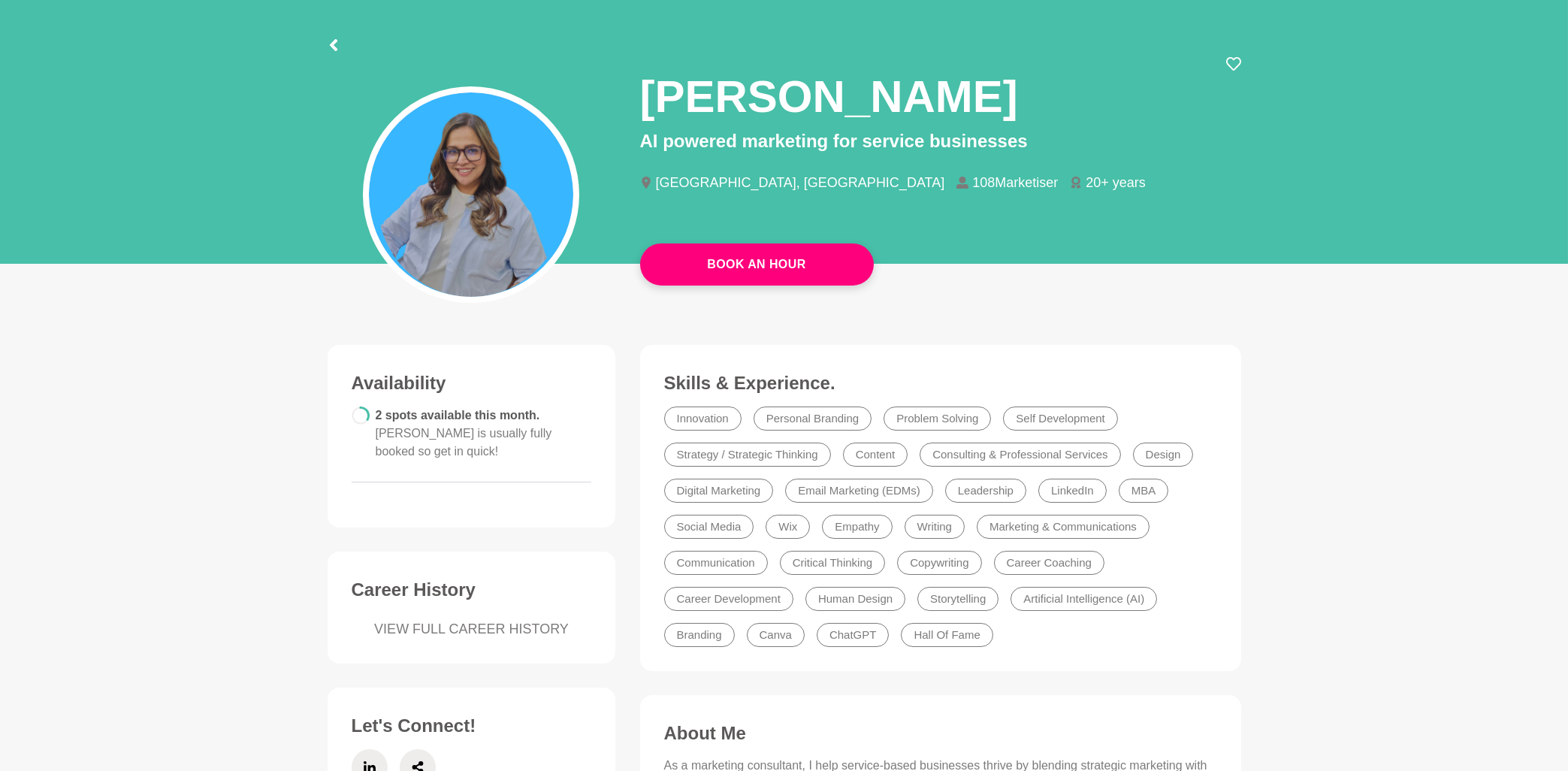
scroll to position [0, 0]
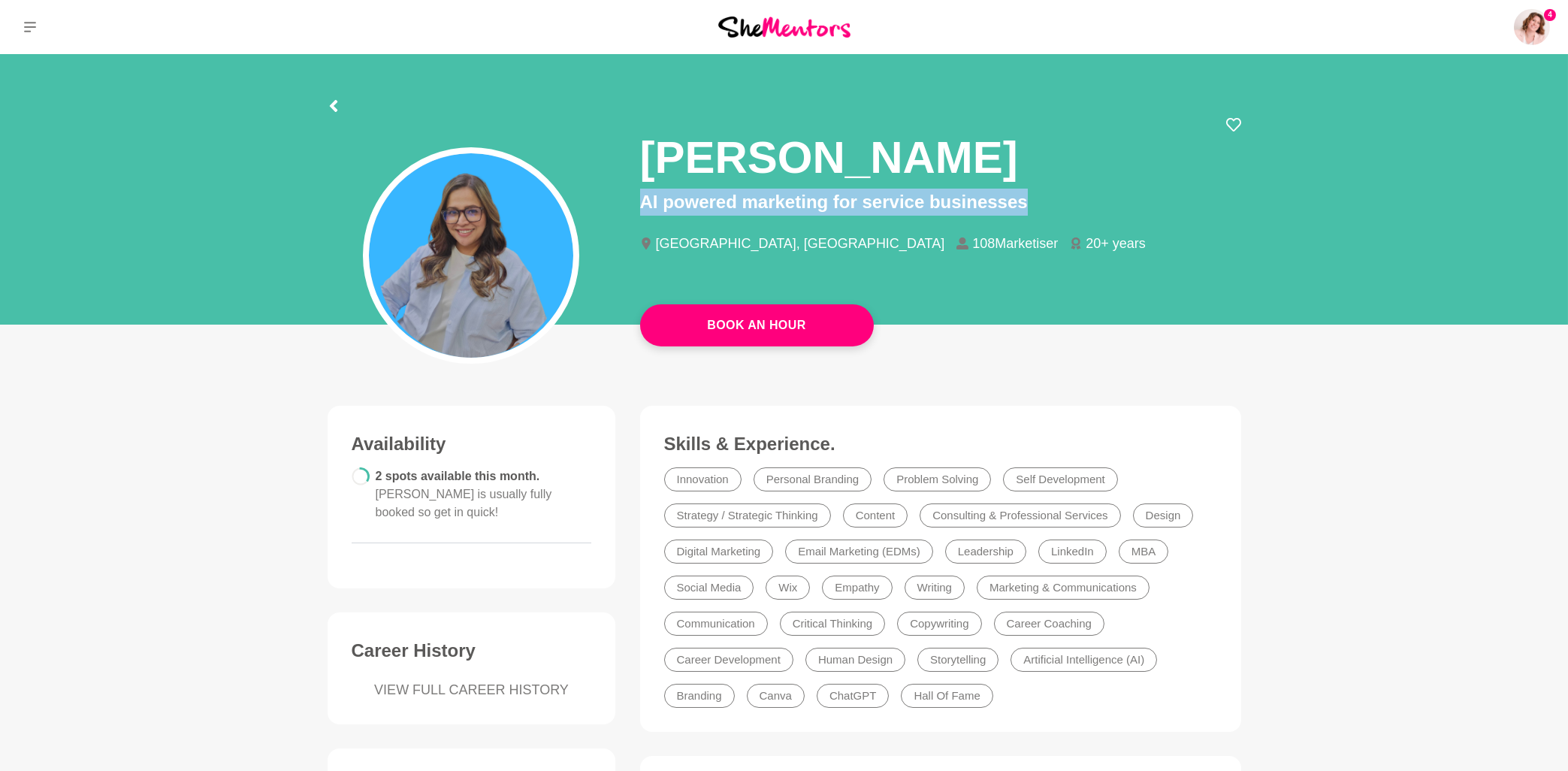
drag, startPoint x: 650, startPoint y: 152, endPoint x: 1035, endPoint y: 211, distance: 389.5
click at [1035, 211] on div "[PERSON_NAME] AI powered marketing for service businesses [GEOGRAPHIC_DATA], [G…" at bounding box center [941, 197] width 601 height 160
copy p "AI powered marketing for service businesses"
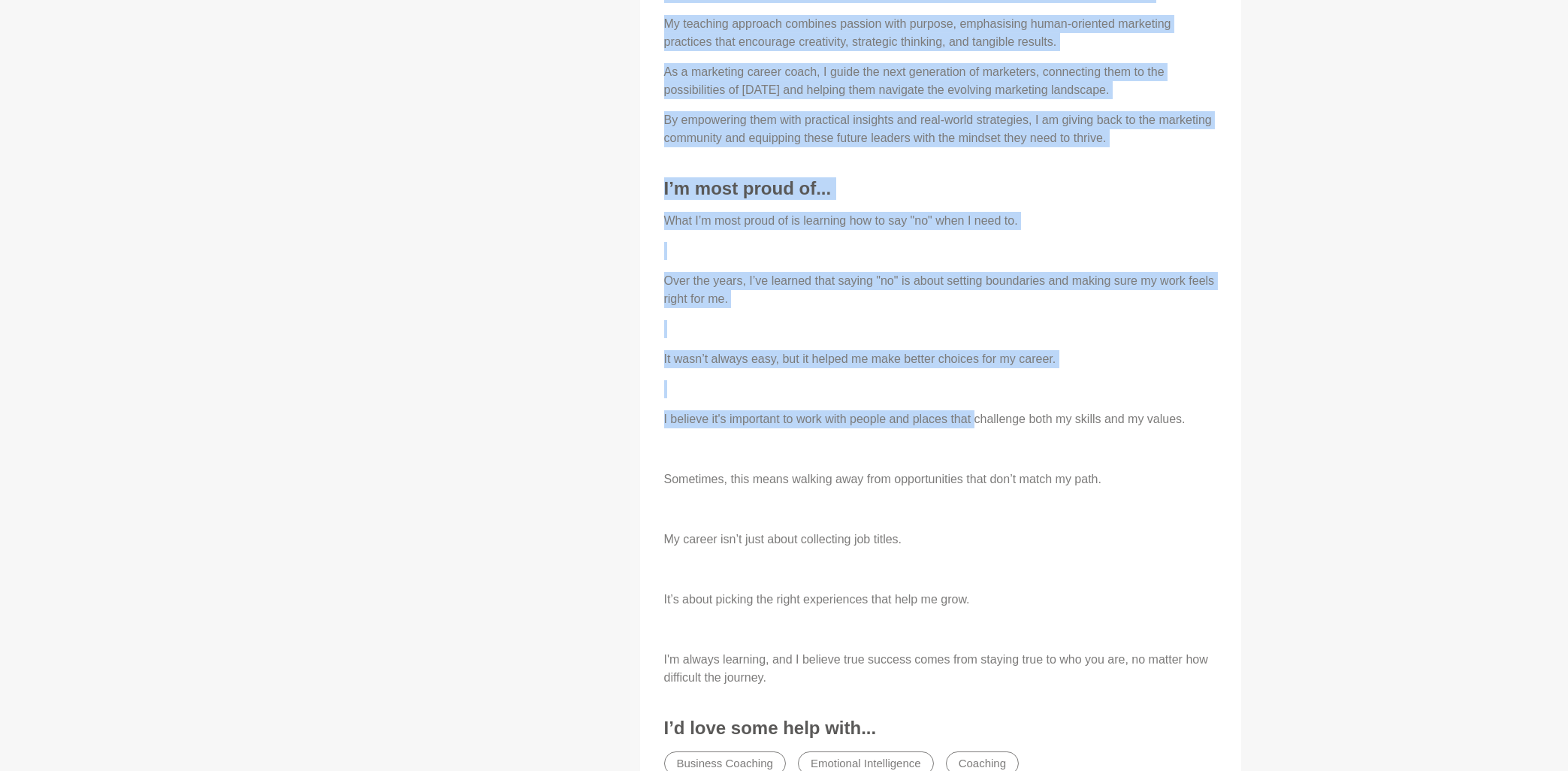
scroll to position [1127, 0]
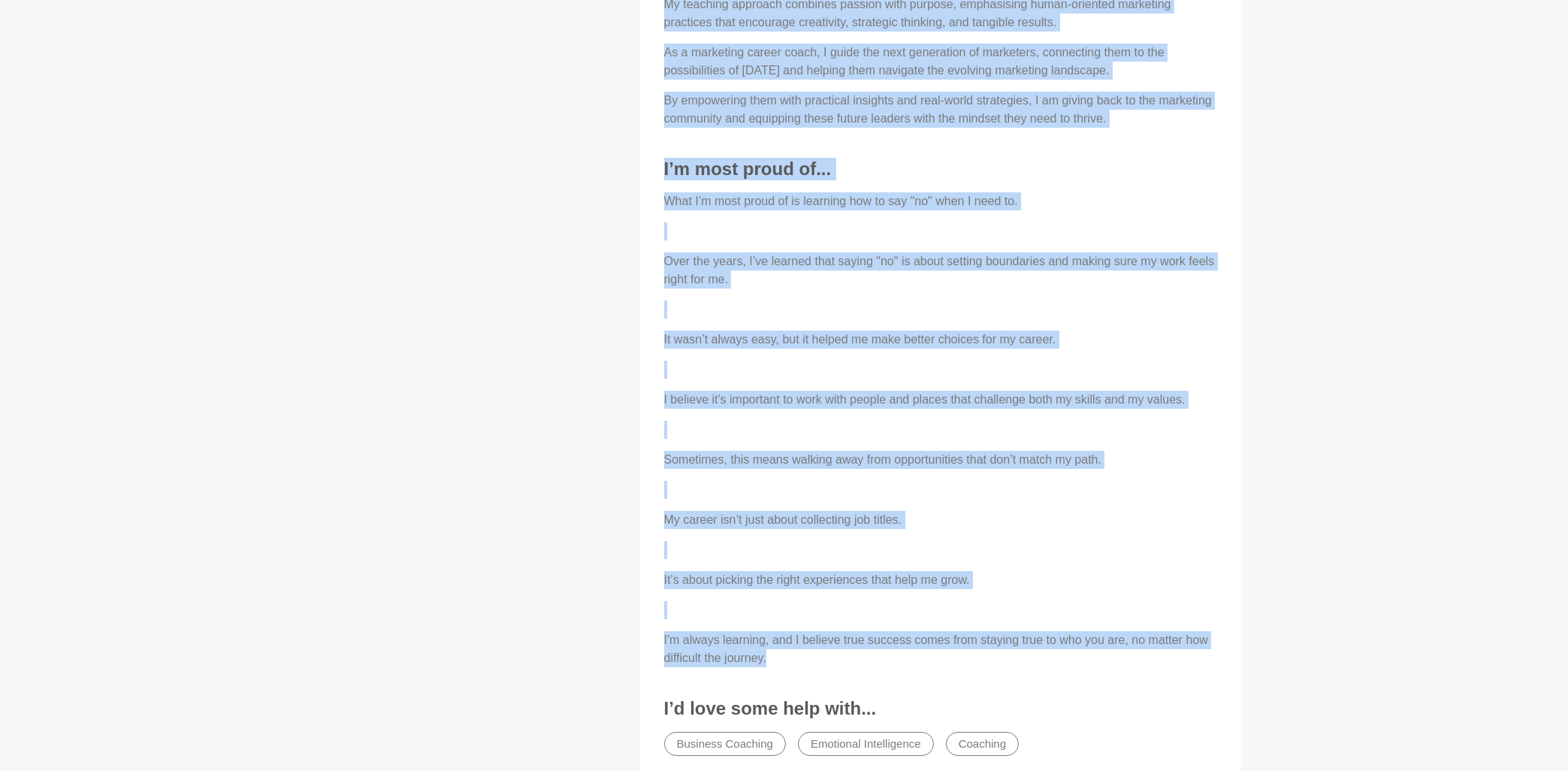
drag, startPoint x: 666, startPoint y: 181, endPoint x: 1002, endPoint y: 656, distance: 581.8
click at [1002, 656] on div "About Me As a marketing consultant, I help service-based businesses thrive by b…" at bounding box center [941, 211] width 571 height 1109
copy div "Lo i dolorsita consectetu, A elit seddoei-tempo incididunt utlabo et dolorema a…"
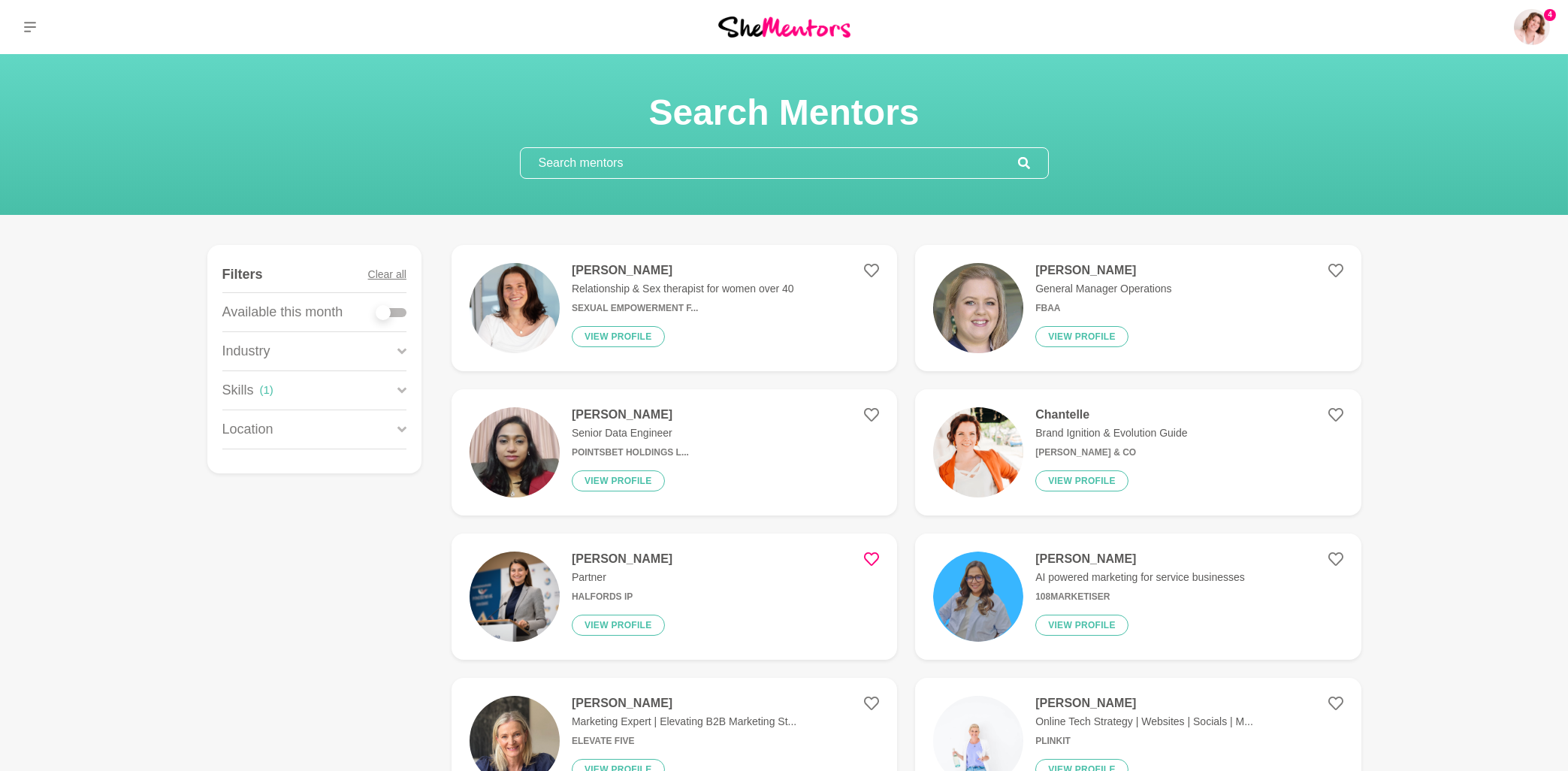
click at [403, 391] on icon at bounding box center [401, 390] width 9 height 6
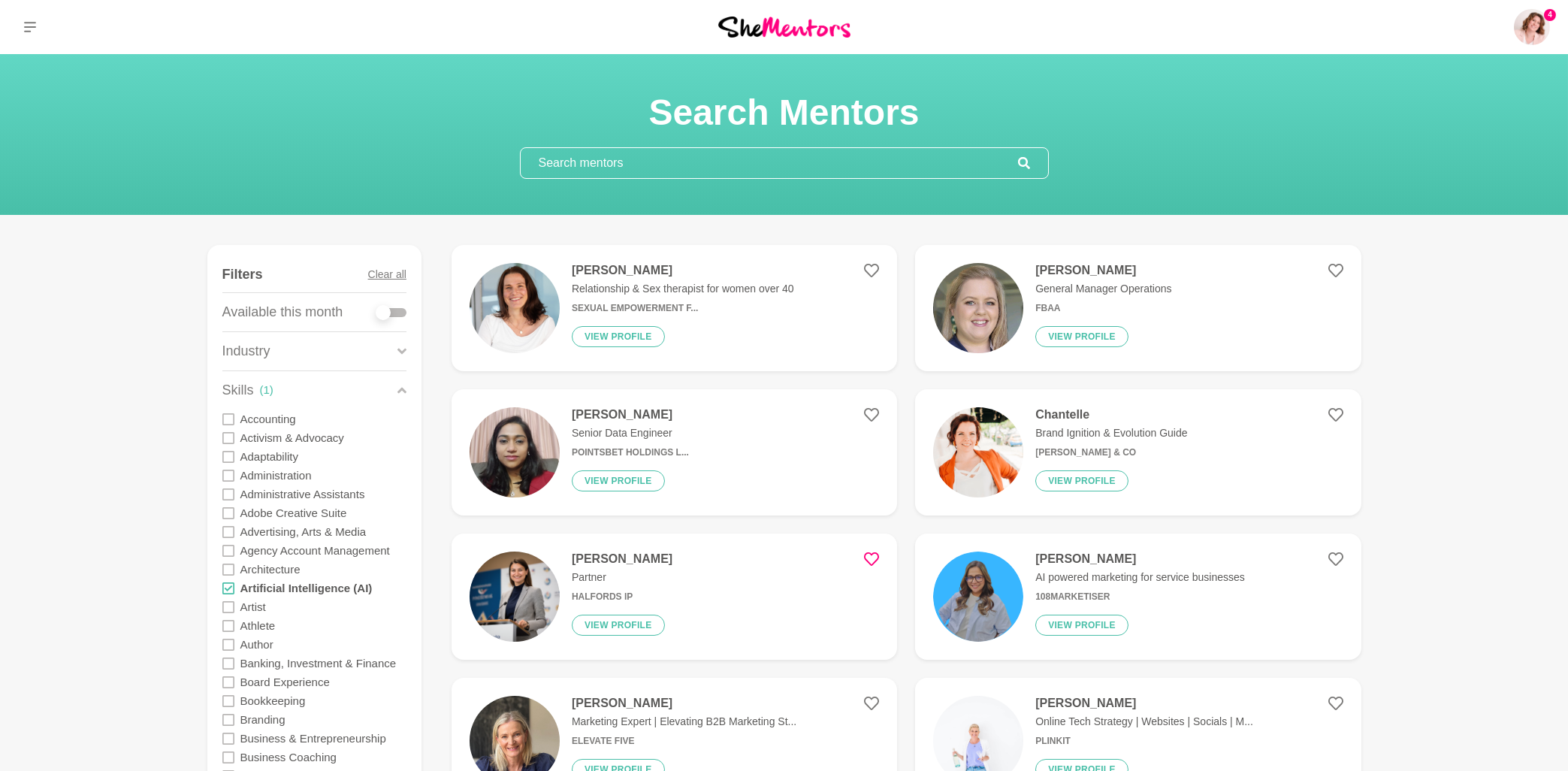
click at [230, 591] on icon at bounding box center [228, 588] width 12 height 12
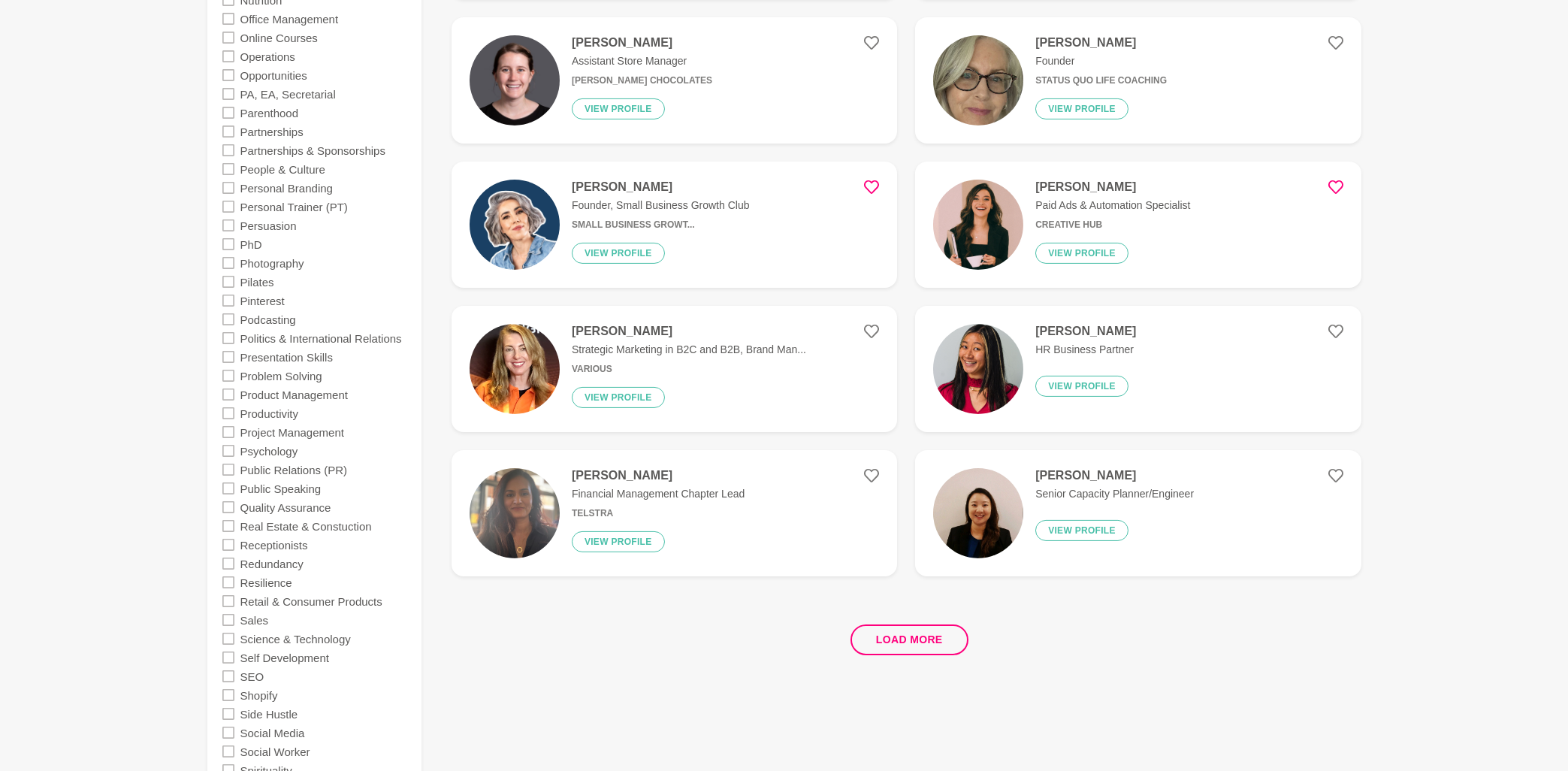
scroll to position [2577, 0]
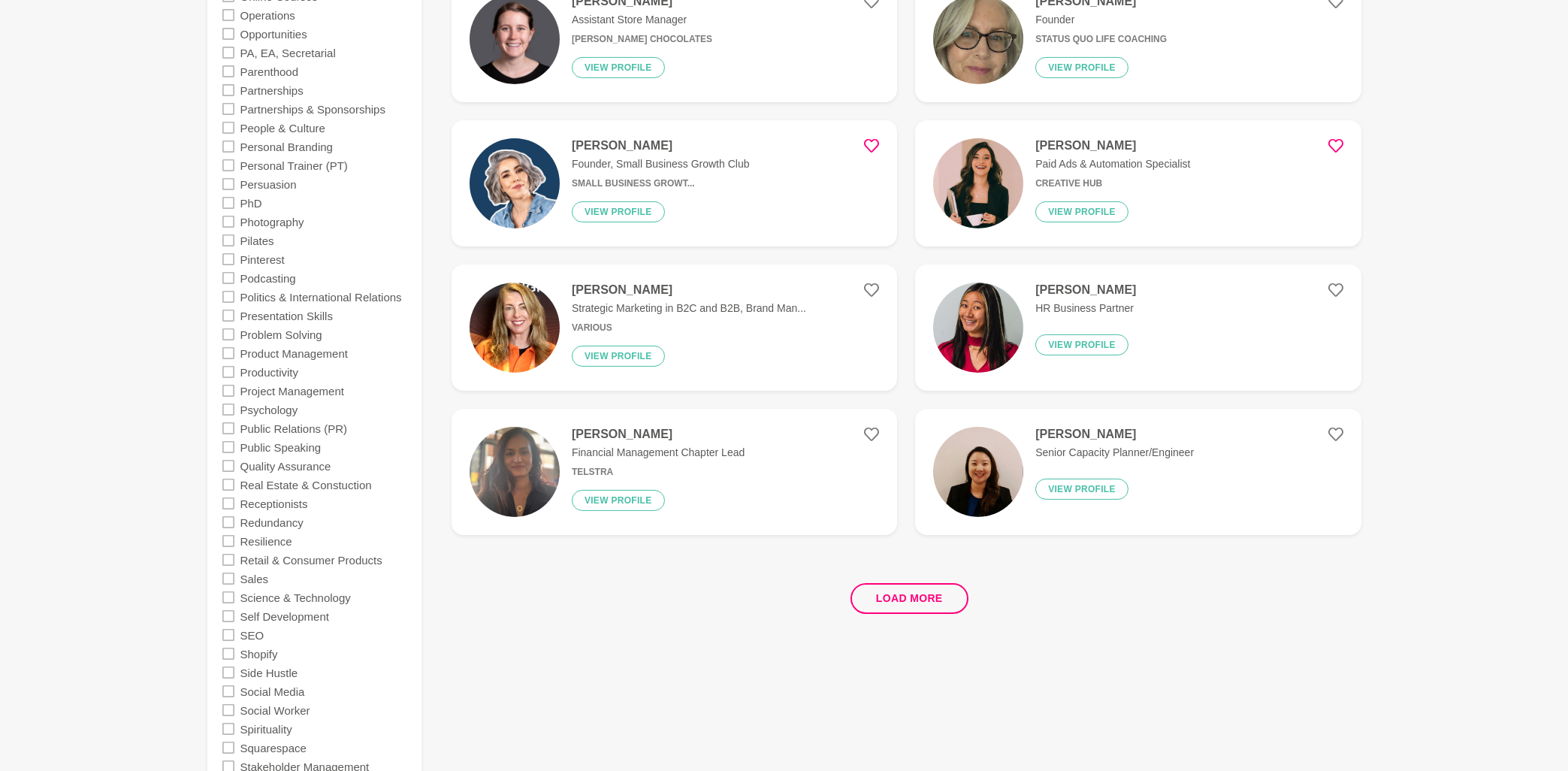
click at [232, 396] on icon at bounding box center [228, 390] width 12 height 12
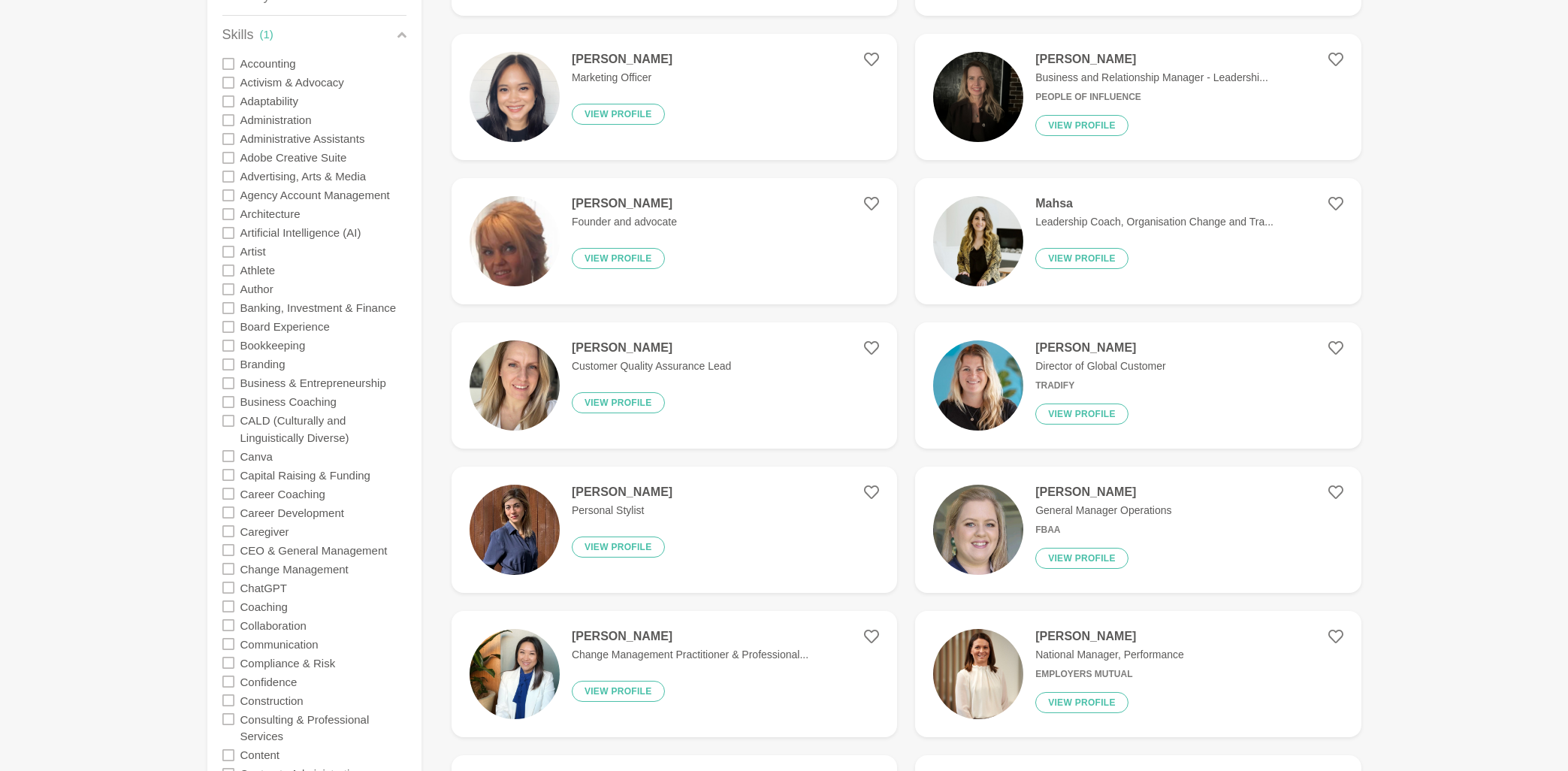
scroll to position [321, 0]
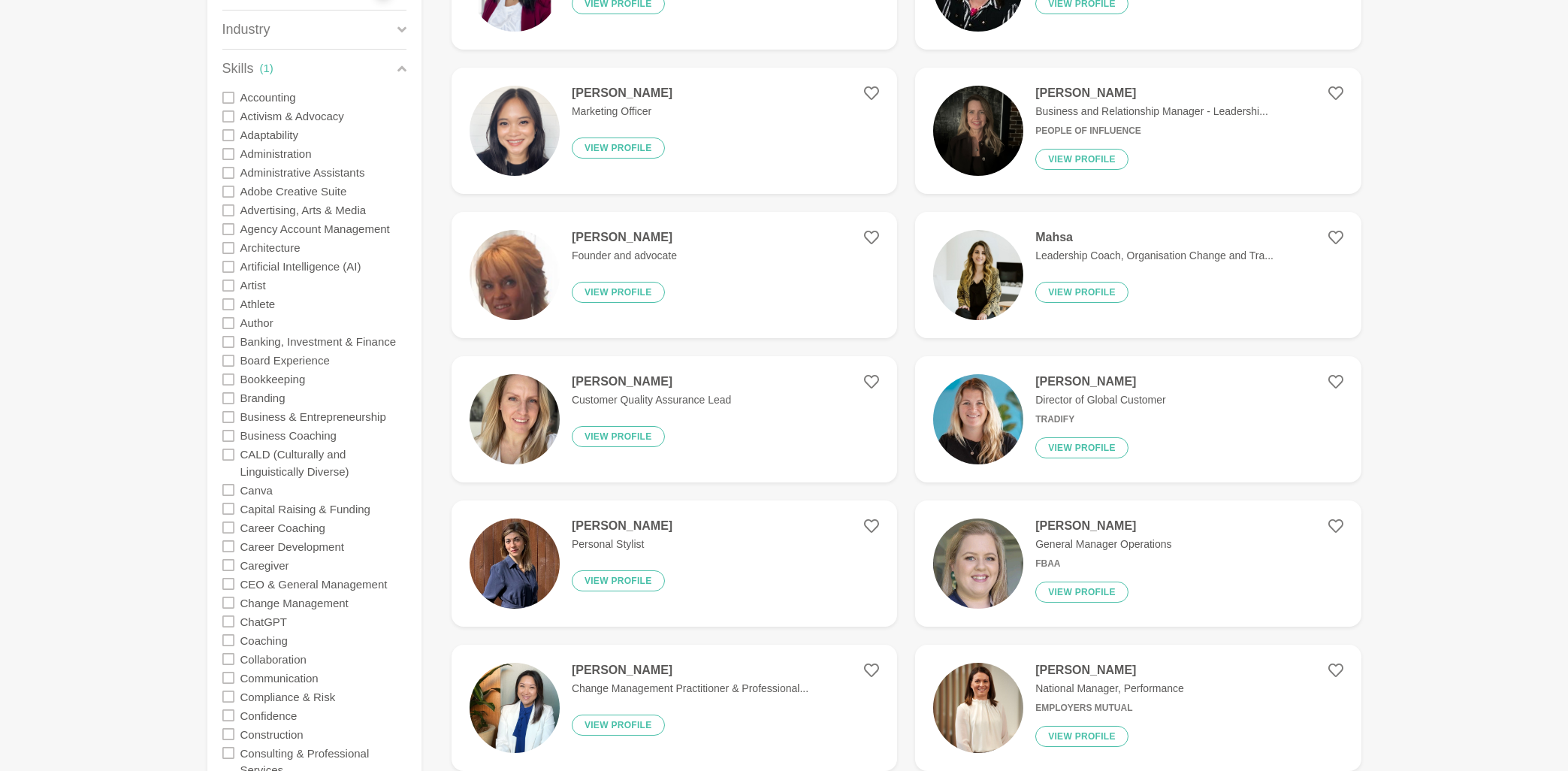
click at [641, 524] on h4 "[PERSON_NAME]" at bounding box center [623, 526] width 101 height 15
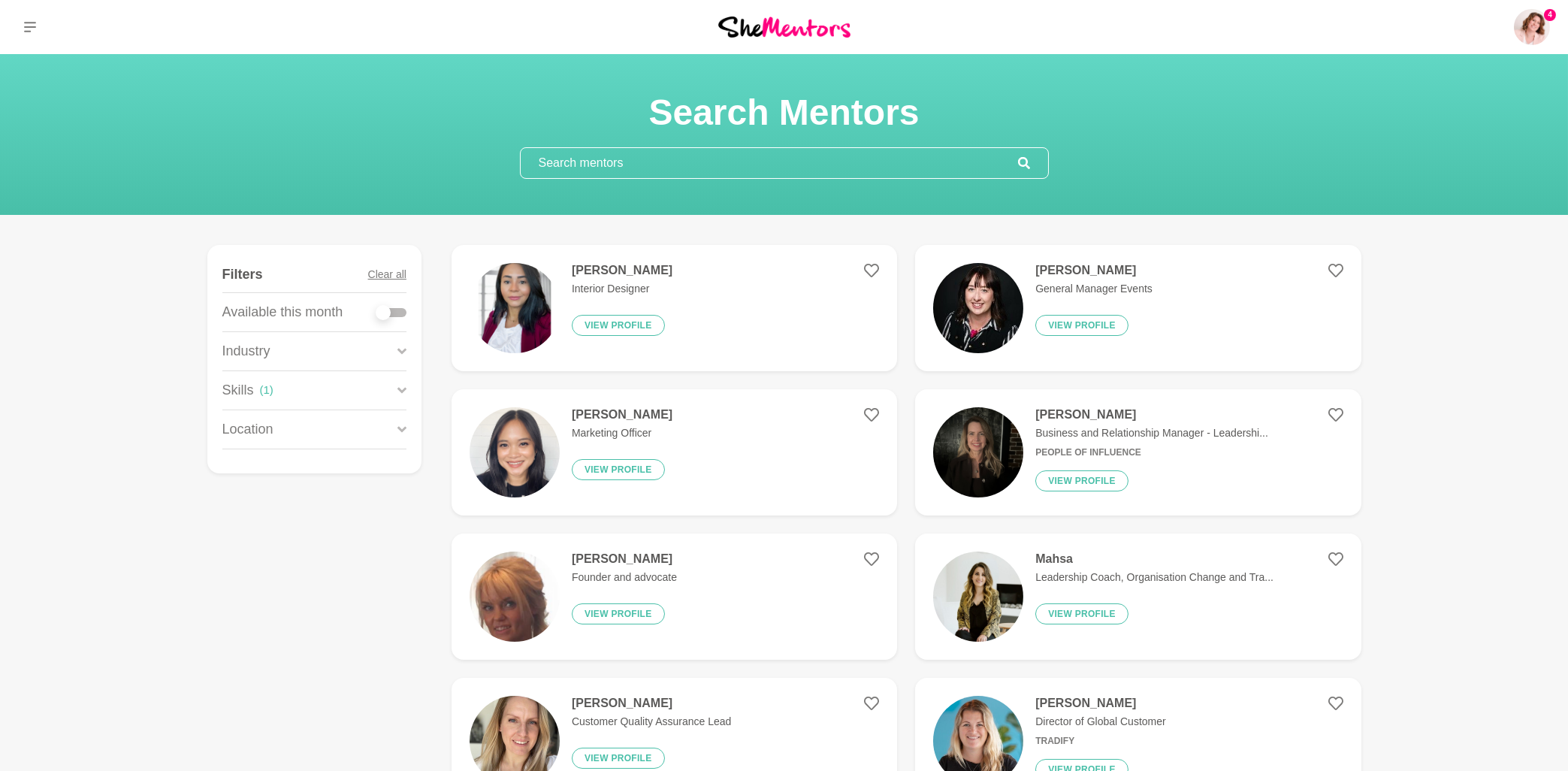
click at [1101, 272] on h4 "[PERSON_NAME]" at bounding box center [1094, 270] width 117 height 15
click at [400, 315] on div at bounding box center [392, 312] width 30 height 9
checkbox input "true"
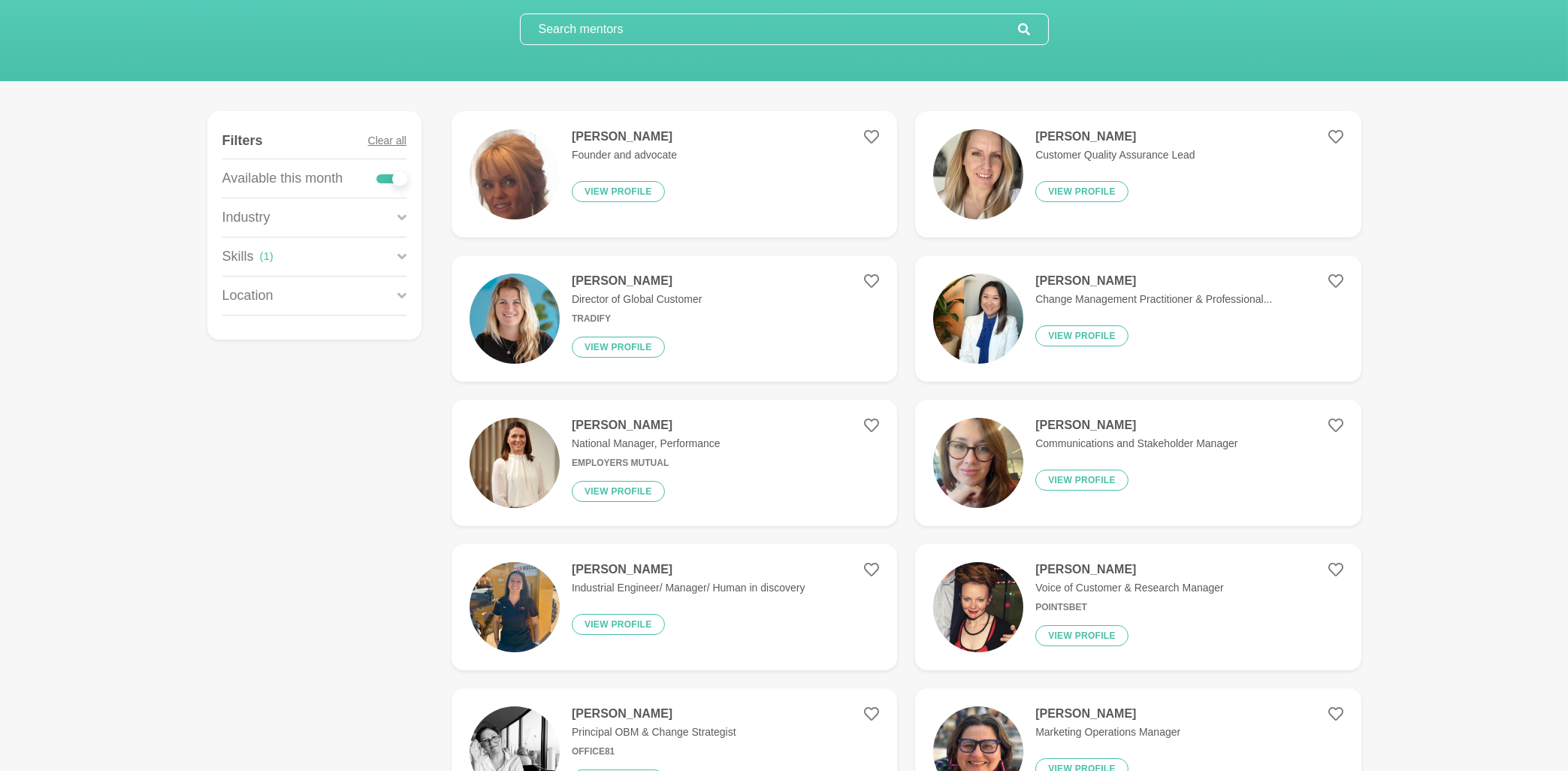
scroll to position [161, 0]
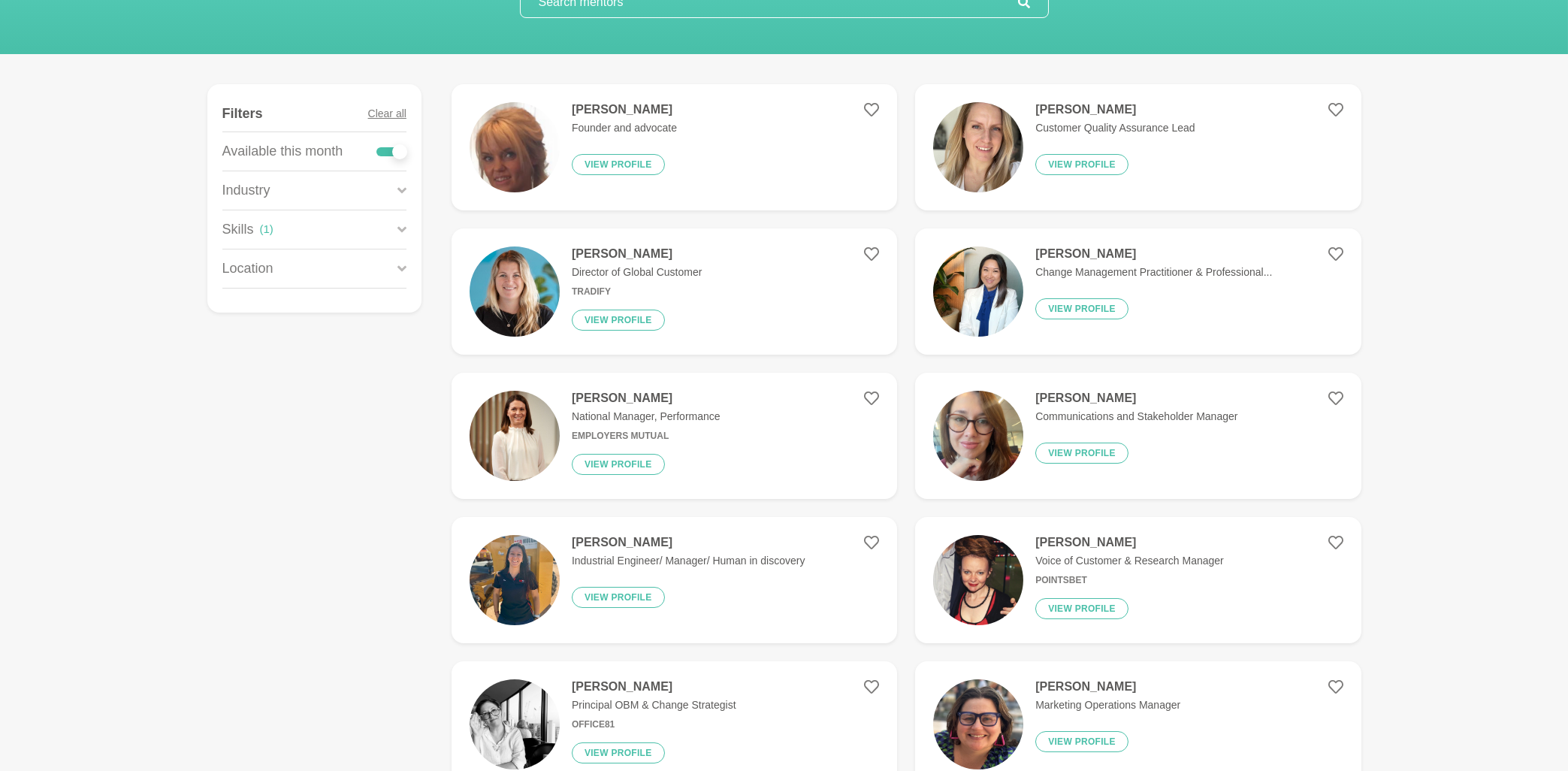
click at [635, 401] on h4 "[PERSON_NAME]" at bounding box center [647, 398] width 149 height 15
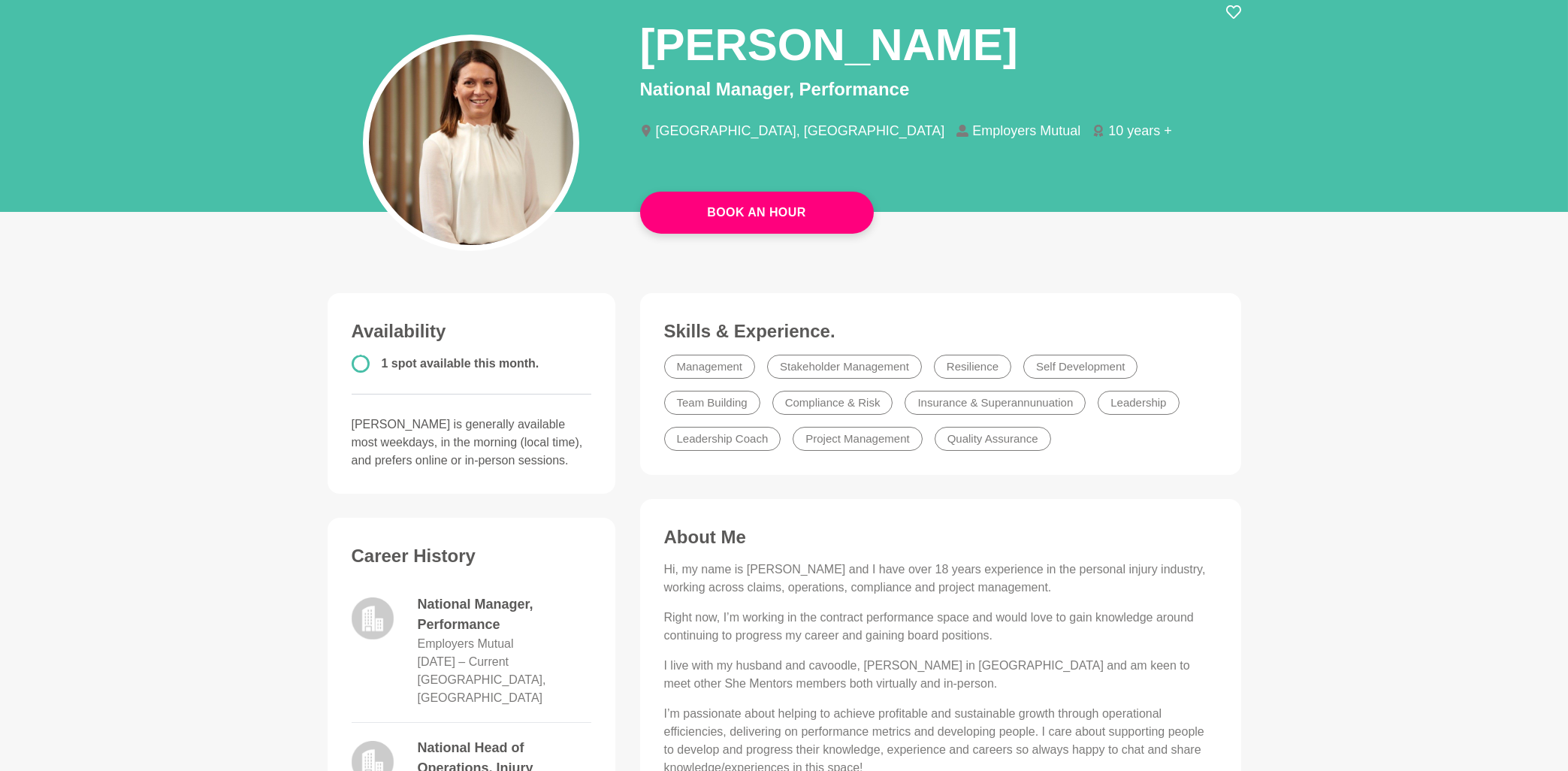
scroll to position [80, 0]
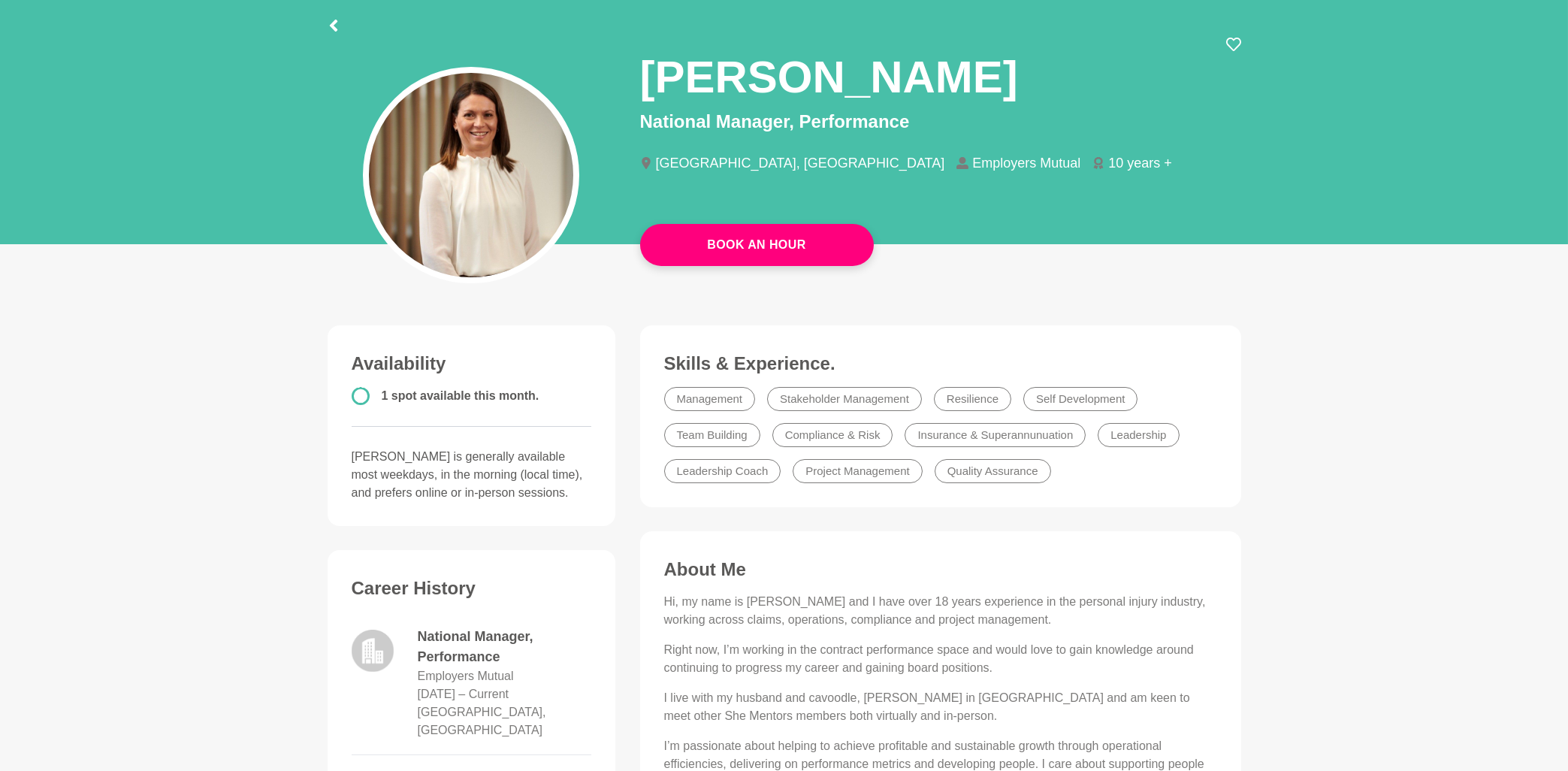
drag, startPoint x: 660, startPoint y: 79, endPoint x: 921, endPoint y: 127, distance: 265.4
click at [921, 127] on div "[PERSON_NAME] National Manager, Performance [GEOGRAPHIC_DATA], [GEOGRAPHIC_DATA…" at bounding box center [941, 117] width 601 height 160
copy p "National Manager, Performance"
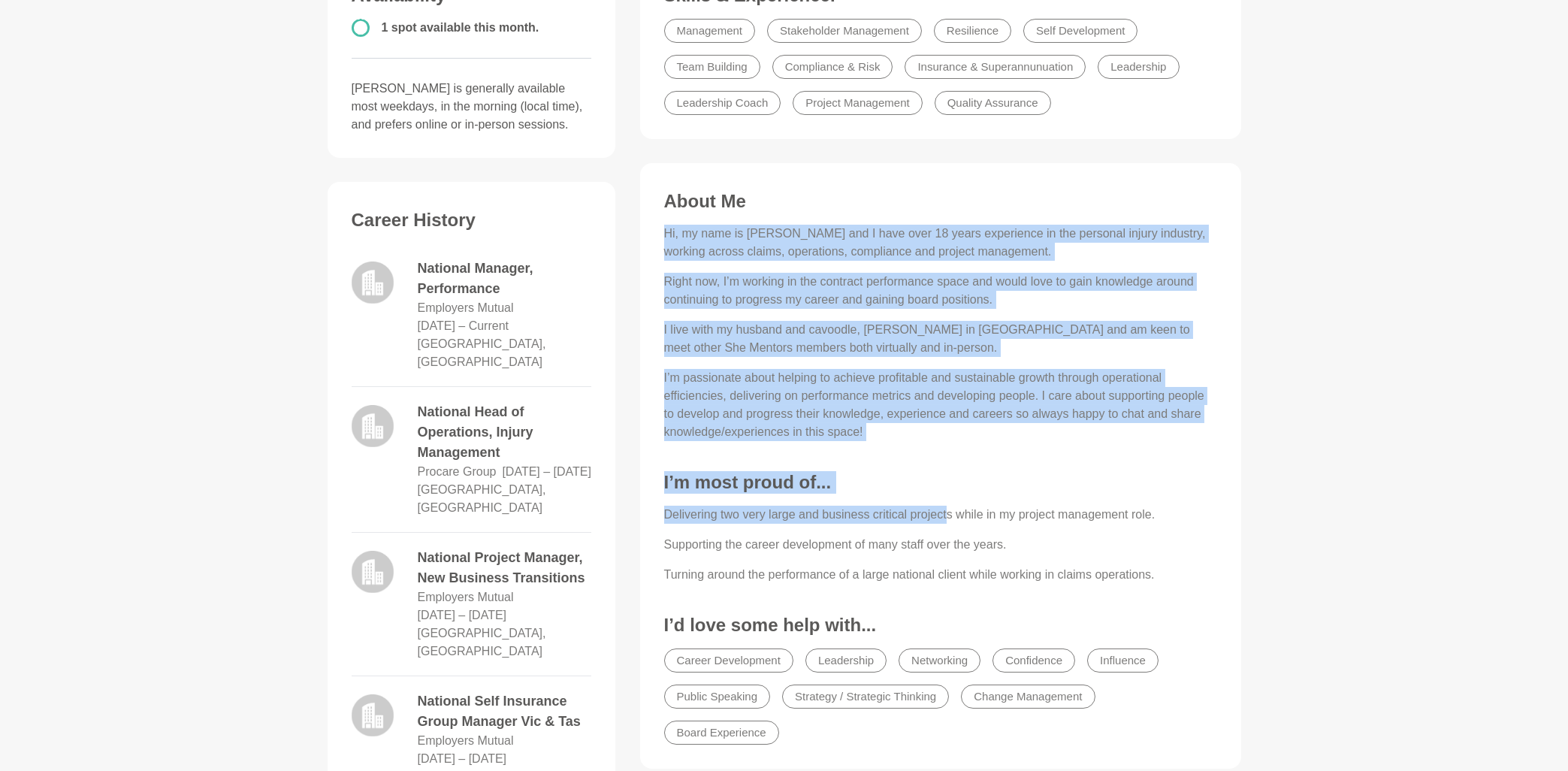
scroll to position [483, 0]
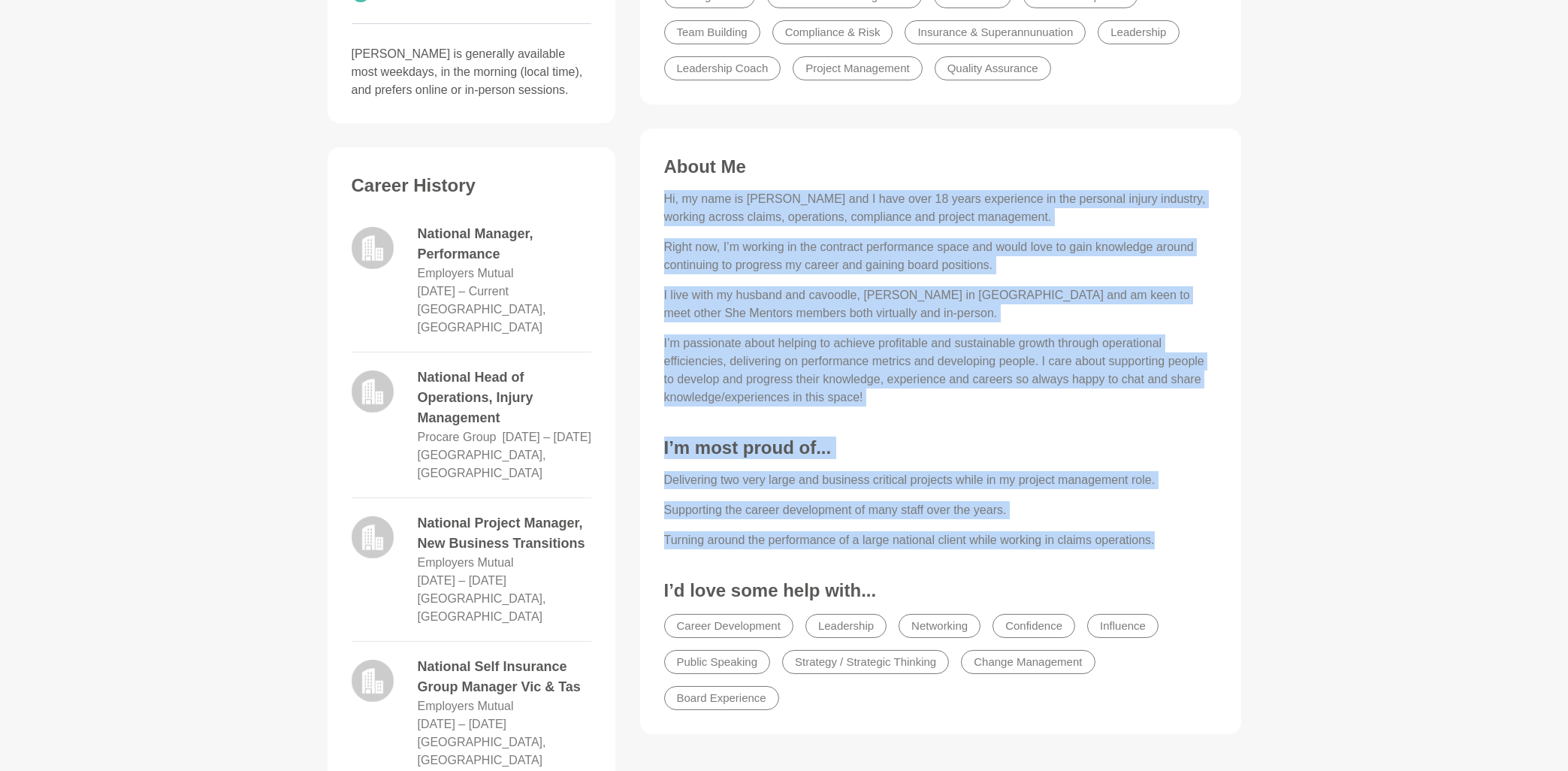
drag, startPoint x: 666, startPoint y: 358, endPoint x: 1162, endPoint y: 549, distance: 531.5
click at [1162, 549] on div "About Me Hi, my name is [PERSON_NAME] and I have over 18 years experience in th…" at bounding box center [941, 437] width 571 height 563
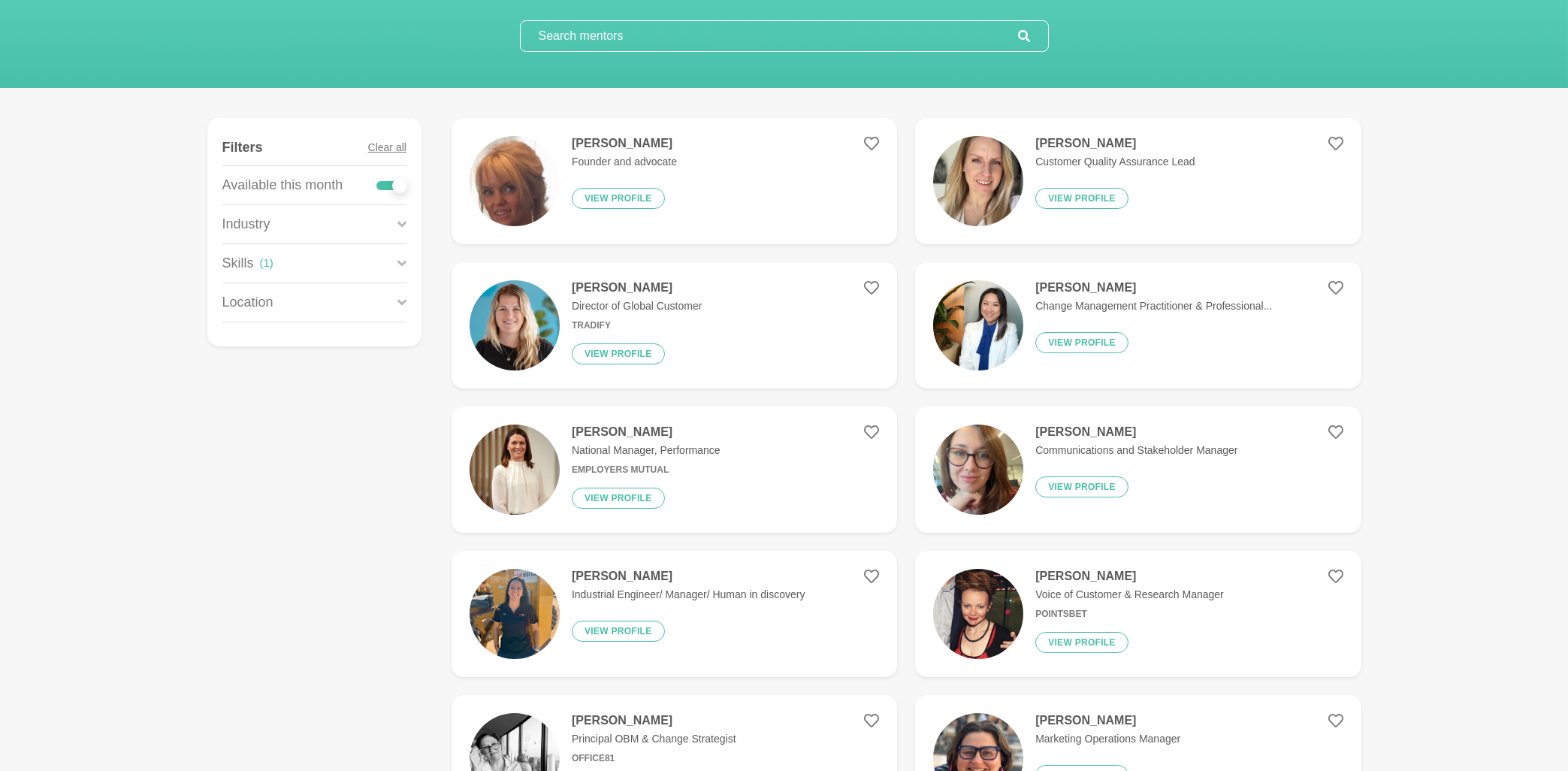
scroll to position [161, 0]
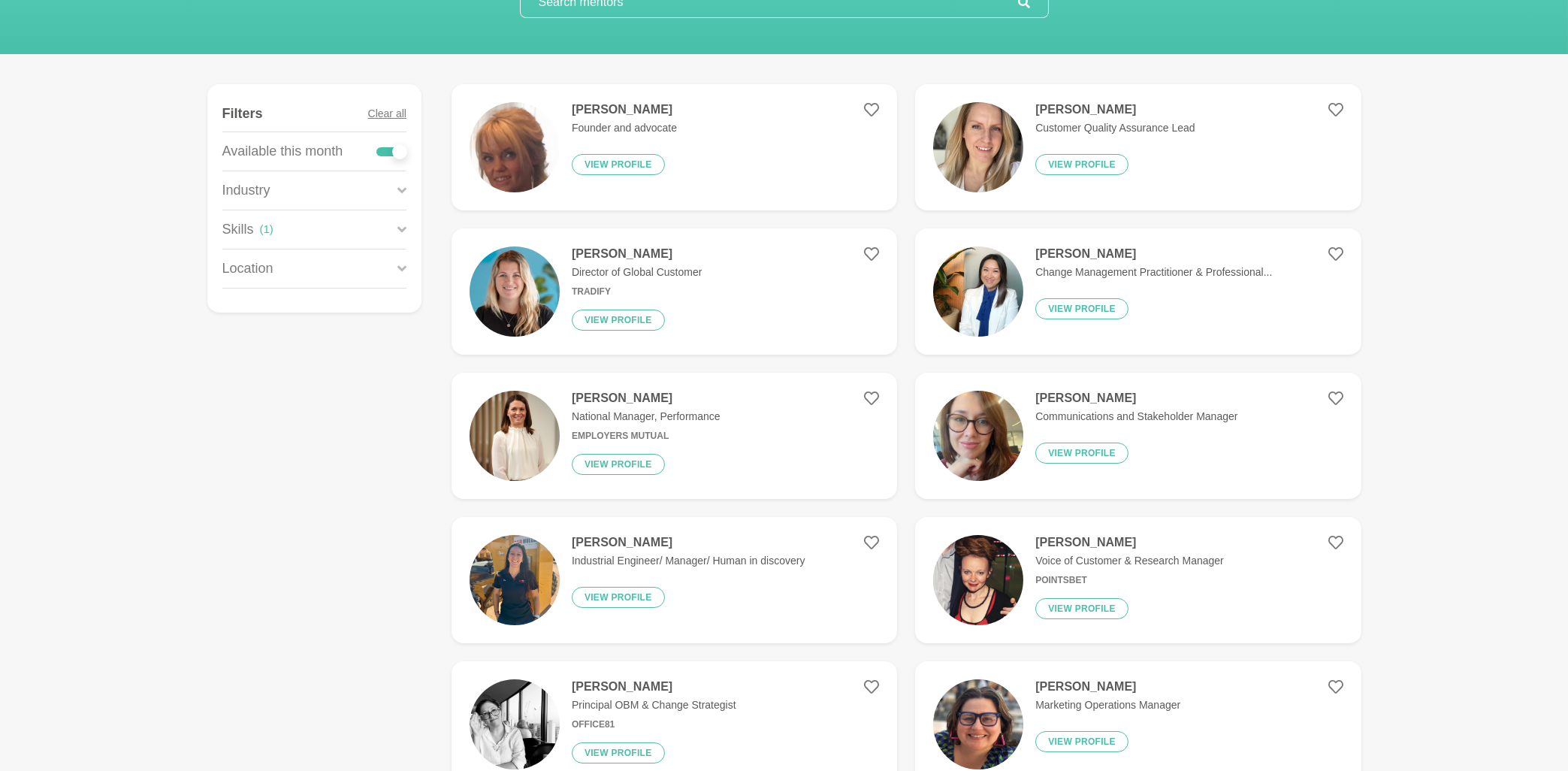
click at [1098, 398] on h4 "[PERSON_NAME]" at bounding box center [1136, 398] width 202 height 15
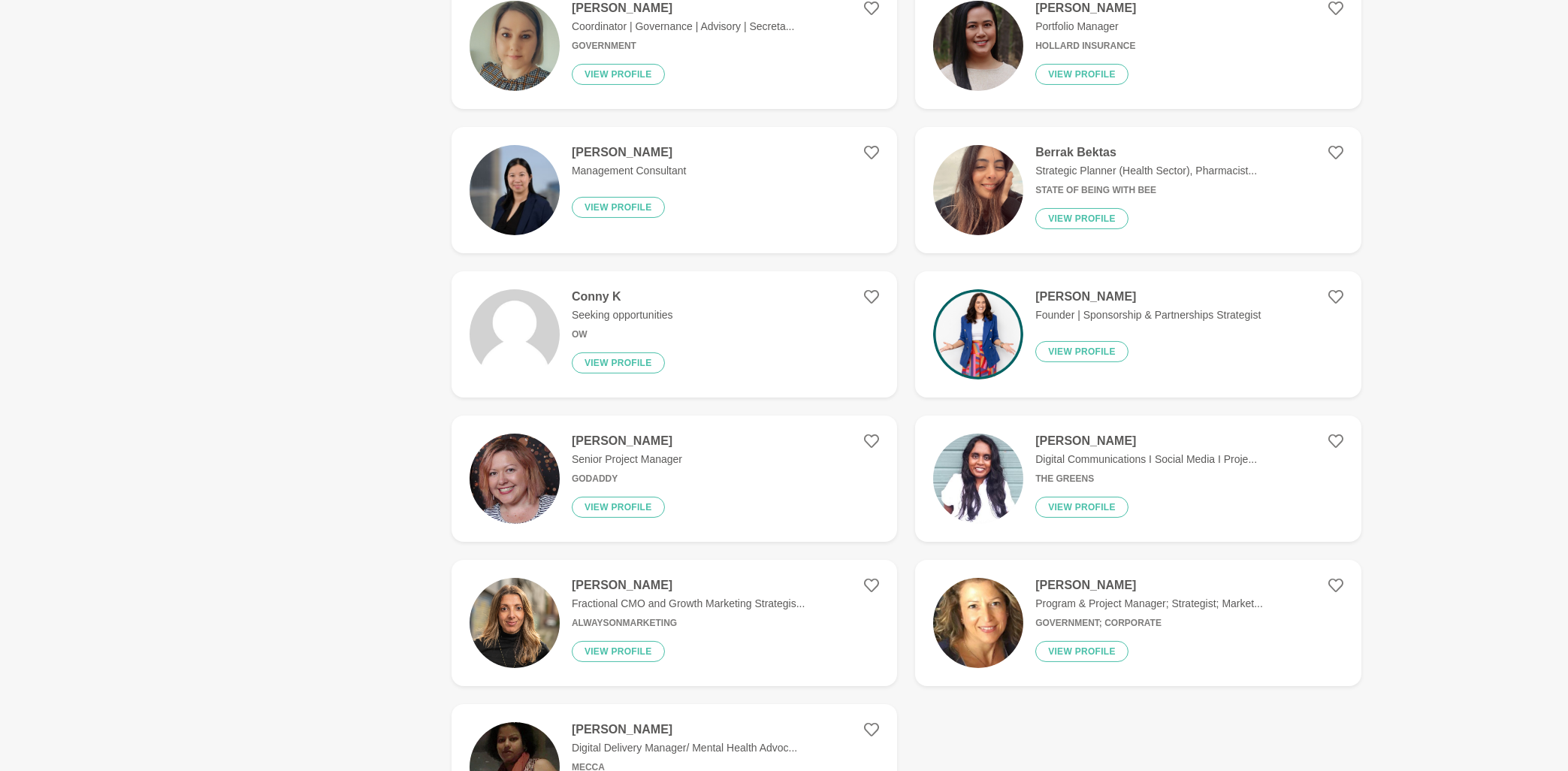
scroll to position [2174, 0]
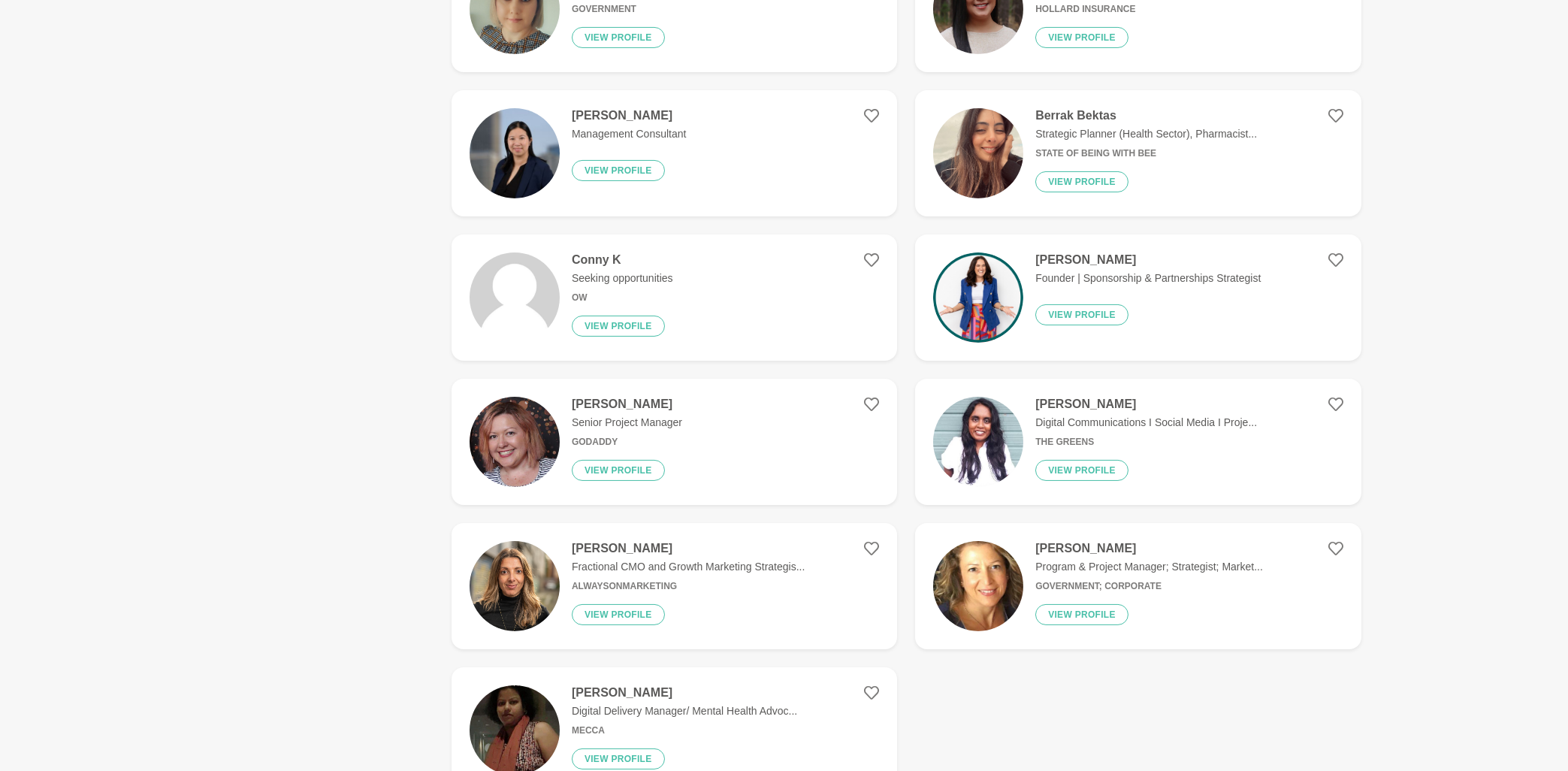
click at [517, 584] on img at bounding box center [514, 586] width 91 height 91
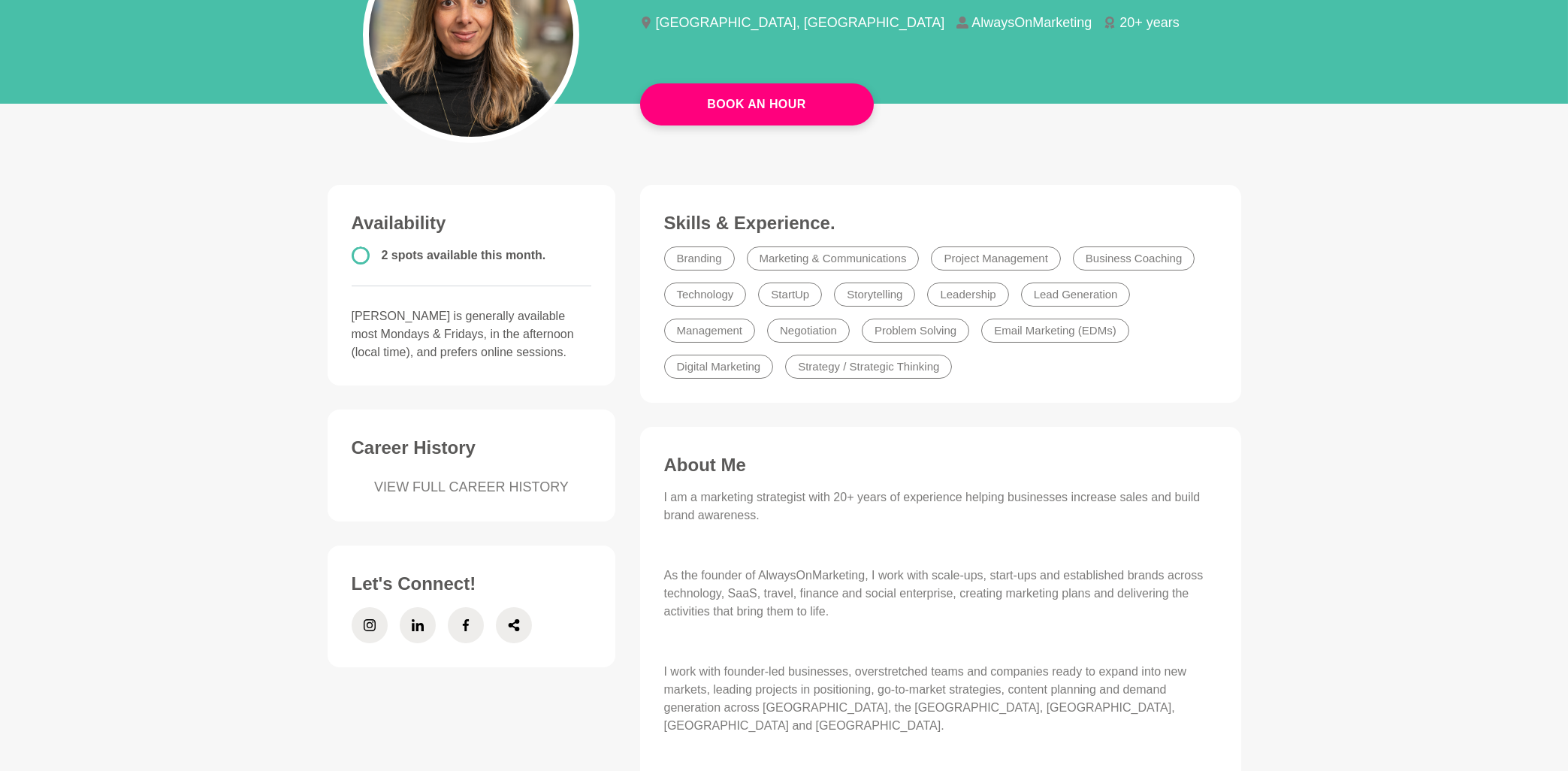
scroll to position [241, 0]
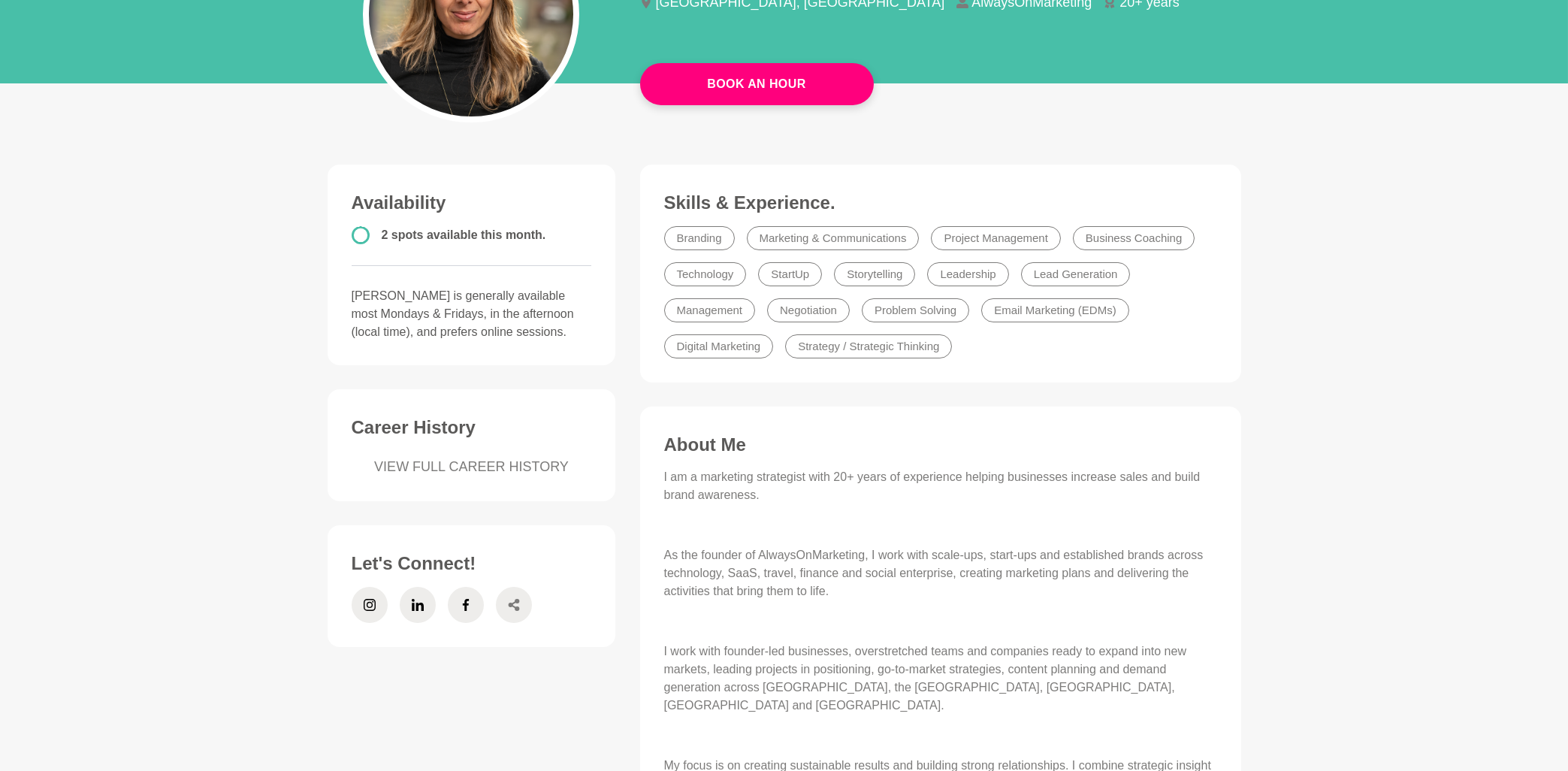
click at [502, 619] on span at bounding box center [514, 604] width 36 height 36
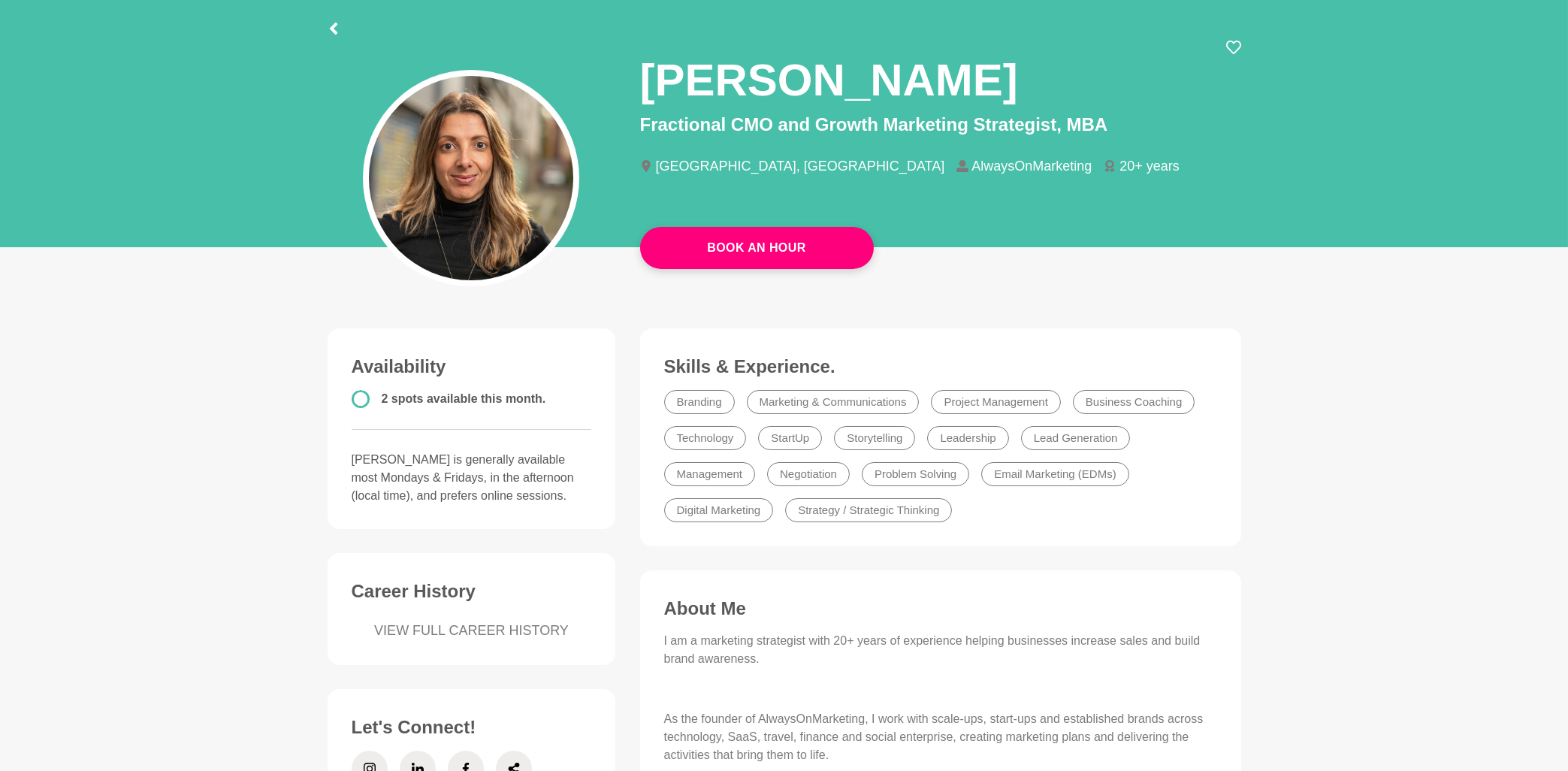
scroll to position [0, 0]
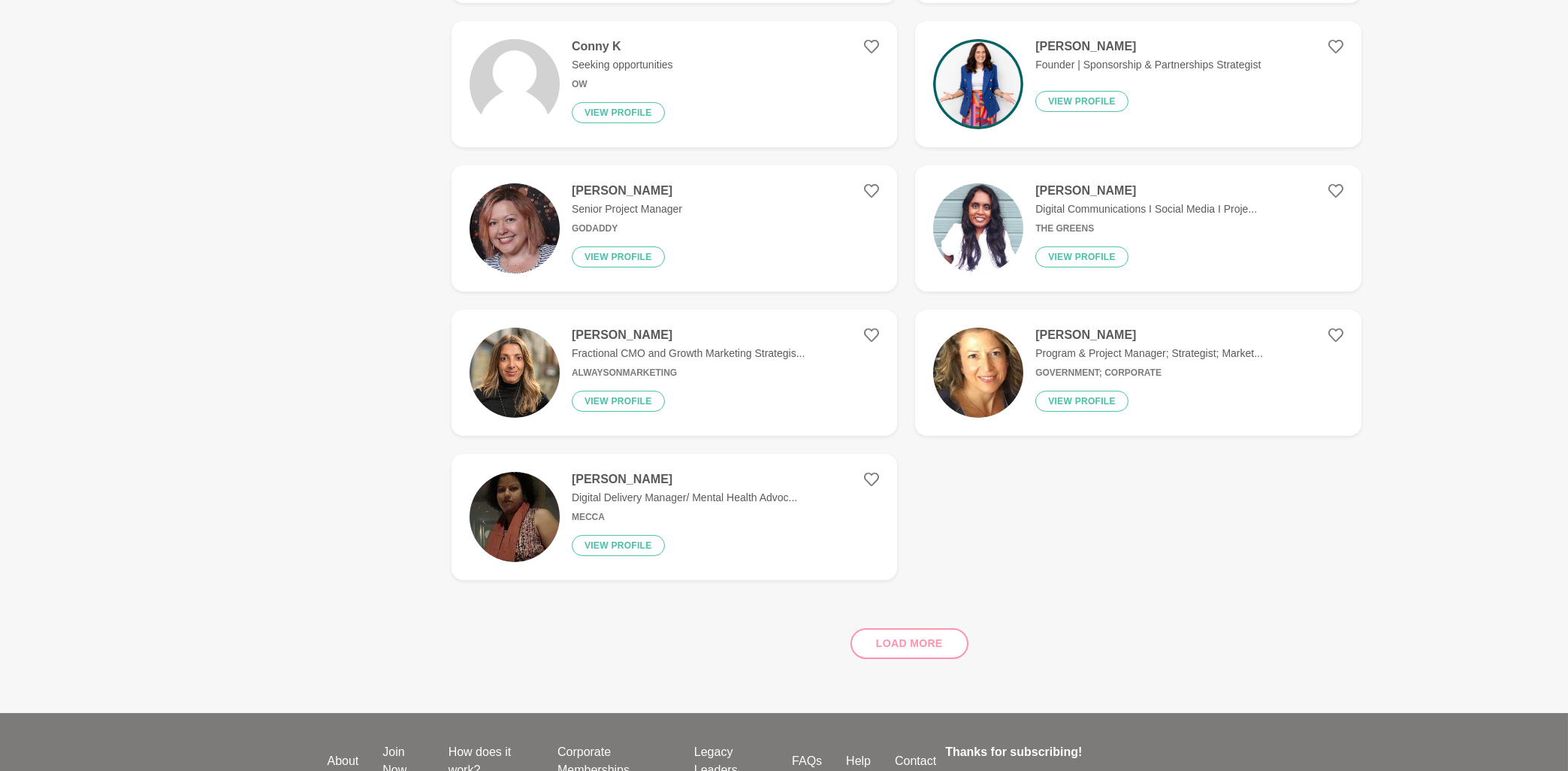
scroll to position [2416, 0]
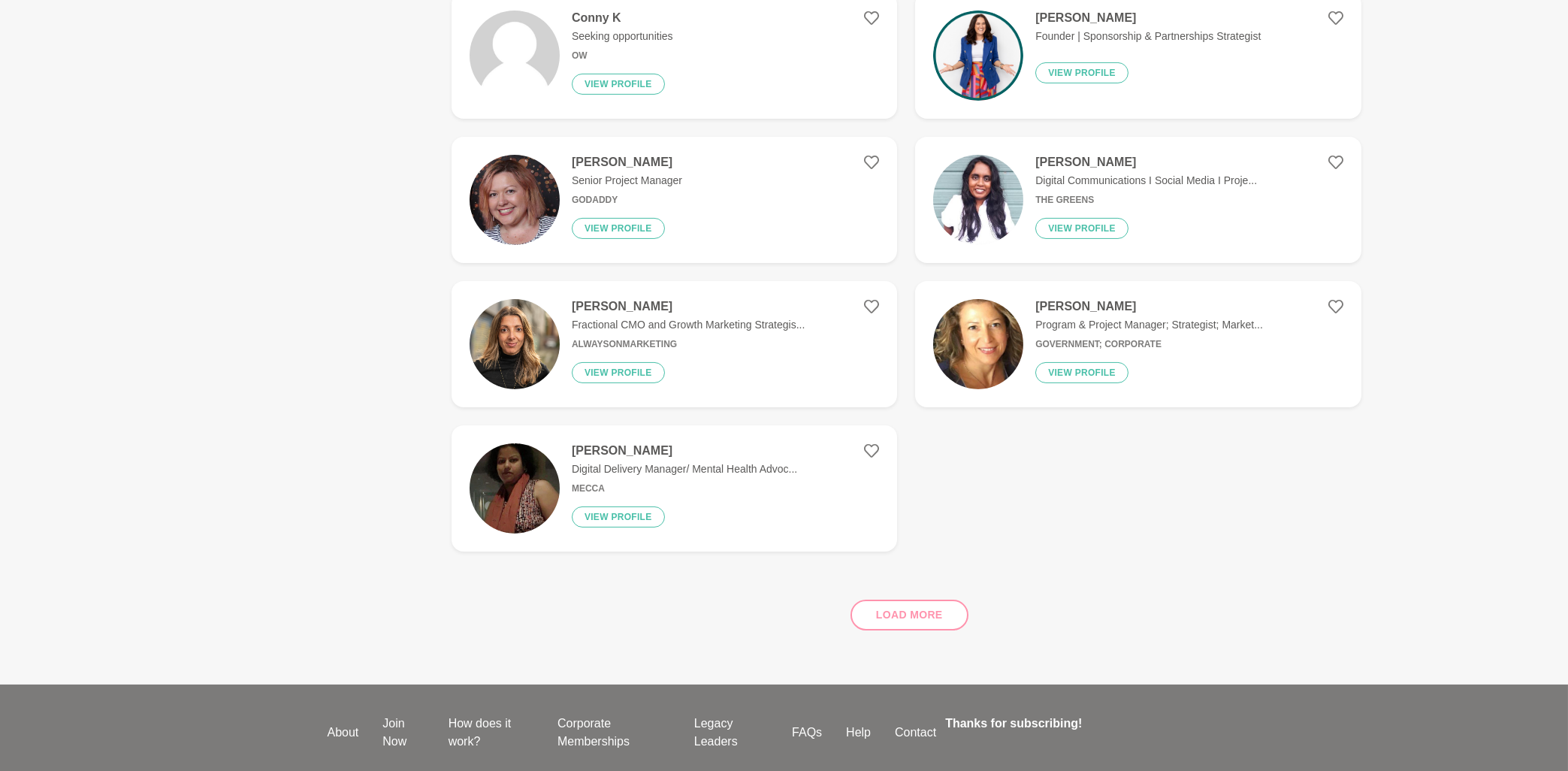
click at [632, 453] on h4 "[PERSON_NAME]" at bounding box center [684, 450] width 225 height 15
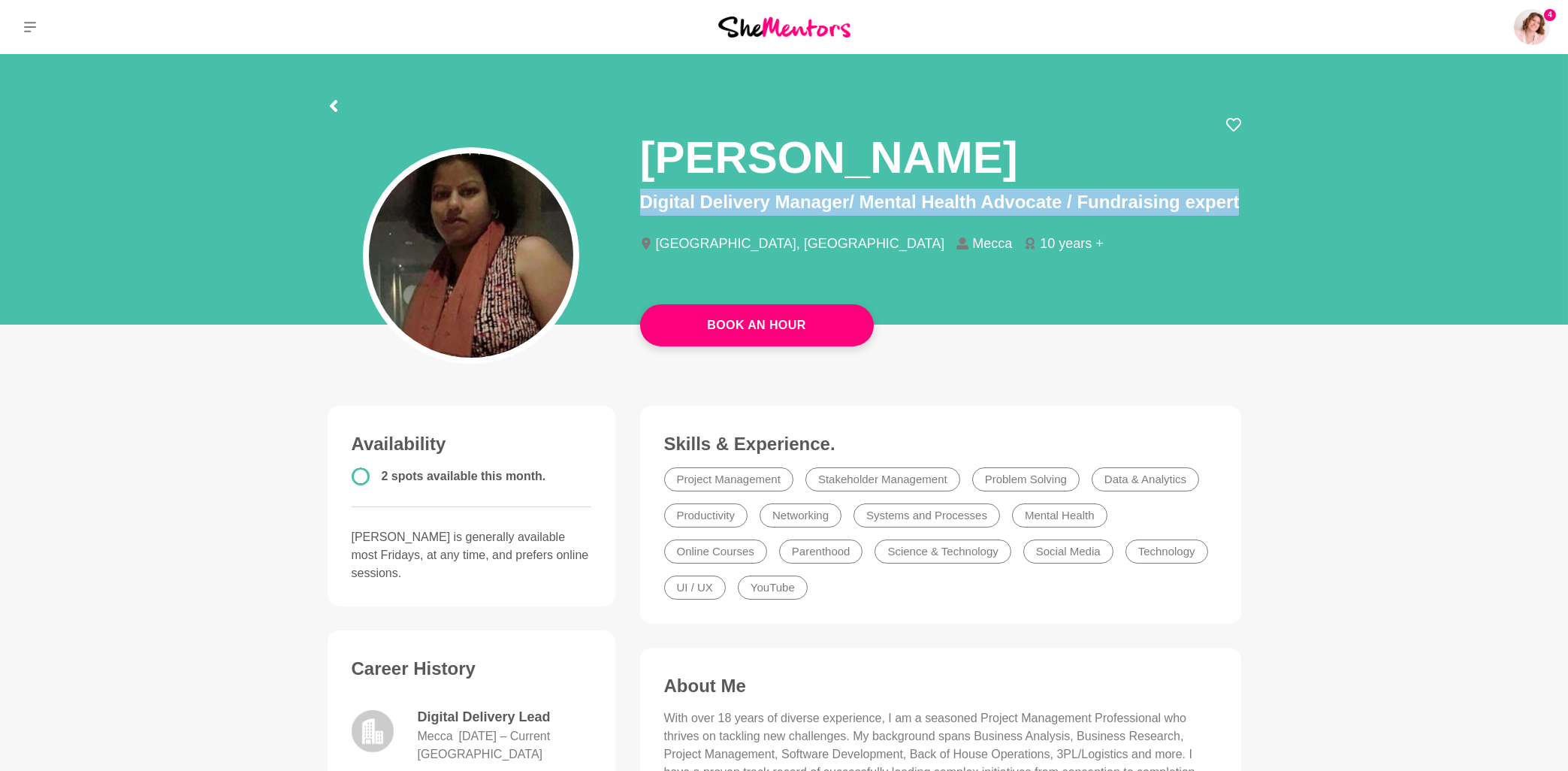
drag, startPoint x: 643, startPoint y: 155, endPoint x: 1246, endPoint y: 202, distance: 604.8
click at [1246, 202] on div "[PERSON_NAME] Digital Delivery Manager/ Mental Health Advocate / Fundraising ex…" at bounding box center [941, 197] width 625 height 160
copy p "Digital Delivery Manager/ Mental Health Advocate / Fundraising expert"
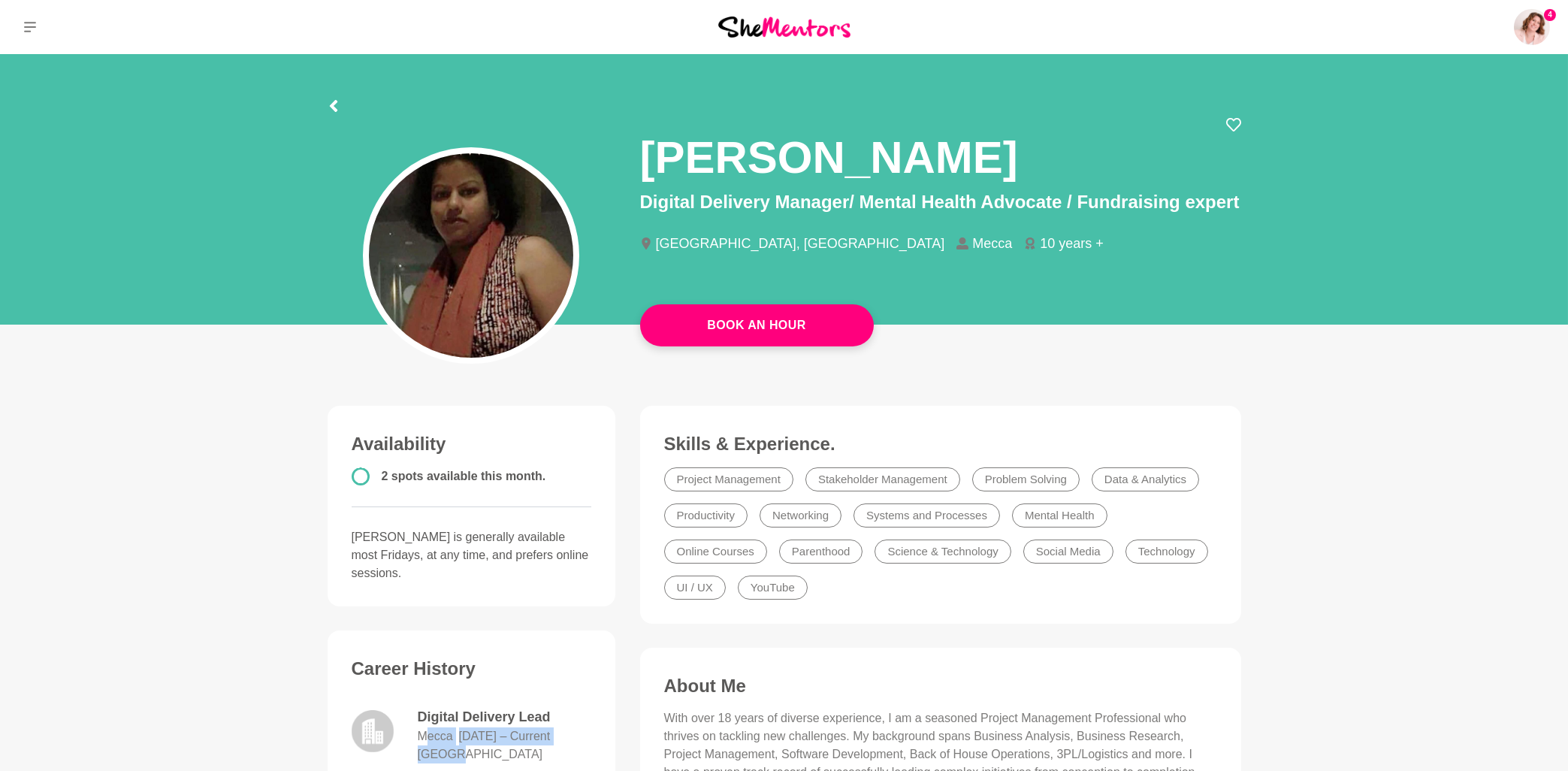
drag, startPoint x: 455, startPoint y: 720, endPoint x: 428, endPoint y: 719, distance: 27.0
click at [428, 719] on dl "Digital Delivery Lead Mecca [DATE] – Current [GEOGRAPHIC_DATA]" at bounding box center [505, 735] width 175 height 56
click at [418, 728] on dd "Mecca" at bounding box center [435, 737] width 35 height 18
drag, startPoint x: 418, startPoint y: 717, endPoint x: 437, endPoint y: 717, distance: 19.0
click at [437, 728] on dd "Mecca" at bounding box center [435, 737] width 35 height 18
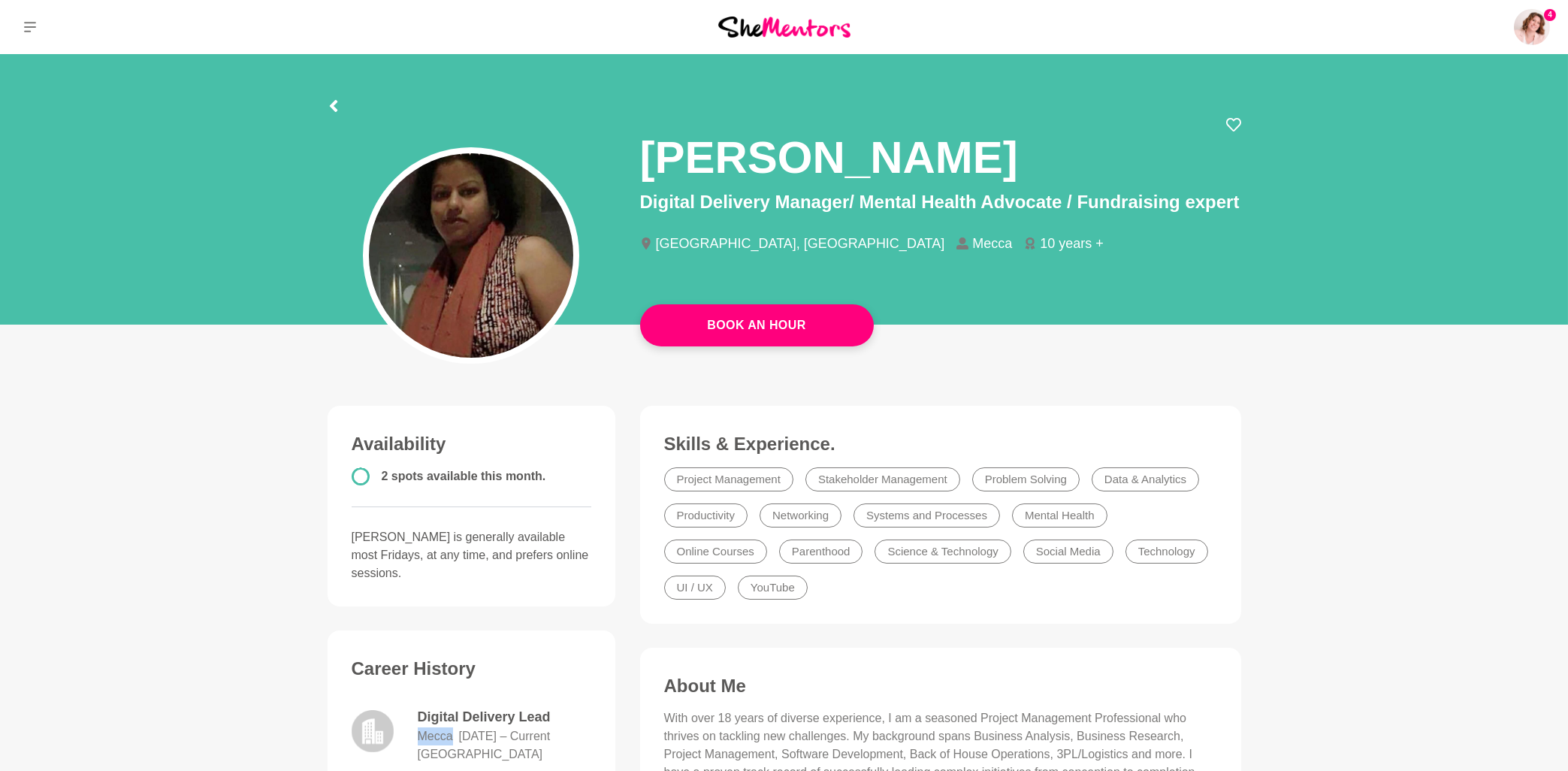
copy dd "Mecca"
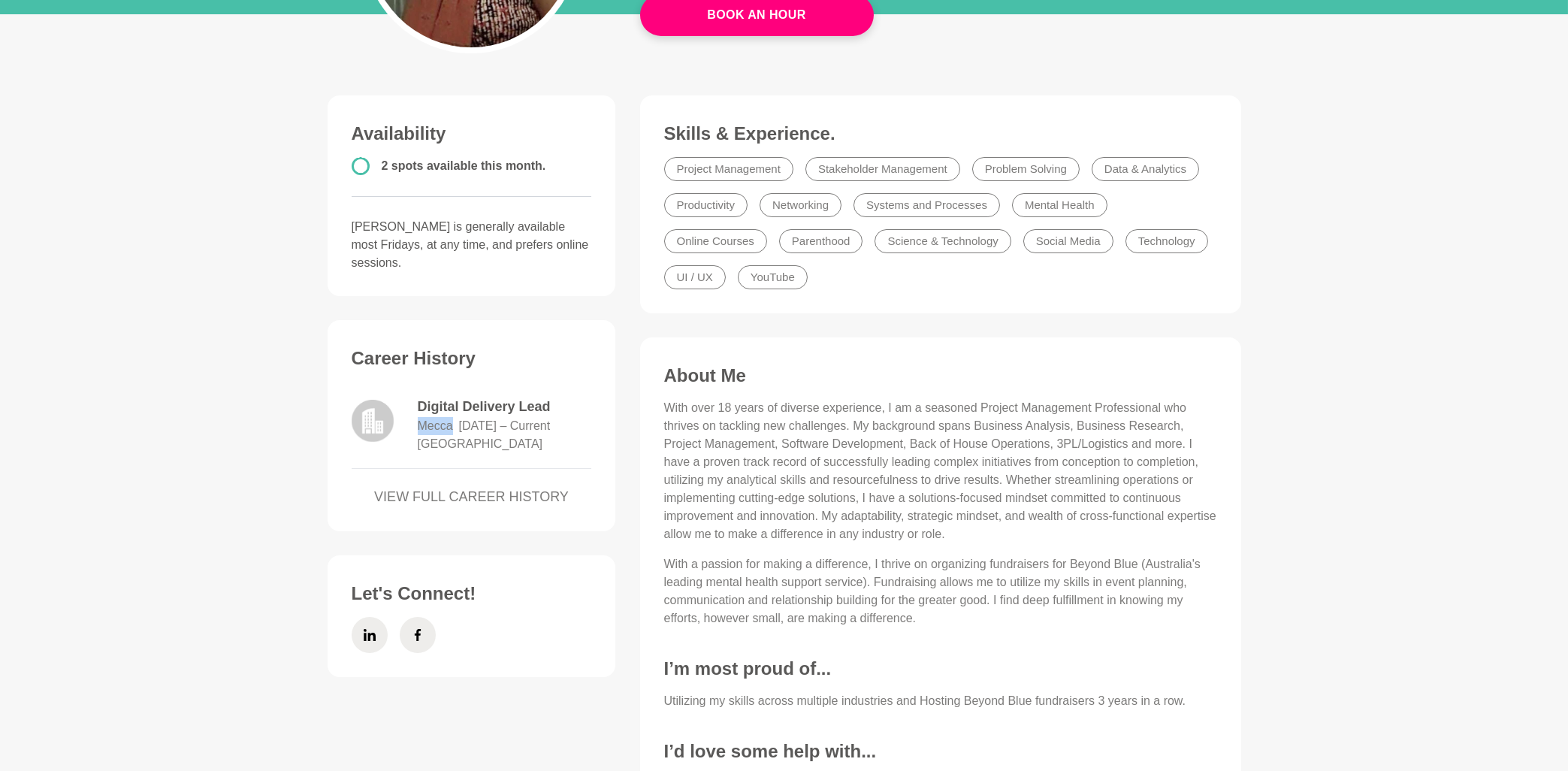
scroll to position [403, 0]
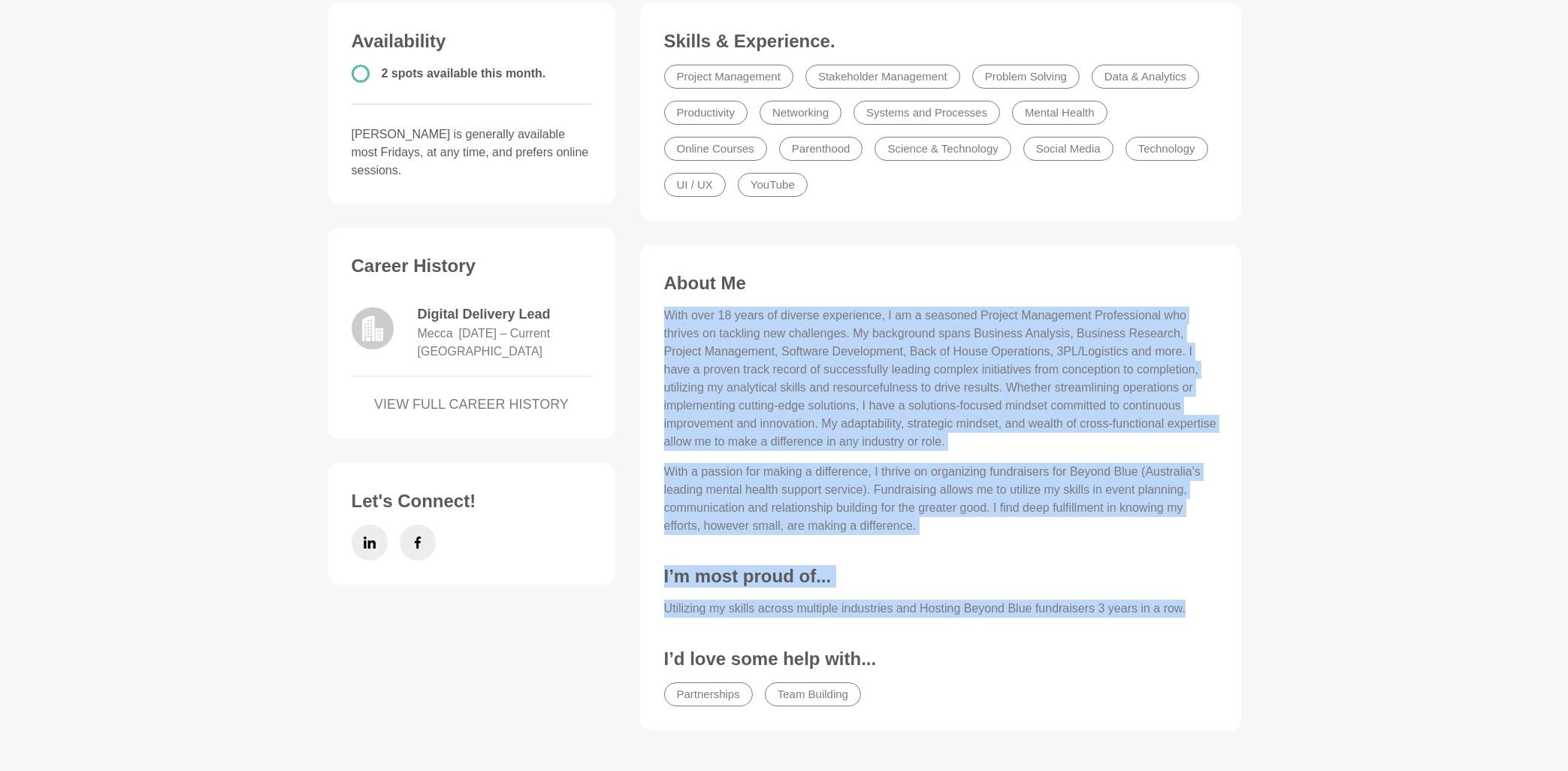
drag, startPoint x: 667, startPoint y: 313, endPoint x: 1193, endPoint y: 613, distance: 605.5
click at [1193, 613] on div "About Me With over 18 years of diverse experience, I am a seasoned Project Mana…" at bounding box center [941, 493] width 571 height 443
